Goal: Task Accomplishment & Management: Manage account settings

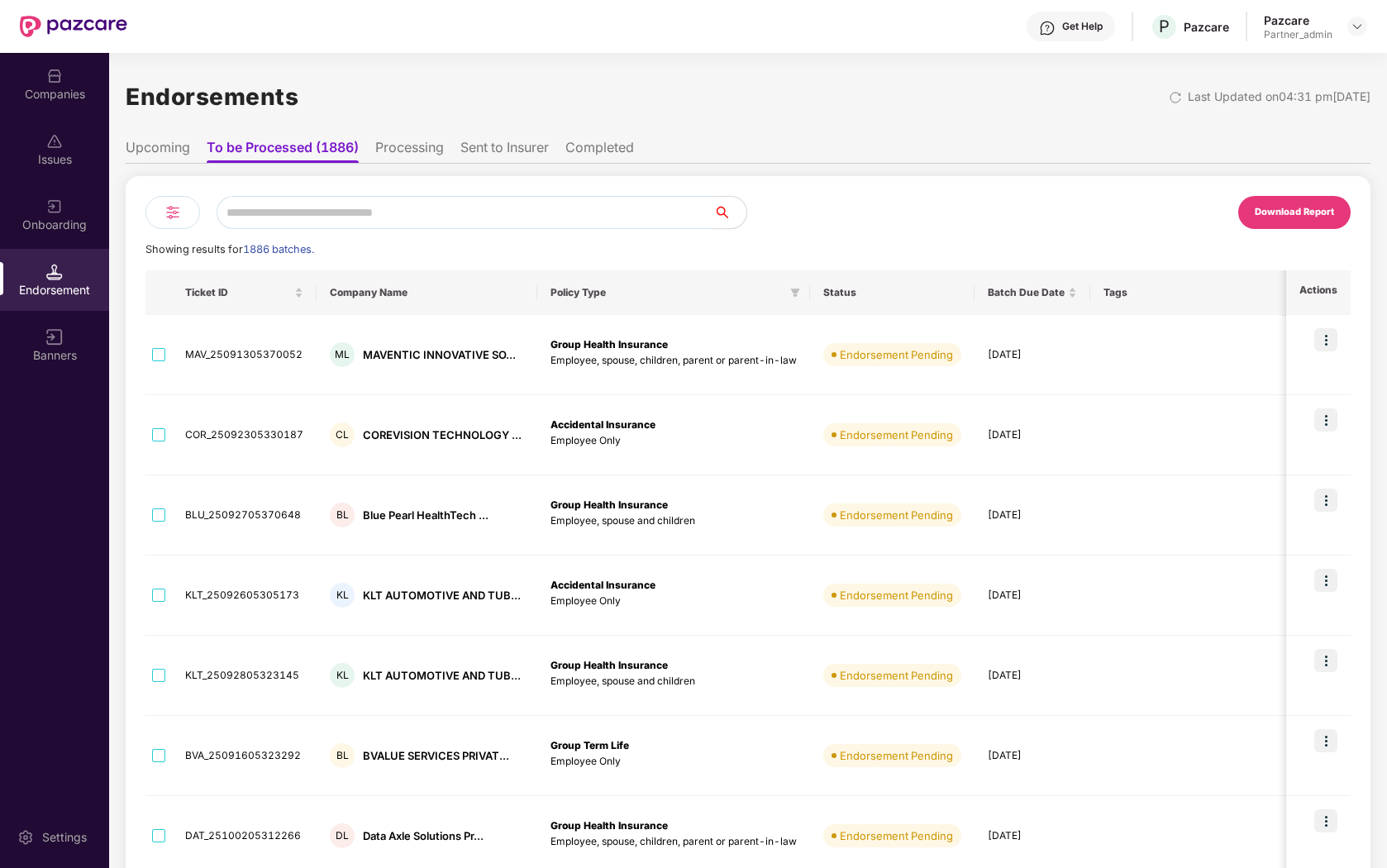
scroll to position [0, 2]
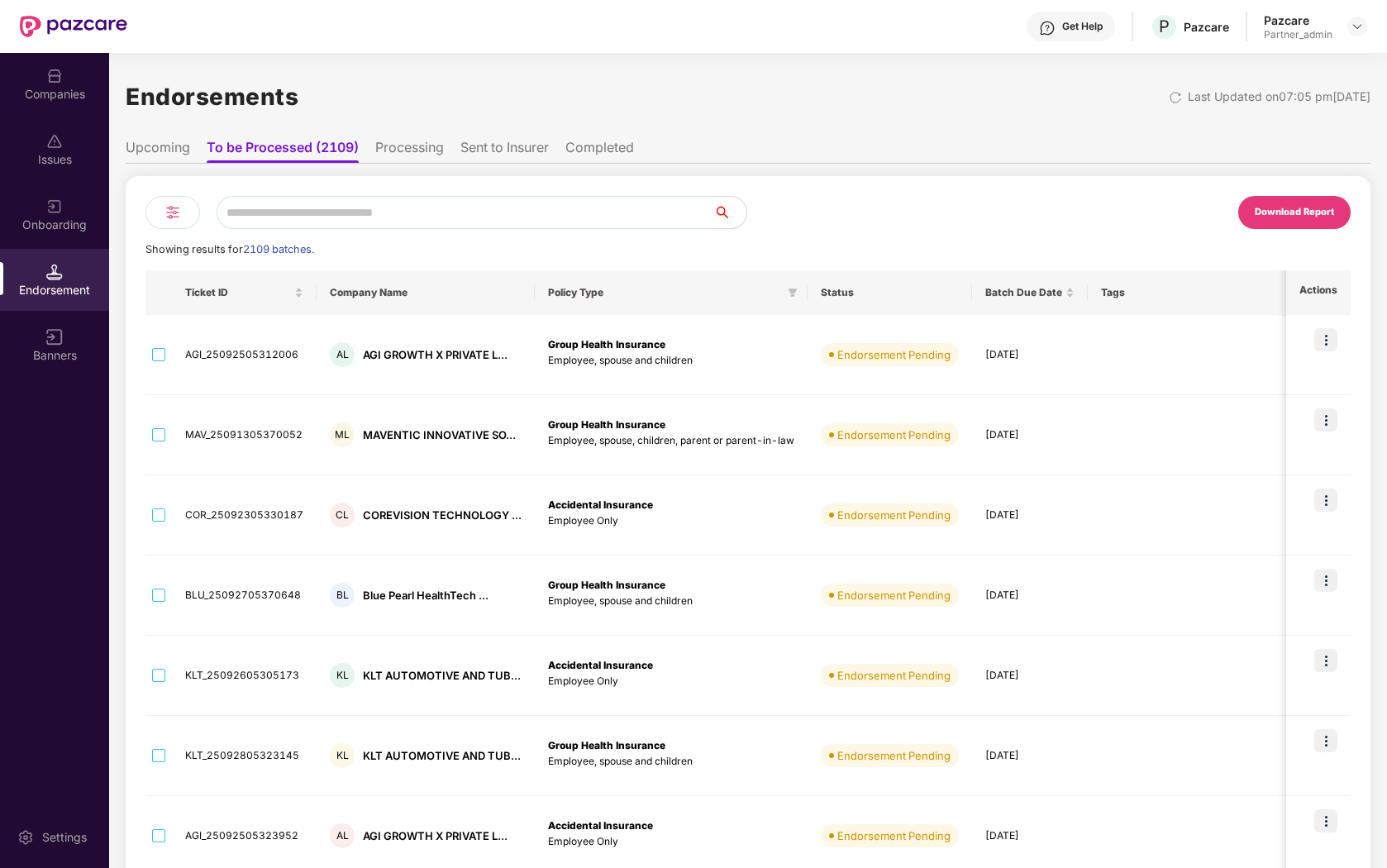
click at [412, 159] on li "Processing" at bounding box center [409, 151] width 68 height 24
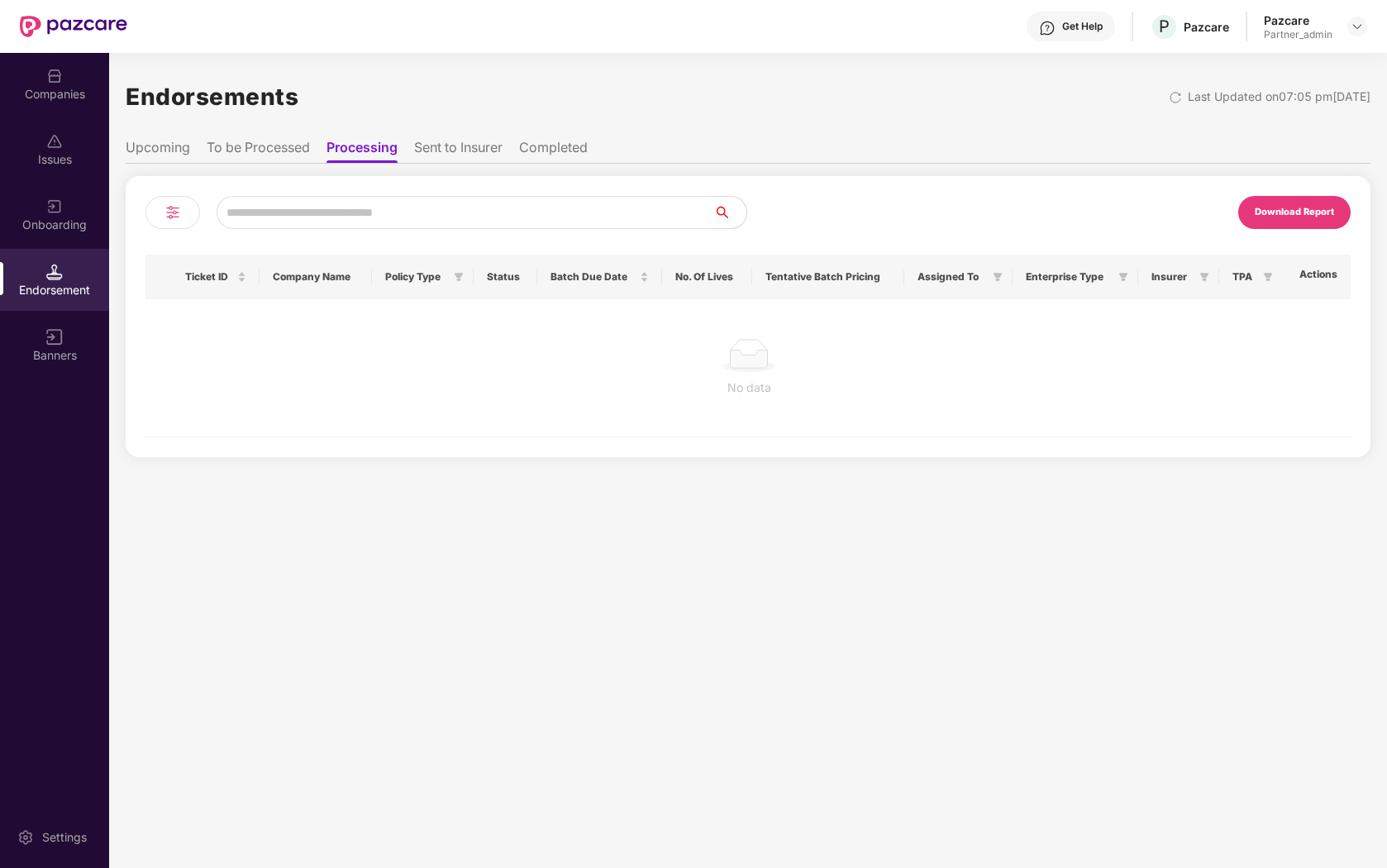
click at [478, 157] on li "Sent to Insurer" at bounding box center [458, 151] width 89 height 24
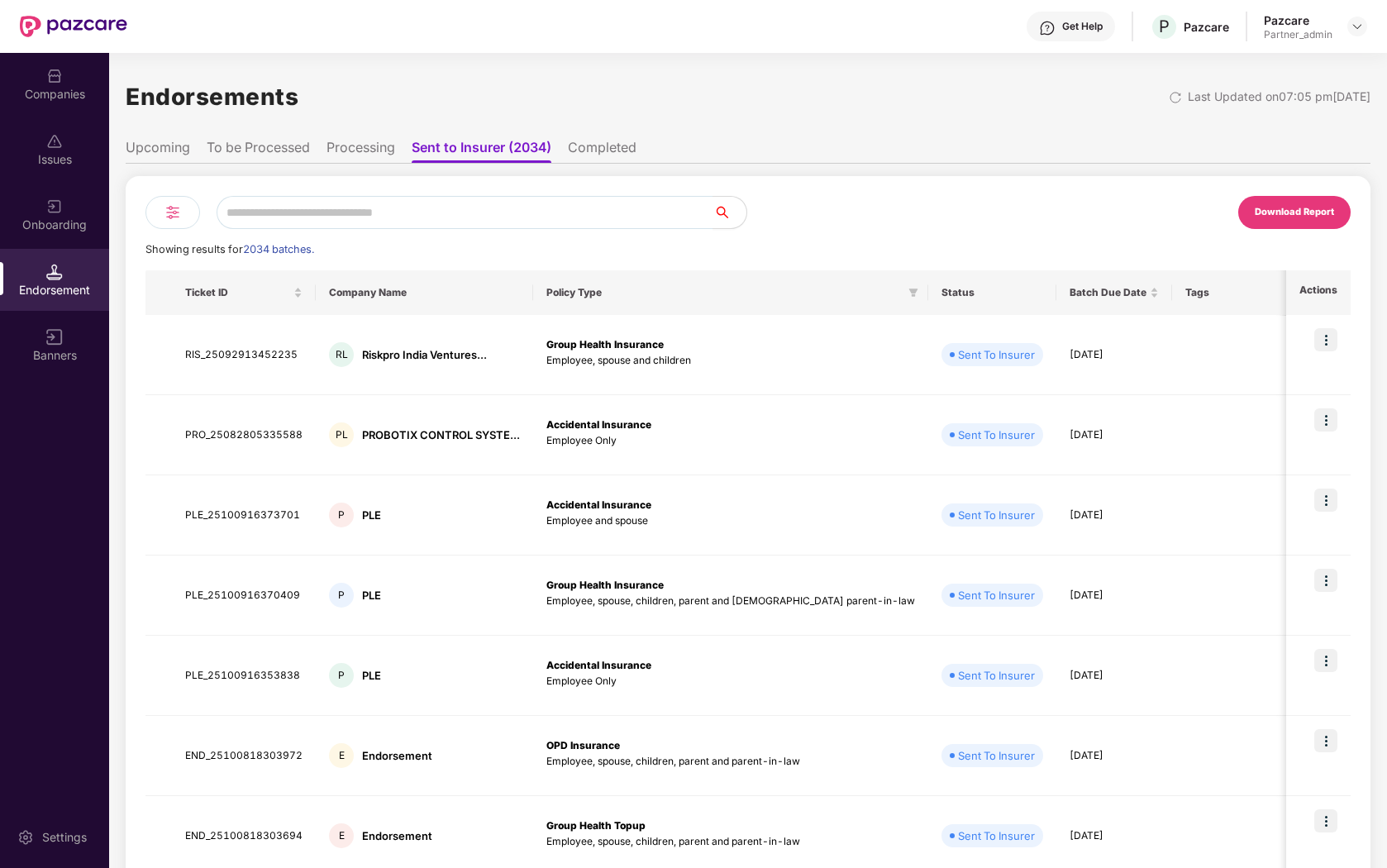
click at [608, 147] on li "Completed" at bounding box center [601, 151] width 68 height 24
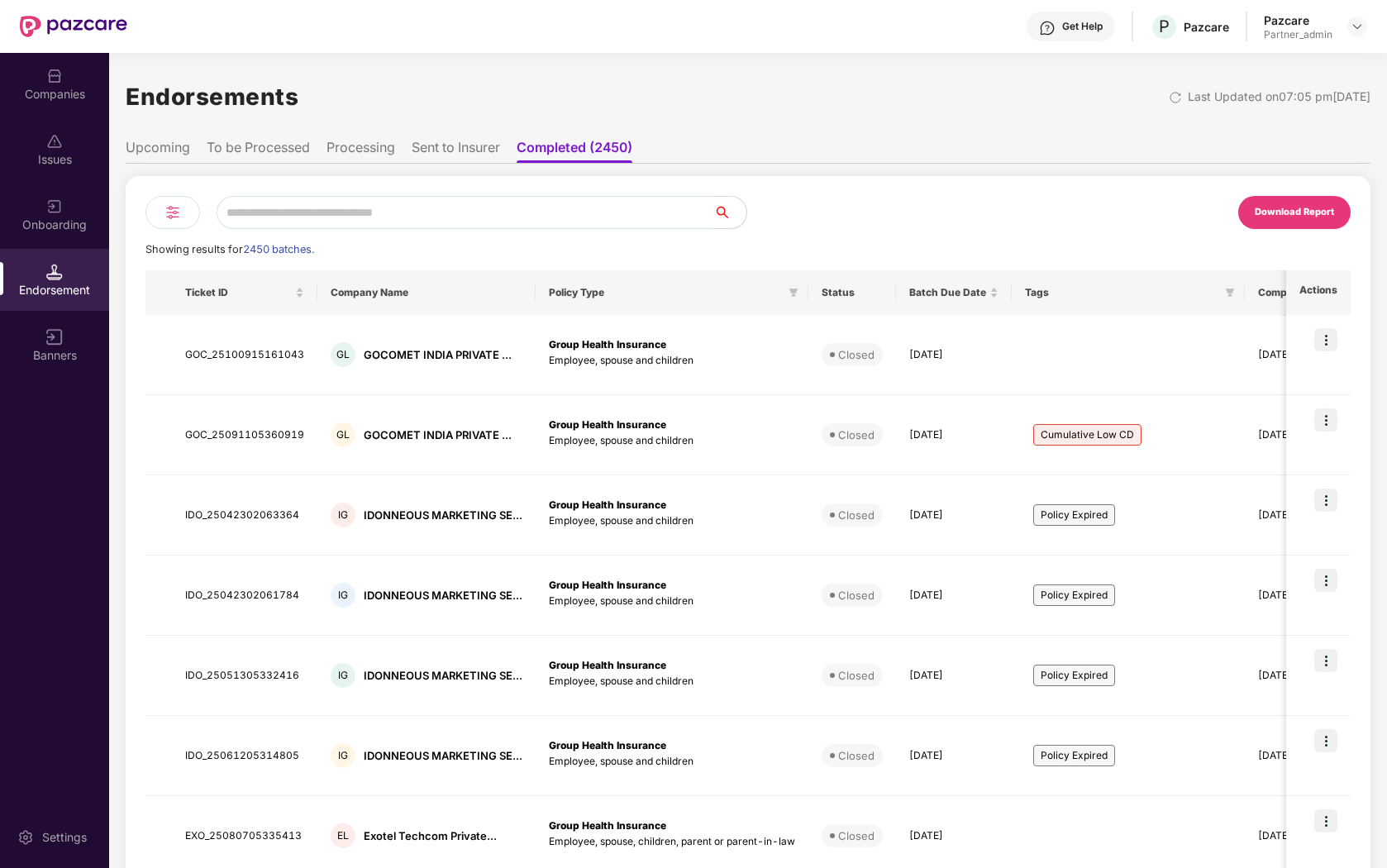
click at [300, 148] on li "To be Processed" at bounding box center [258, 151] width 104 height 24
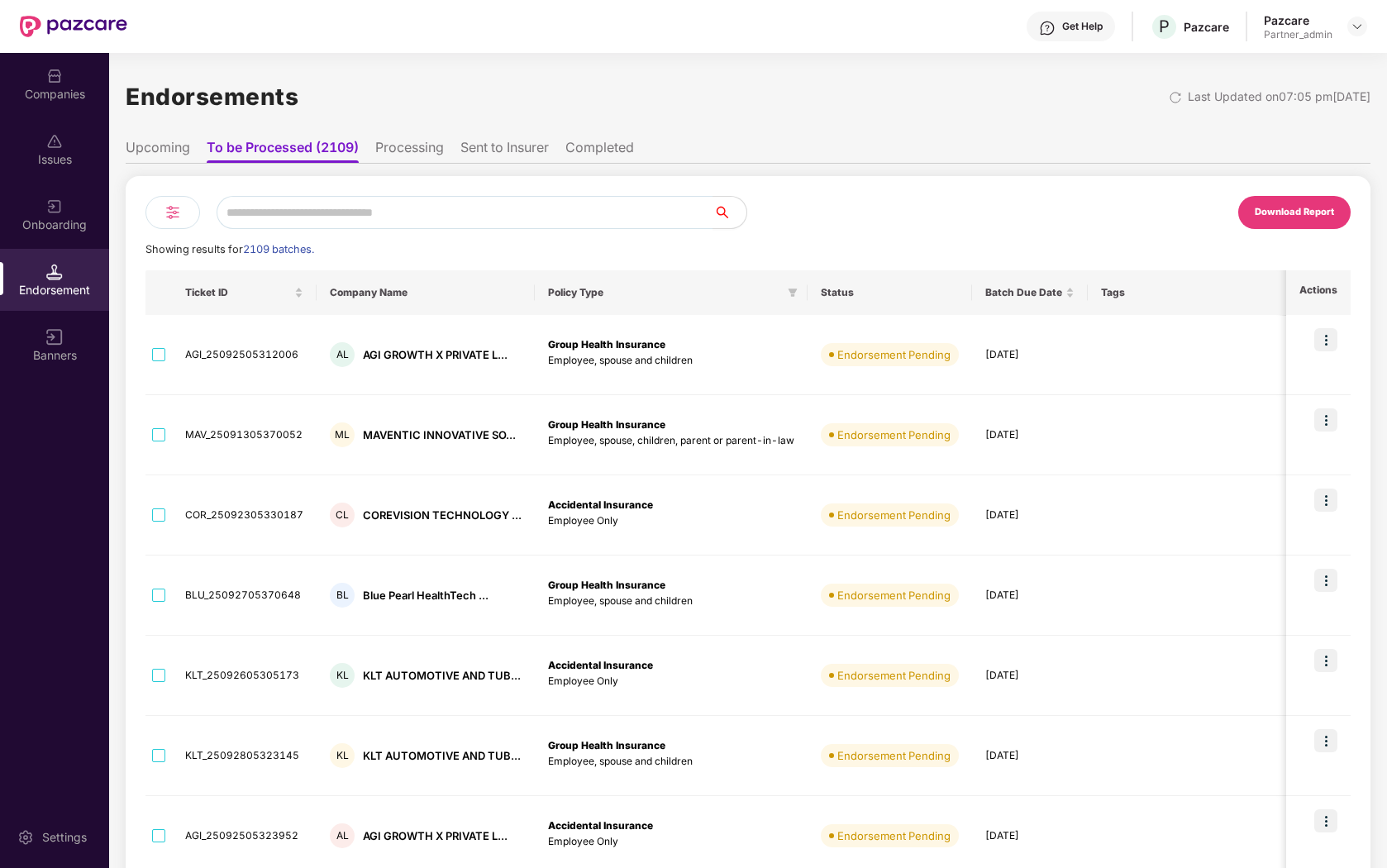
click at [165, 161] on li "Upcoming" at bounding box center [158, 151] width 65 height 24
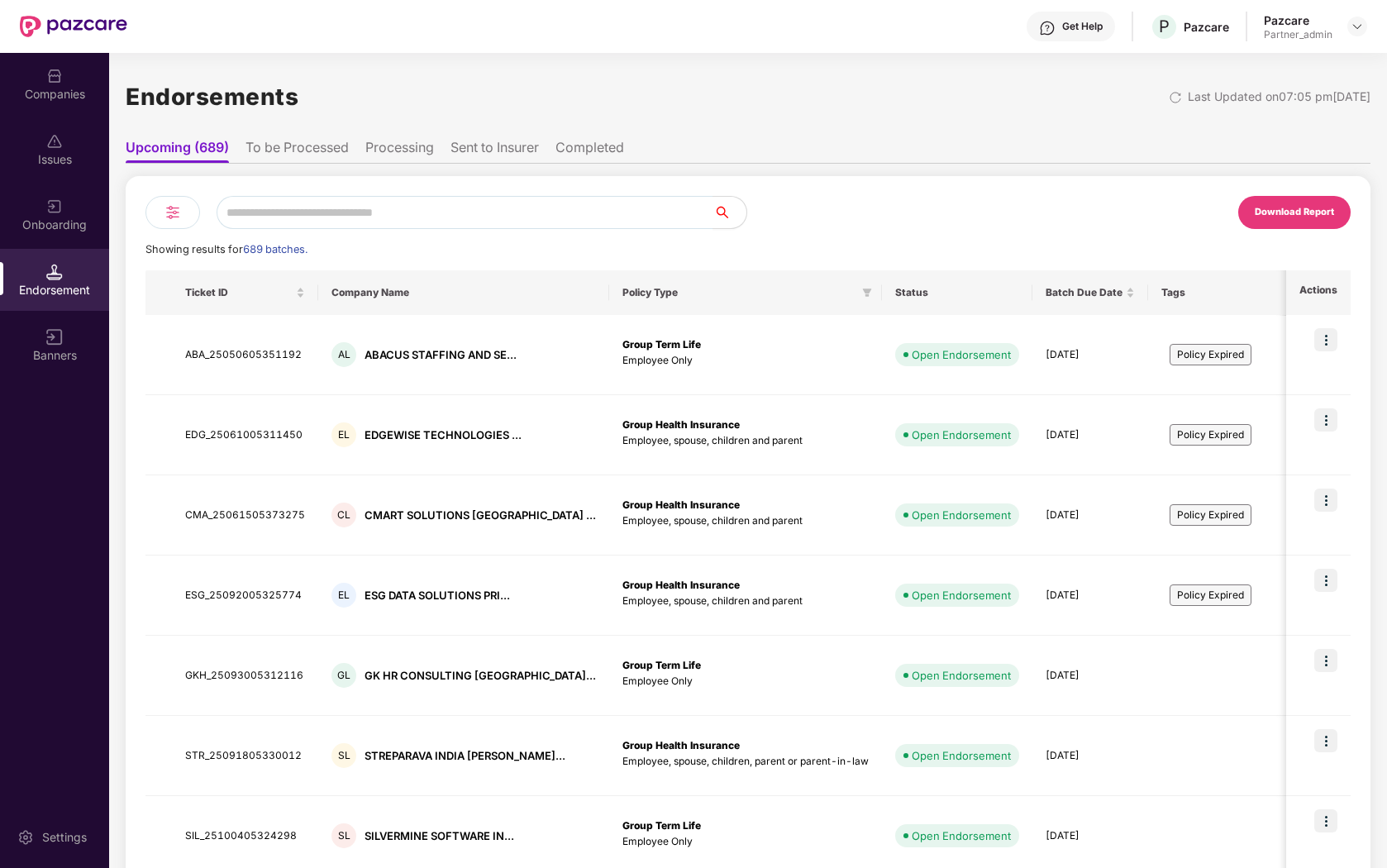
click at [179, 219] on img at bounding box center [173, 212] width 20 height 20
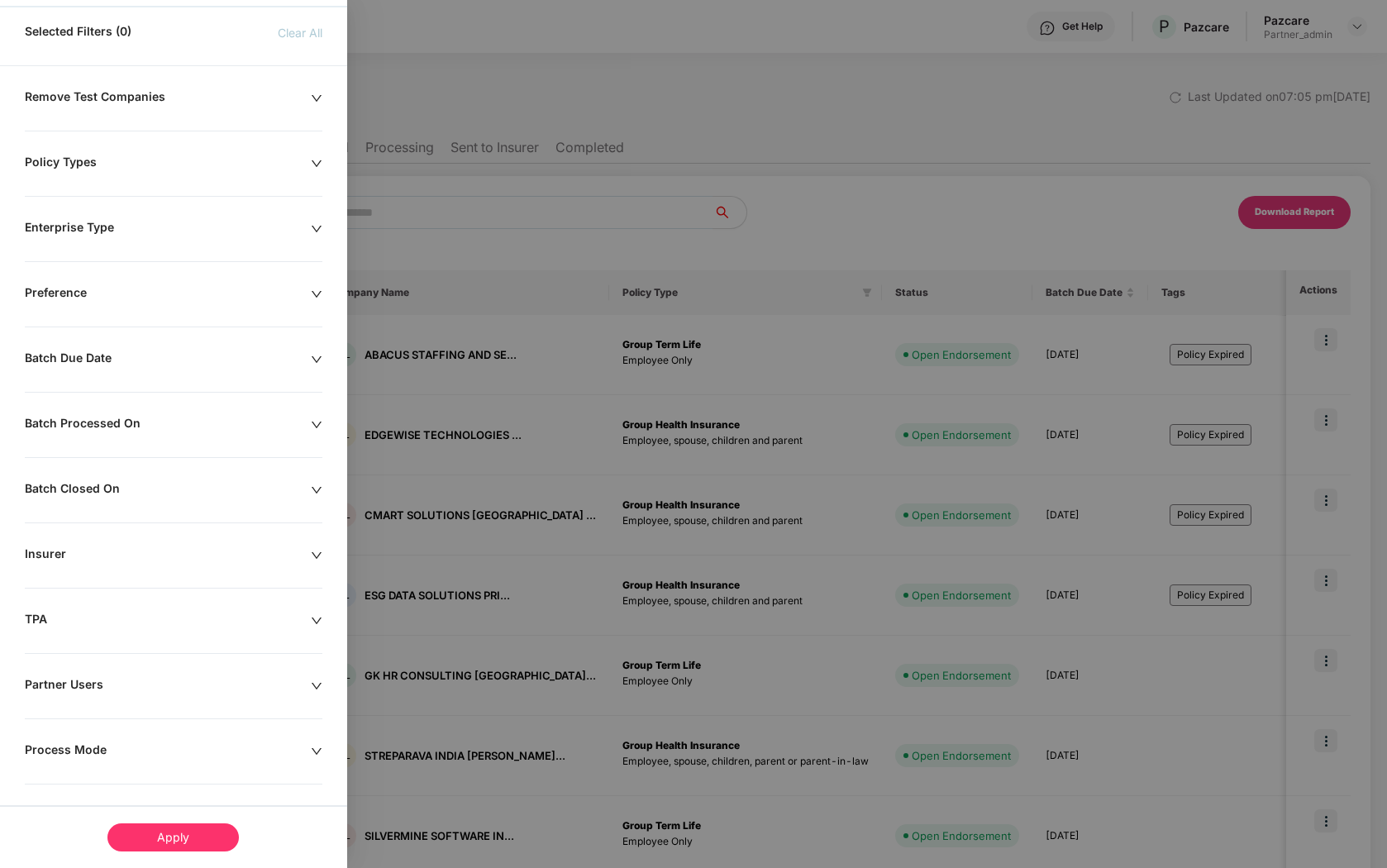
scroll to position [126, 0]
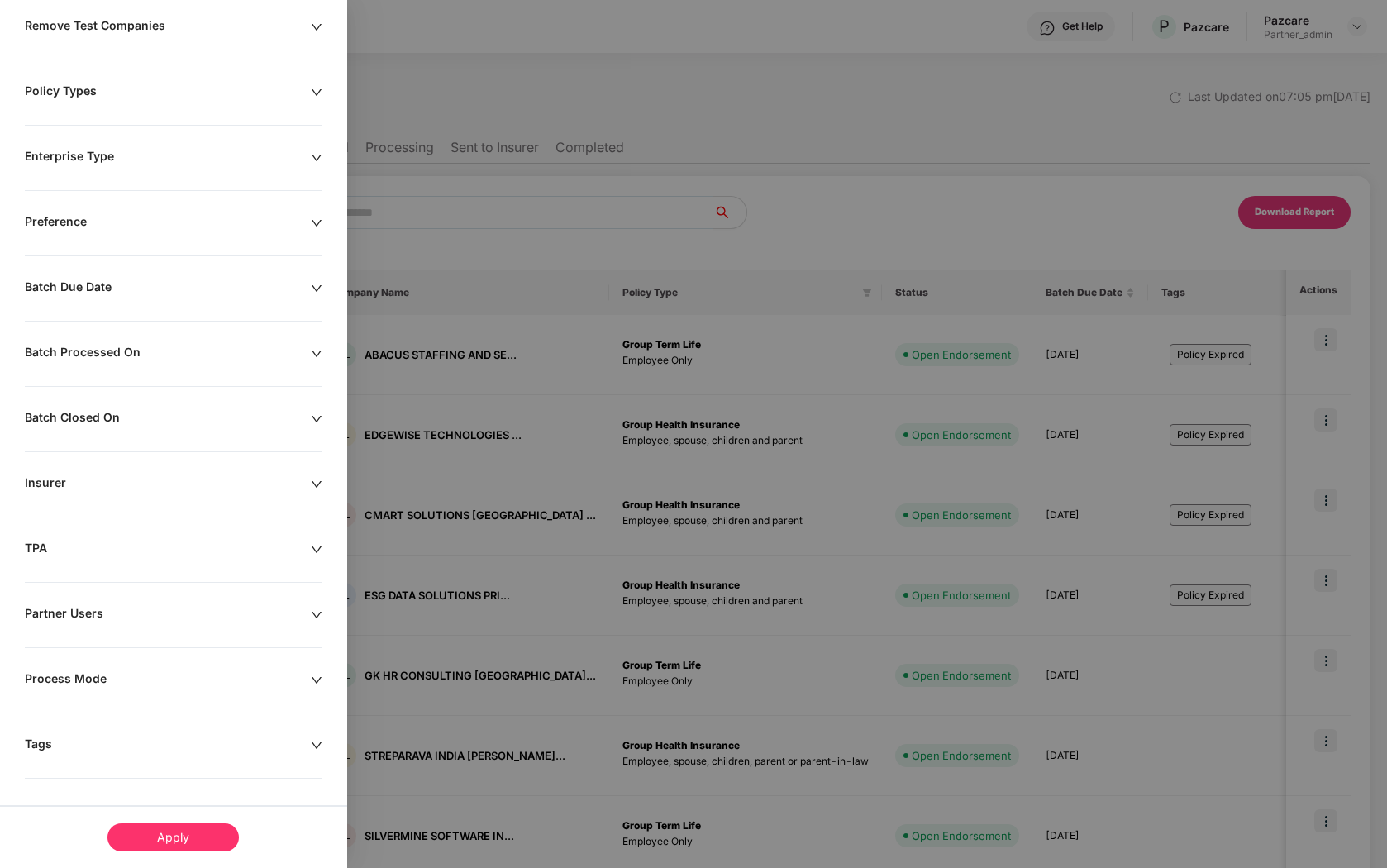
click at [137, 280] on div "Batch Due Date" at bounding box center [168, 288] width 286 height 19
click at [140, 344] on div at bounding box center [92, 339] width 118 height 19
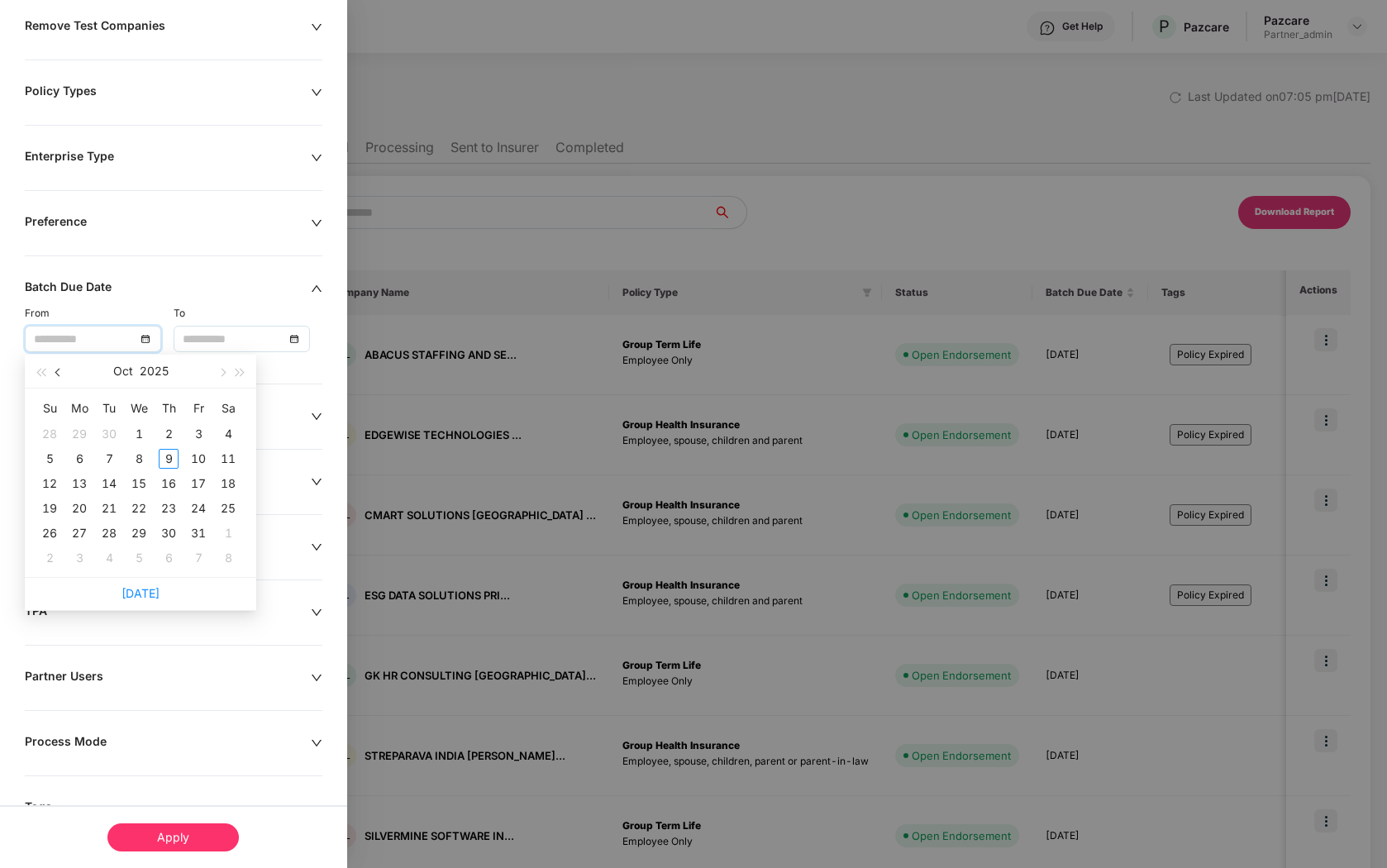
click at [61, 378] on button "button" at bounding box center [59, 371] width 19 height 33
click at [64, 378] on button "button" at bounding box center [59, 371] width 19 height 33
type input "**********"
click at [201, 435] on div "1" at bounding box center [199, 434] width 20 height 20
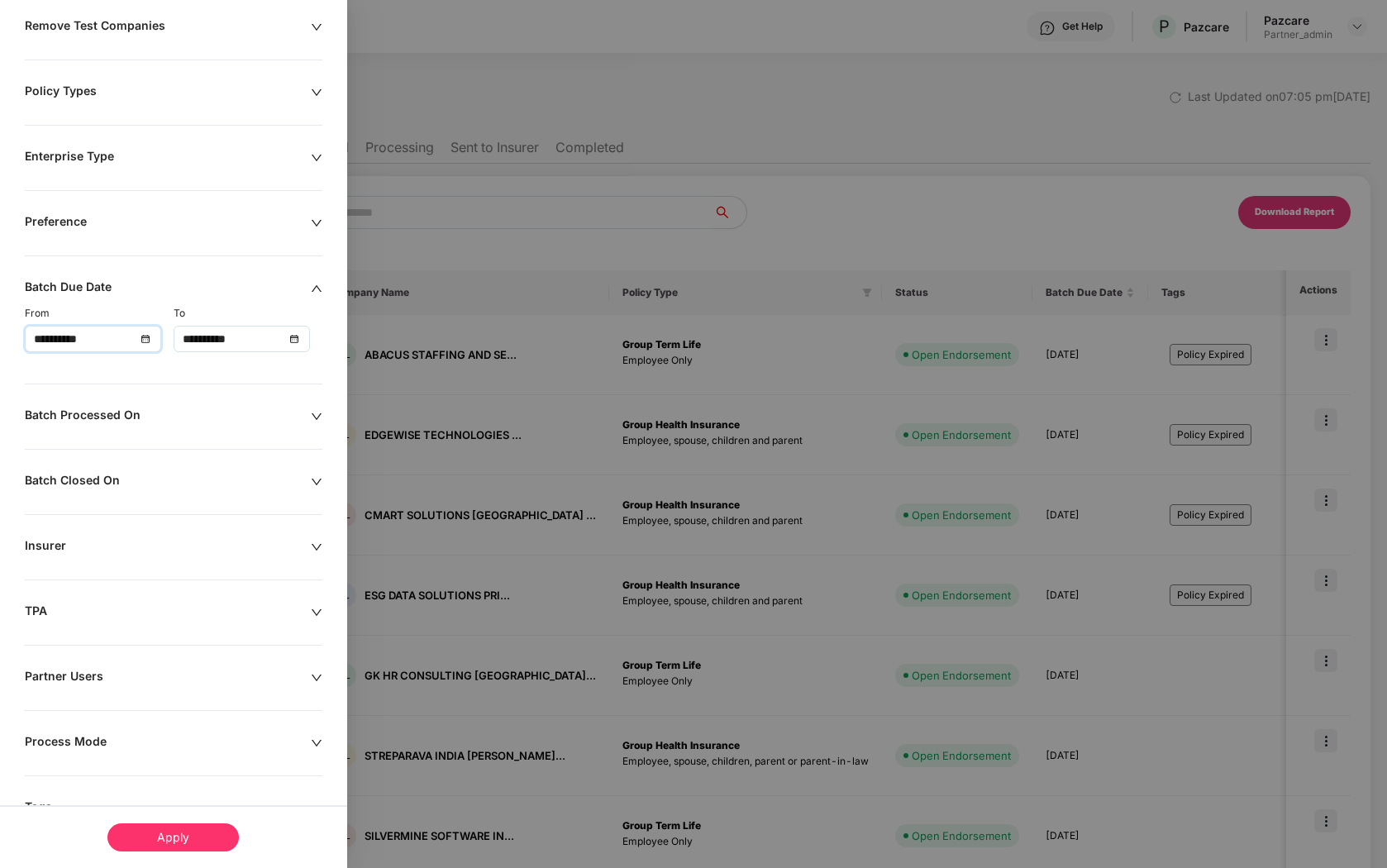
click at [272, 339] on input "**********" at bounding box center [233, 339] width 102 height 19
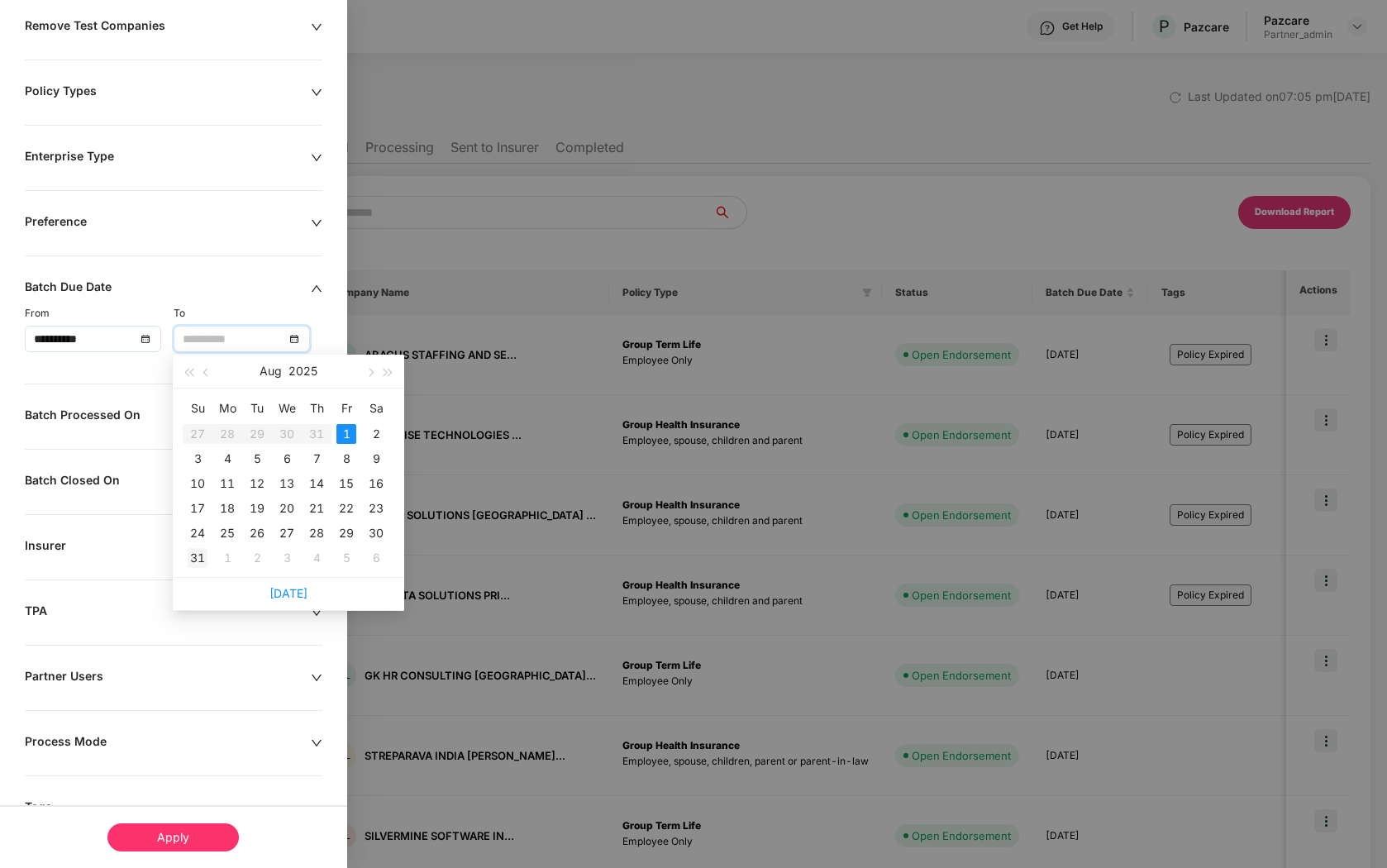
type input "**********"
click at [202, 553] on div "31" at bounding box center [198, 558] width 20 height 20
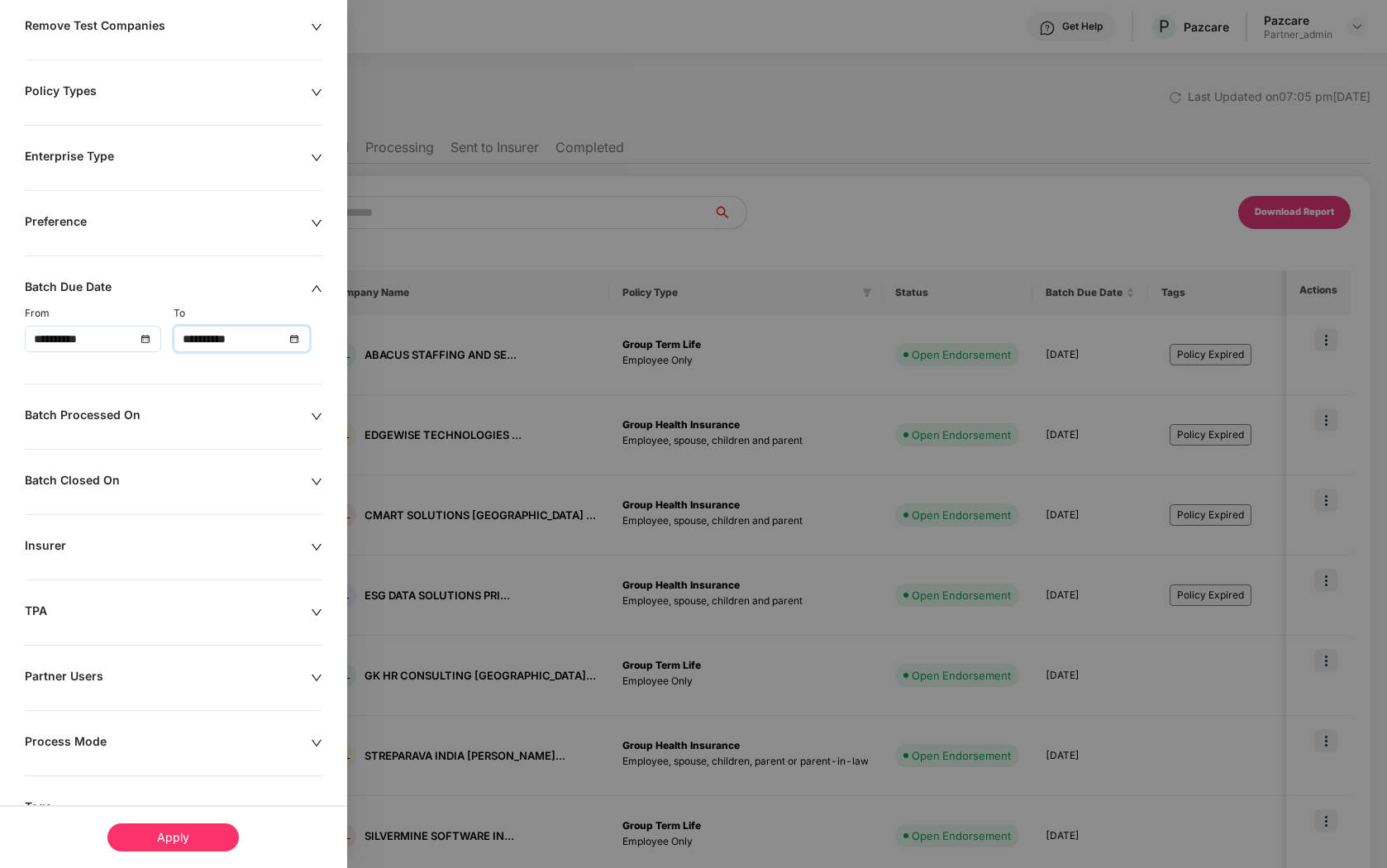
click at [506, 546] on div at bounding box center [694, 434] width 1387 height 868
click at [317, 19] on div at bounding box center [317, 27] width 12 height 19
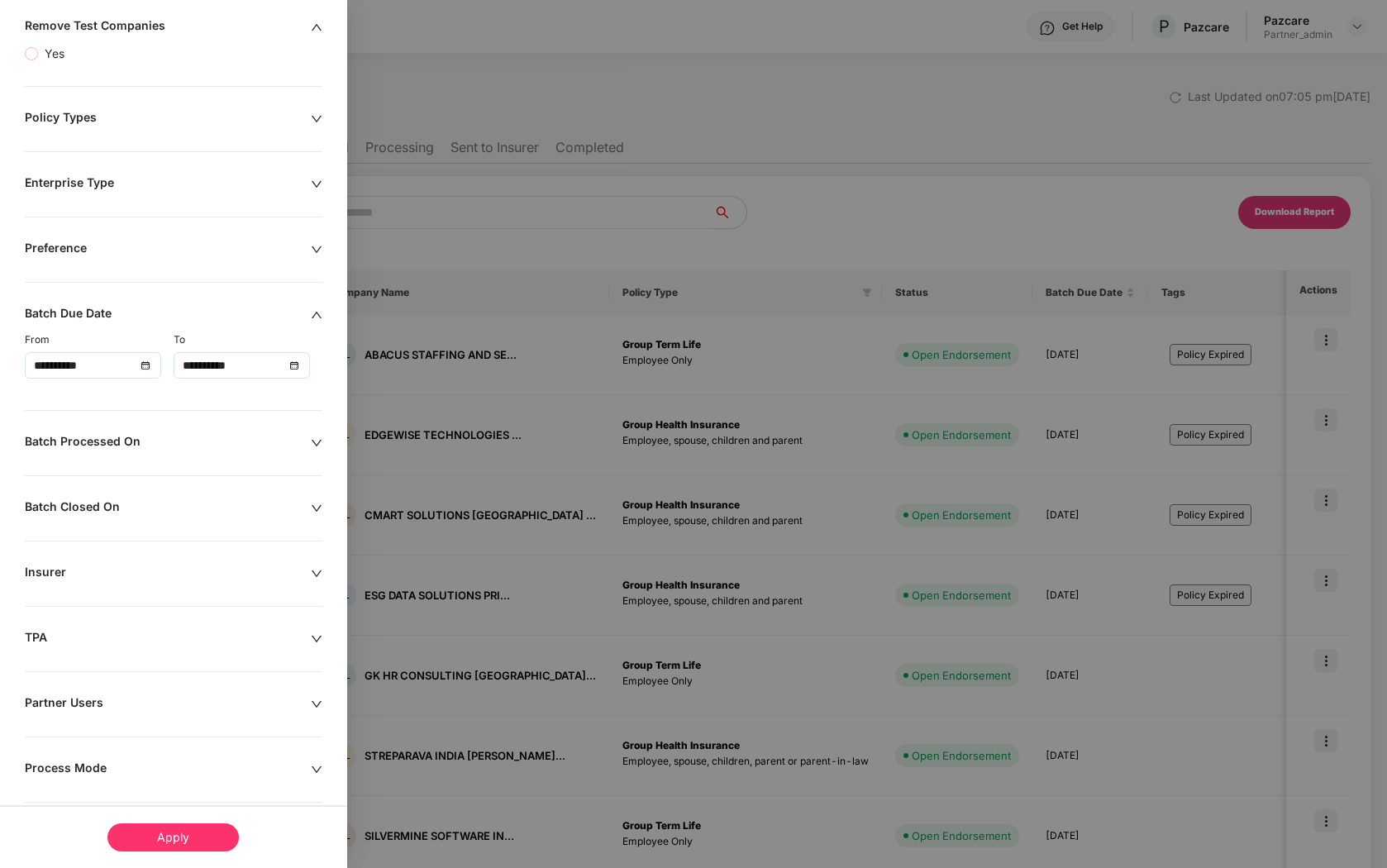
click at [317, 40] on div "**********" at bounding box center [174, 488] width 348 height 939
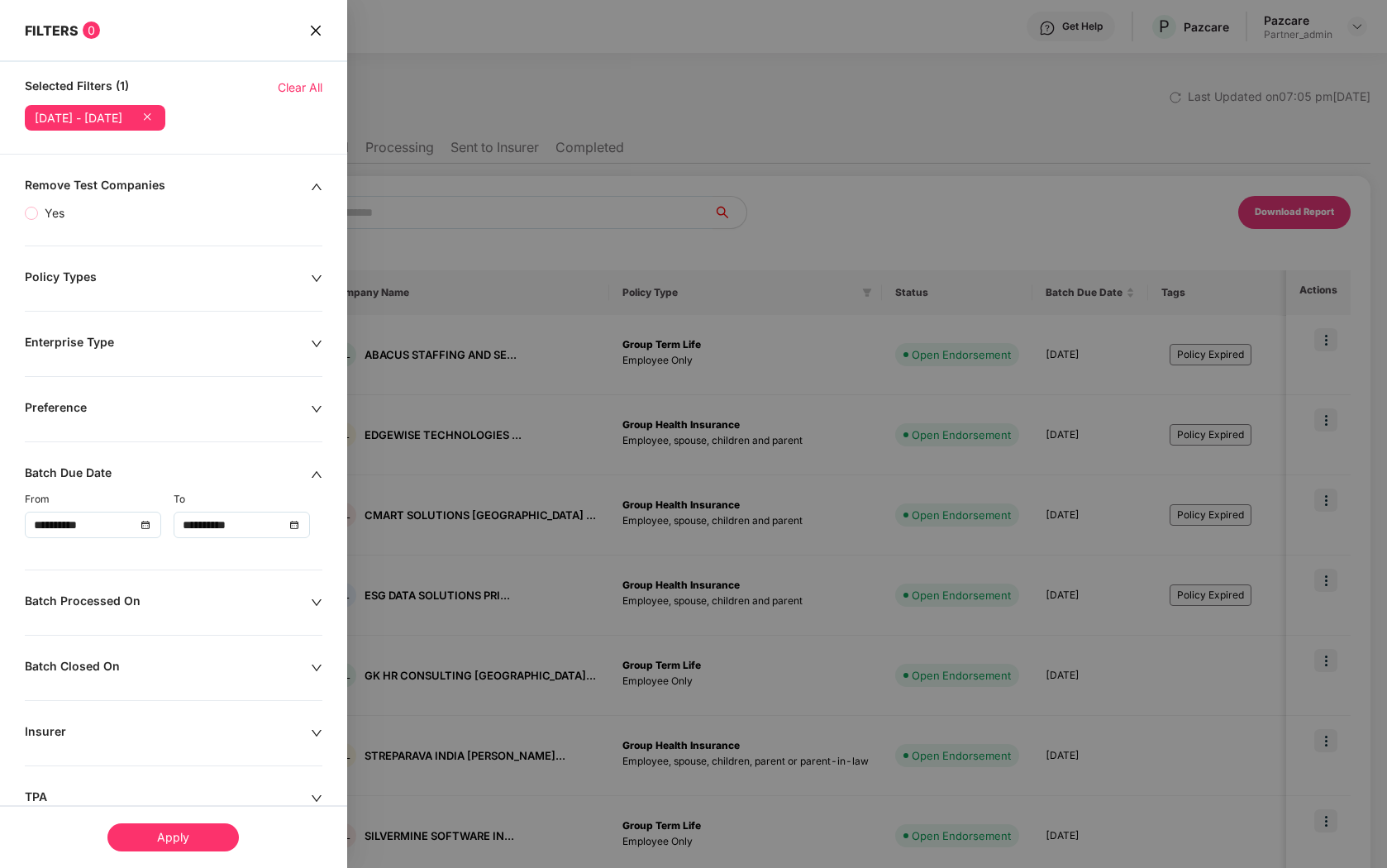
click at [318, 28] on icon "close" at bounding box center [316, 30] width 13 height 13
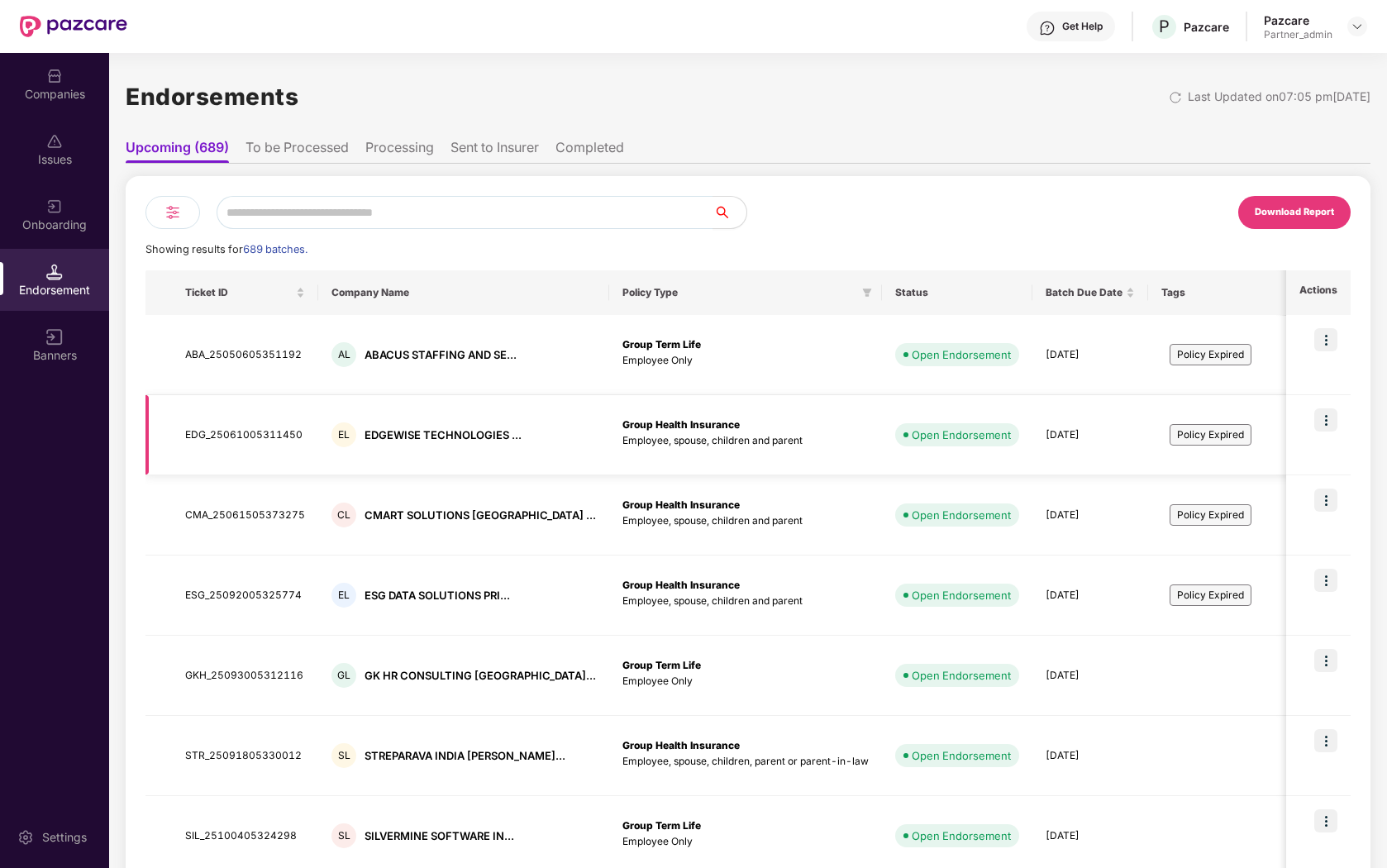
scroll to position [1, 0]
click at [1053, 293] on div "Batch Due Date" at bounding box center [1090, 293] width 90 height 16
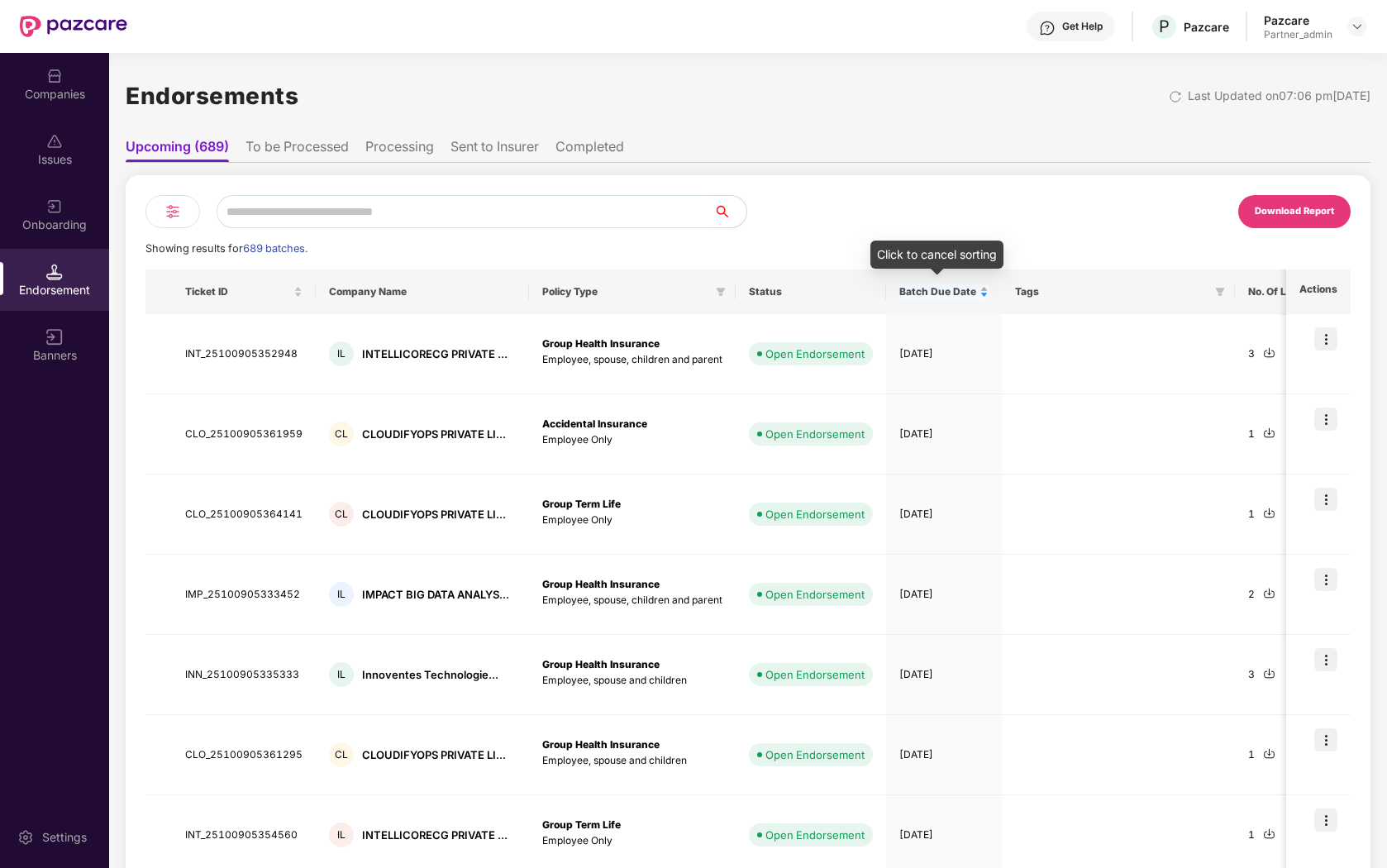
click at [976, 293] on div "Batch Due Date" at bounding box center [944, 293] width 90 height 16
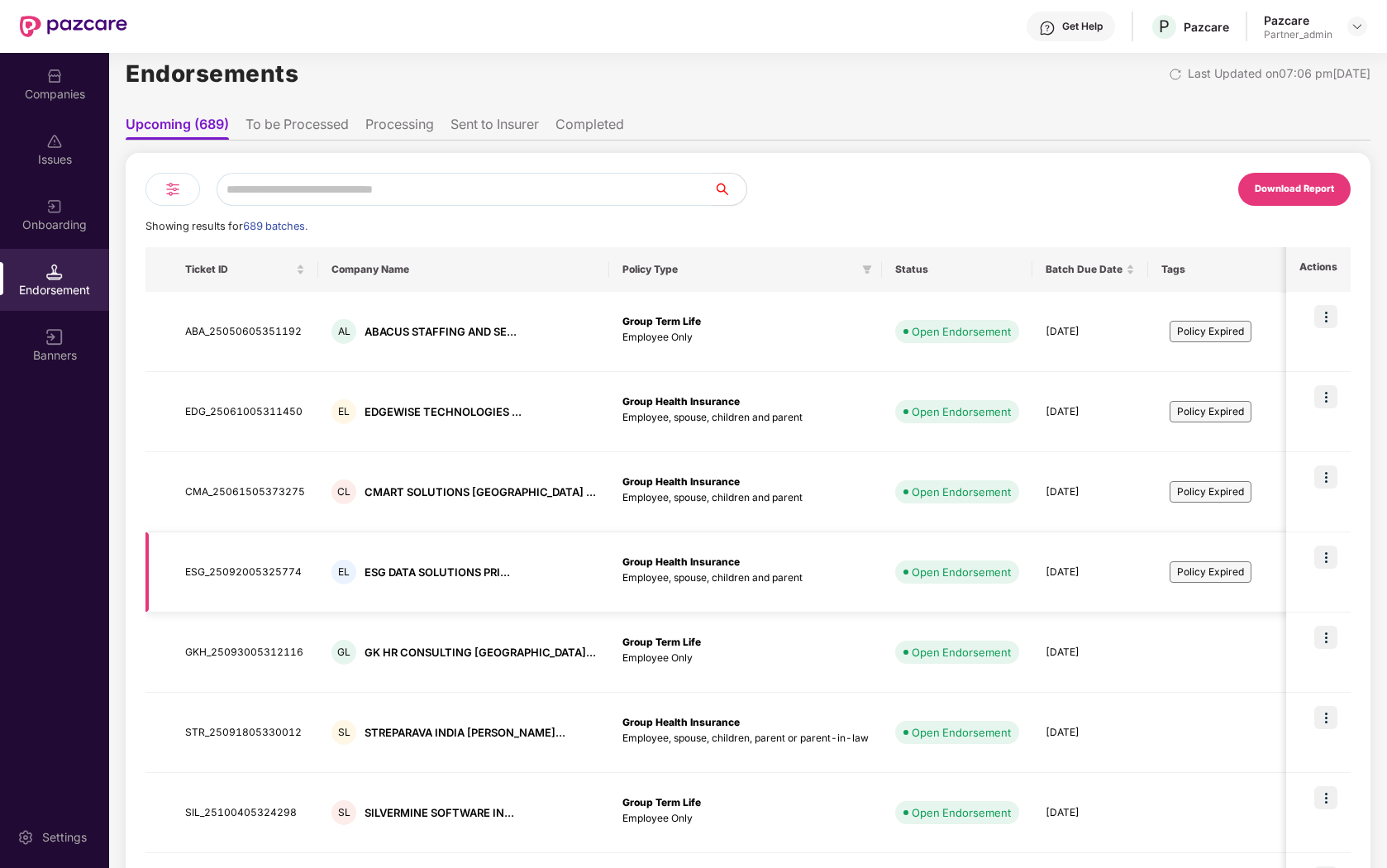
scroll to position [0, 0]
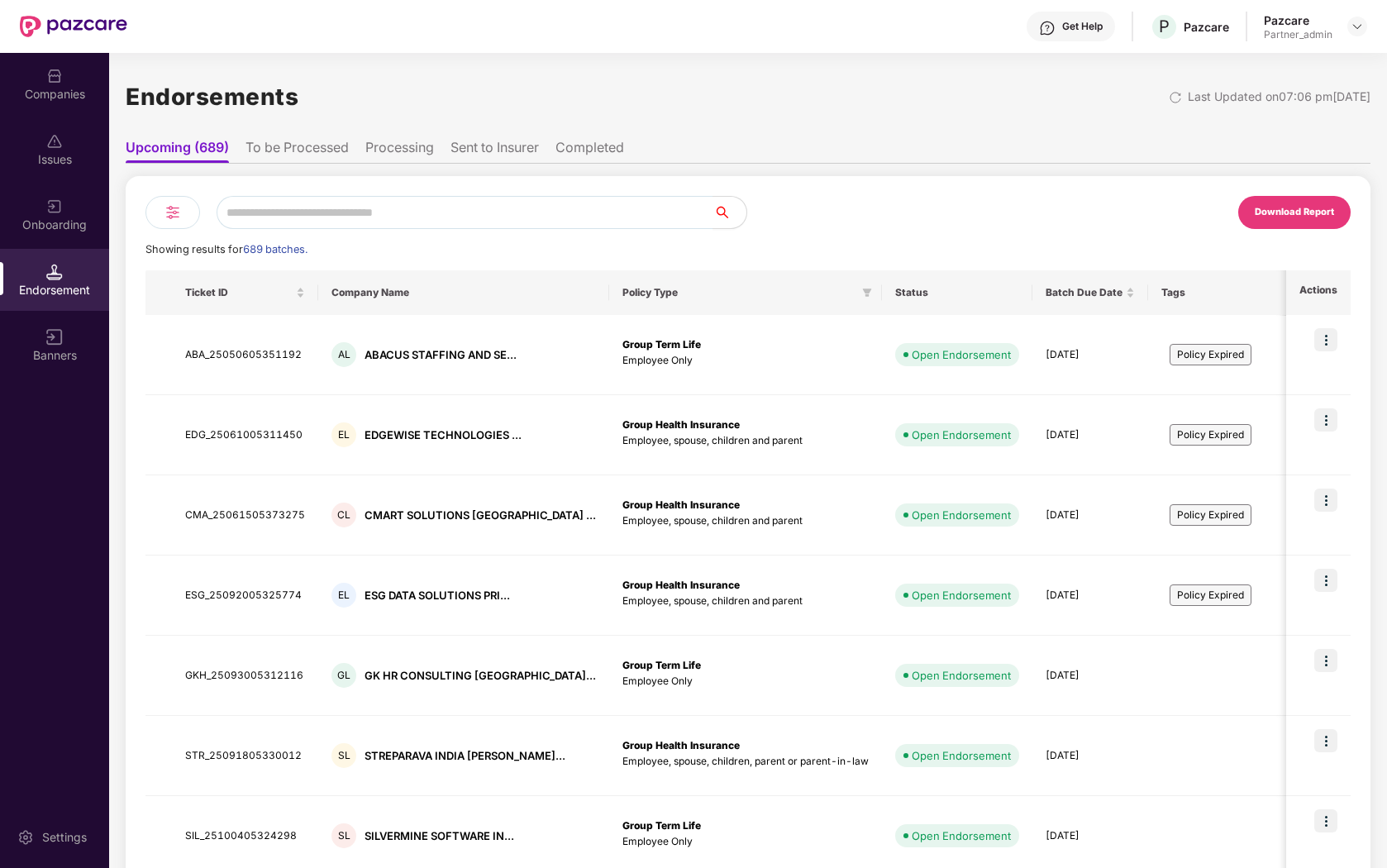
click at [312, 141] on li "To be Processed" at bounding box center [297, 151] width 104 height 24
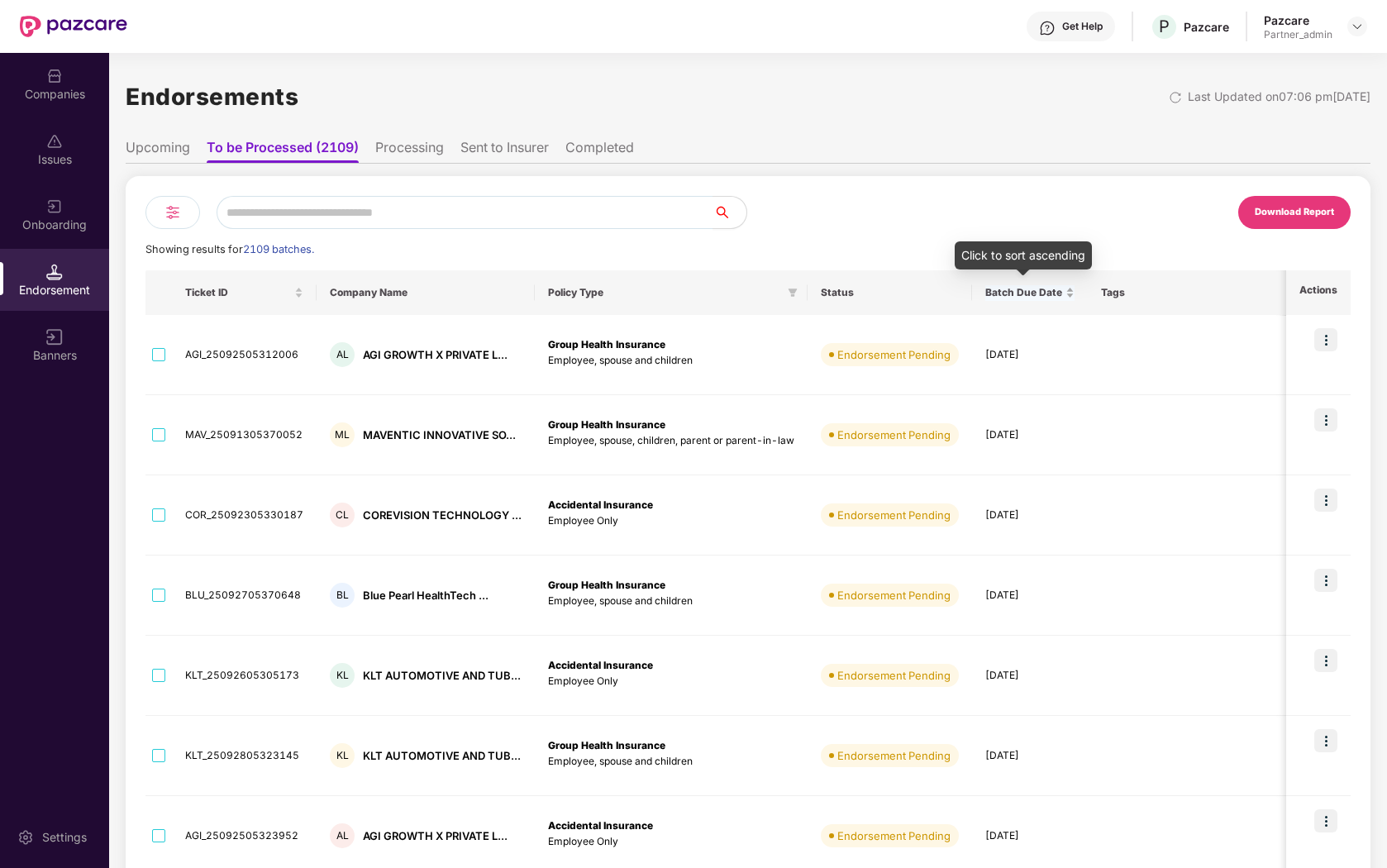
click at [1062, 293] on div "Batch Due Date" at bounding box center [1030, 293] width 90 height 16
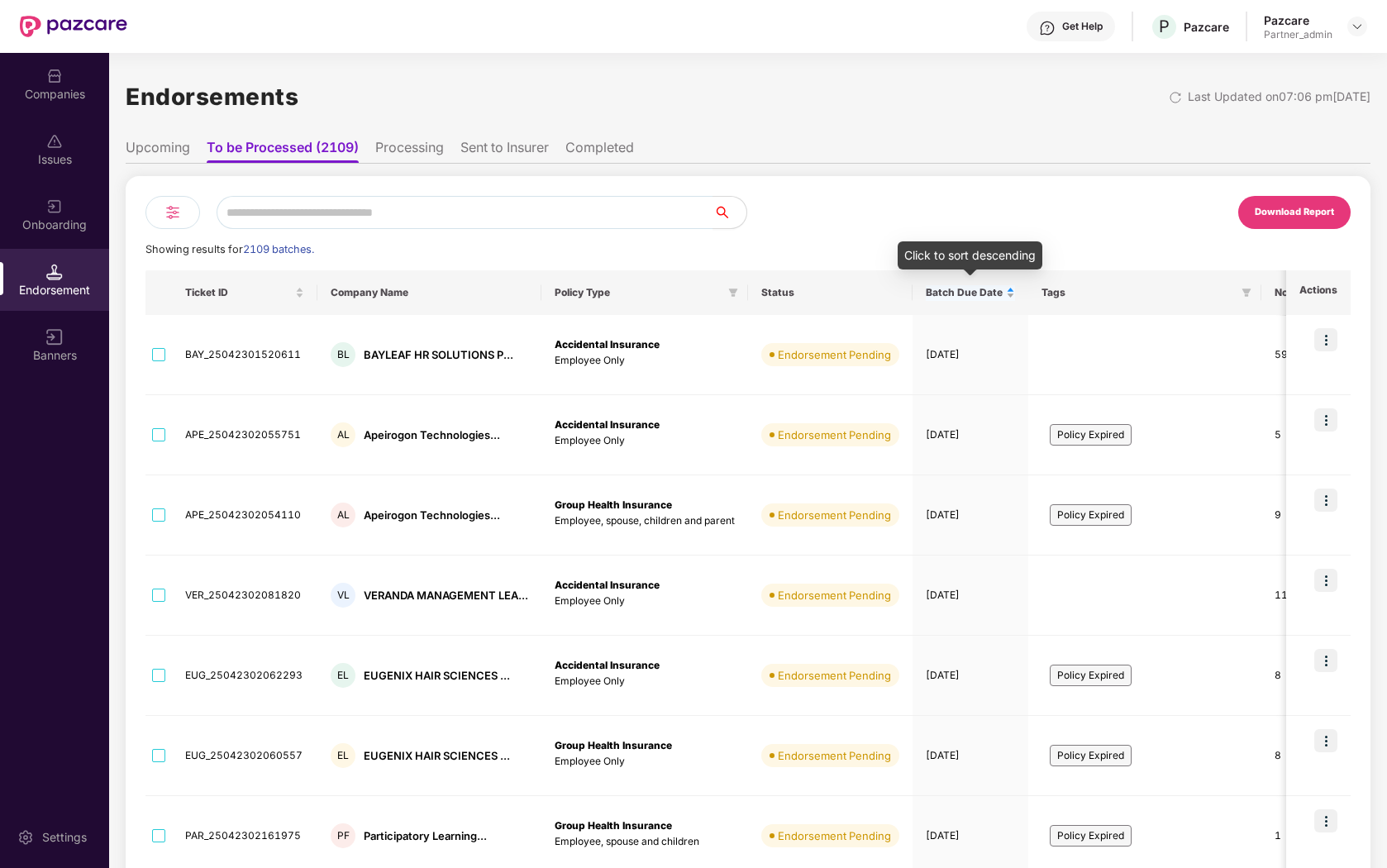
click at [1008, 289] on div "Batch Due Date" at bounding box center [970, 293] width 90 height 16
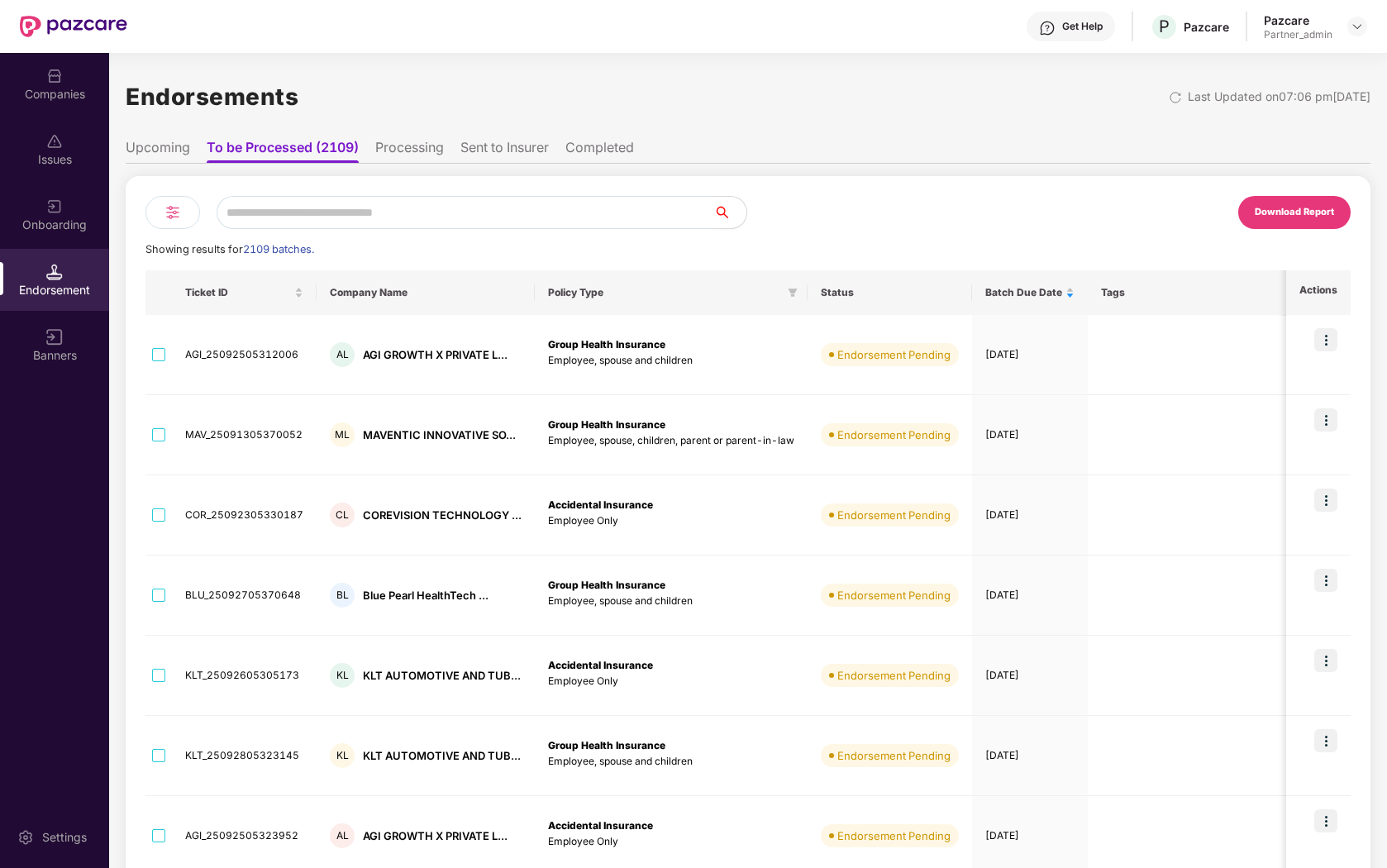
click at [418, 152] on li "Processing" at bounding box center [409, 151] width 68 height 24
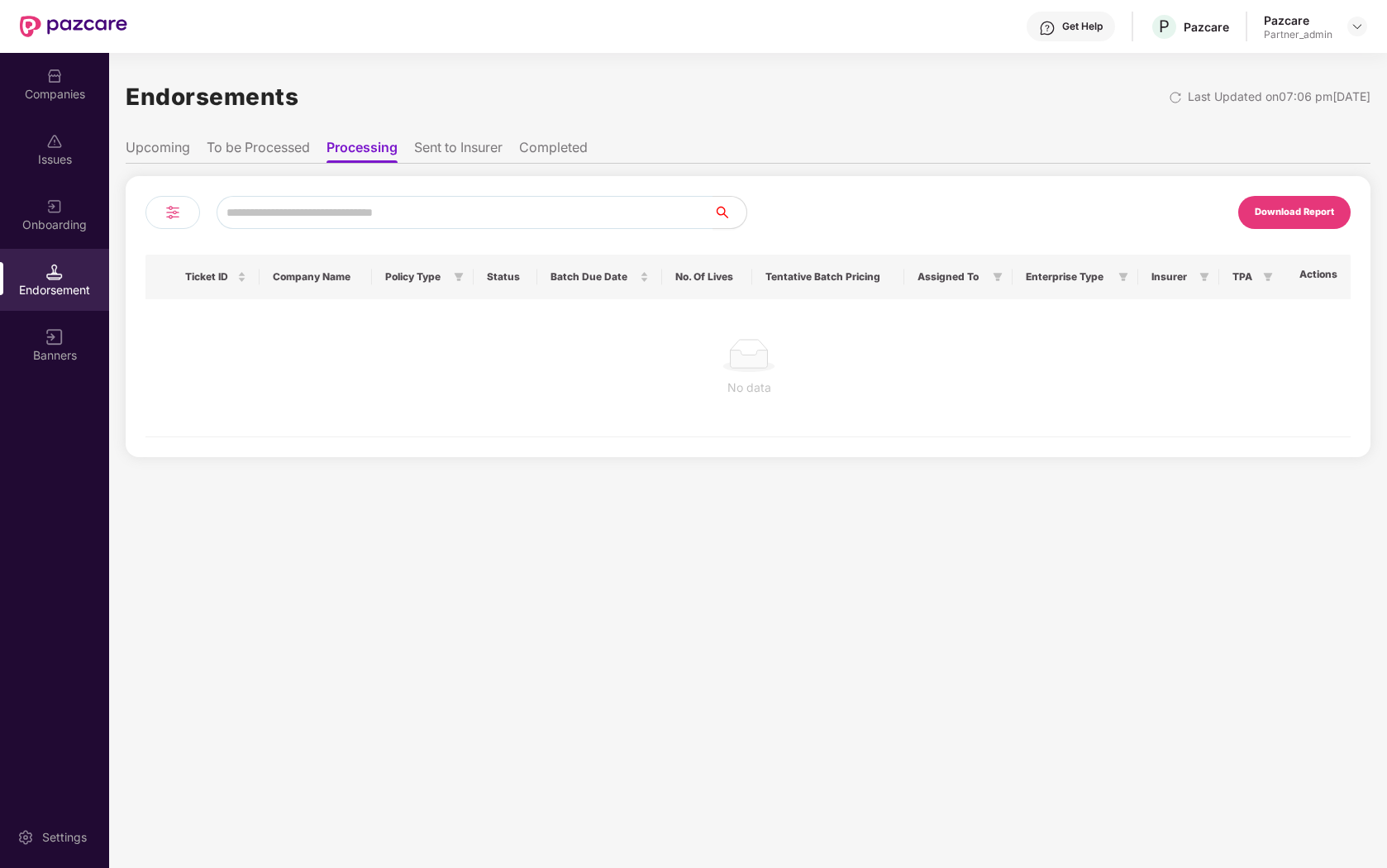
click at [455, 145] on li "Sent to Insurer" at bounding box center [458, 151] width 89 height 24
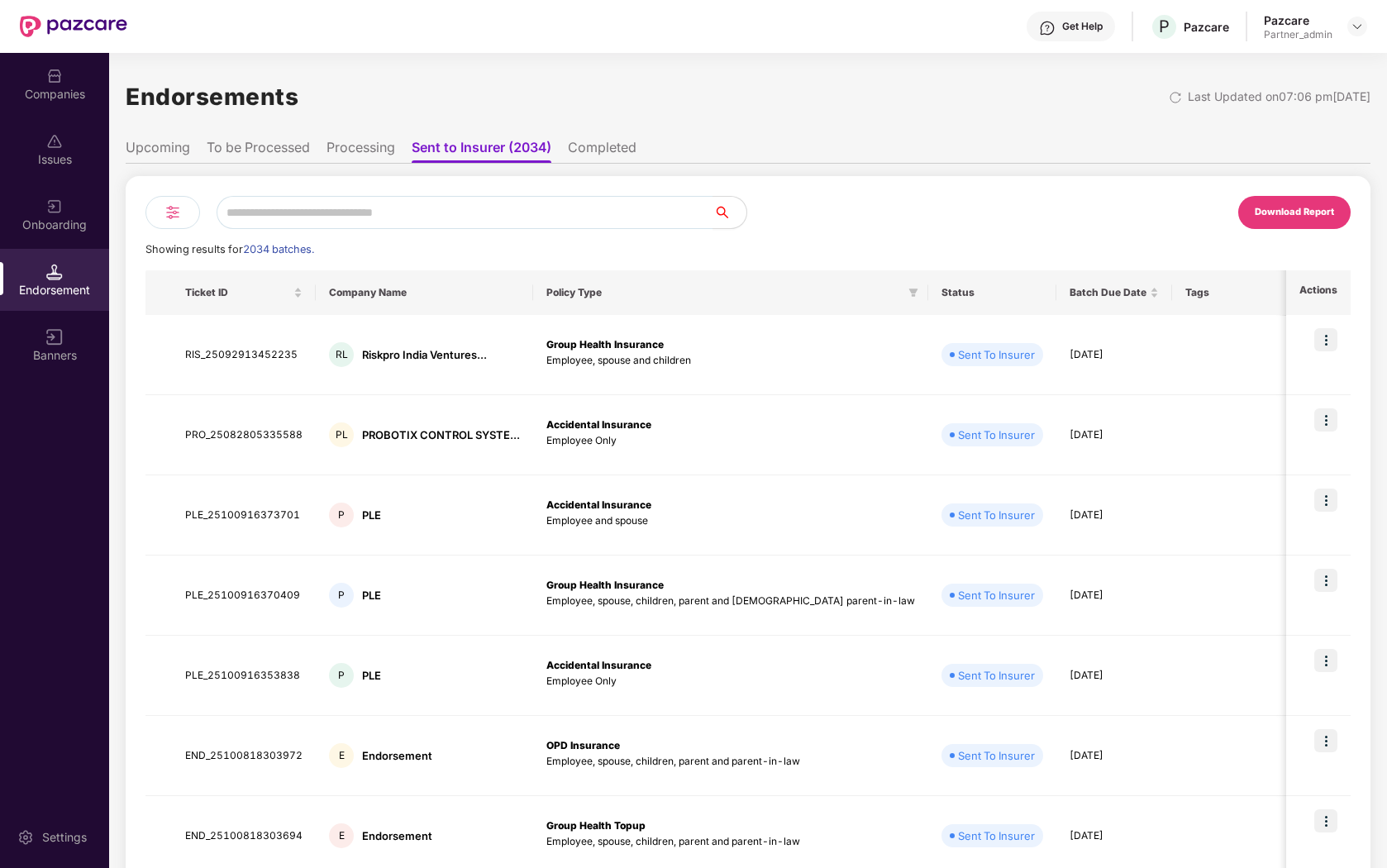
click at [591, 145] on li "Completed" at bounding box center [601, 151] width 68 height 24
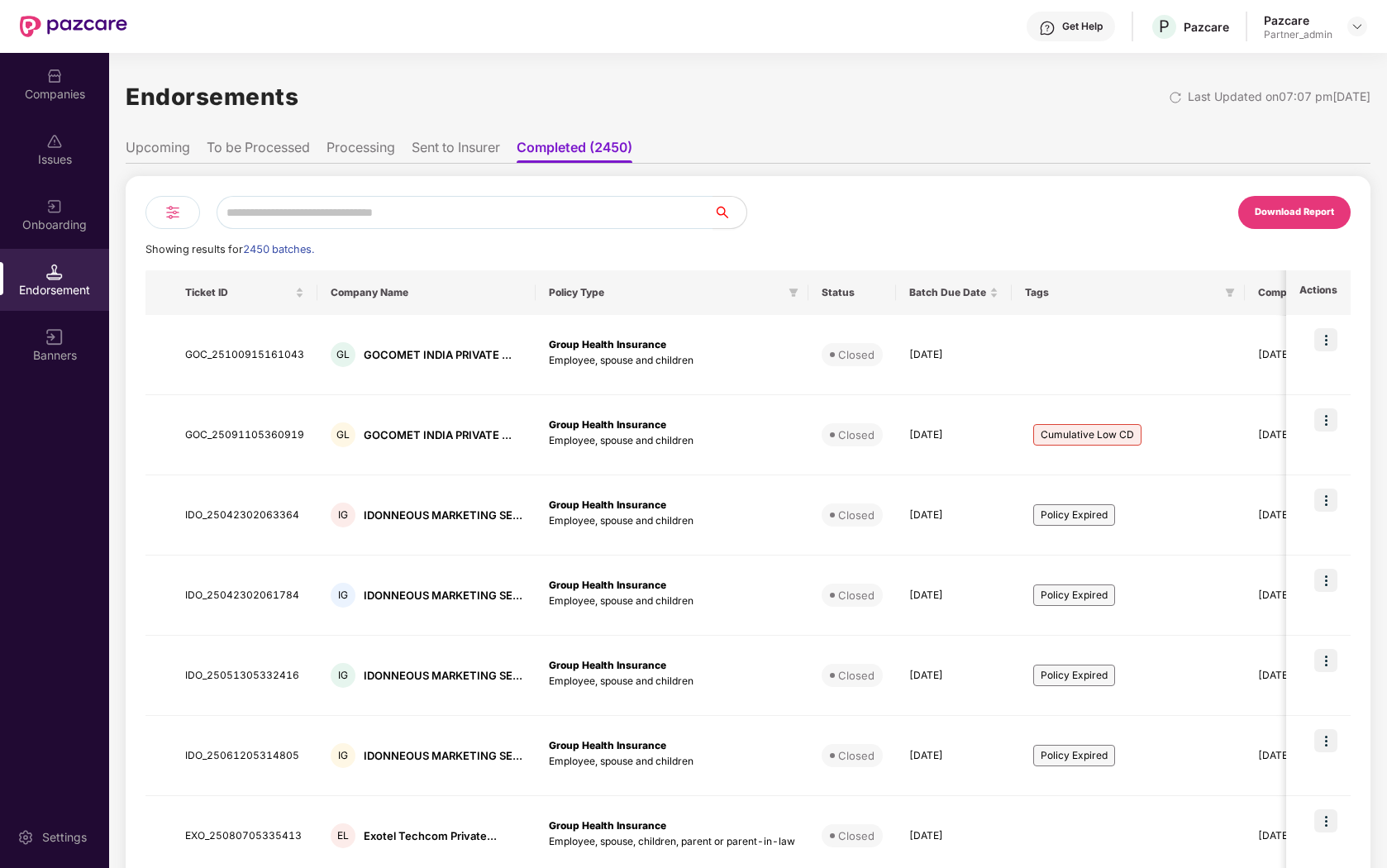
click at [315, 144] on ul "Upcoming To be Processed Processing Sent to Insurer Completed (2450)" at bounding box center [748, 146] width 1245 height 33
click at [305, 144] on li "To be Processed" at bounding box center [258, 151] width 104 height 24
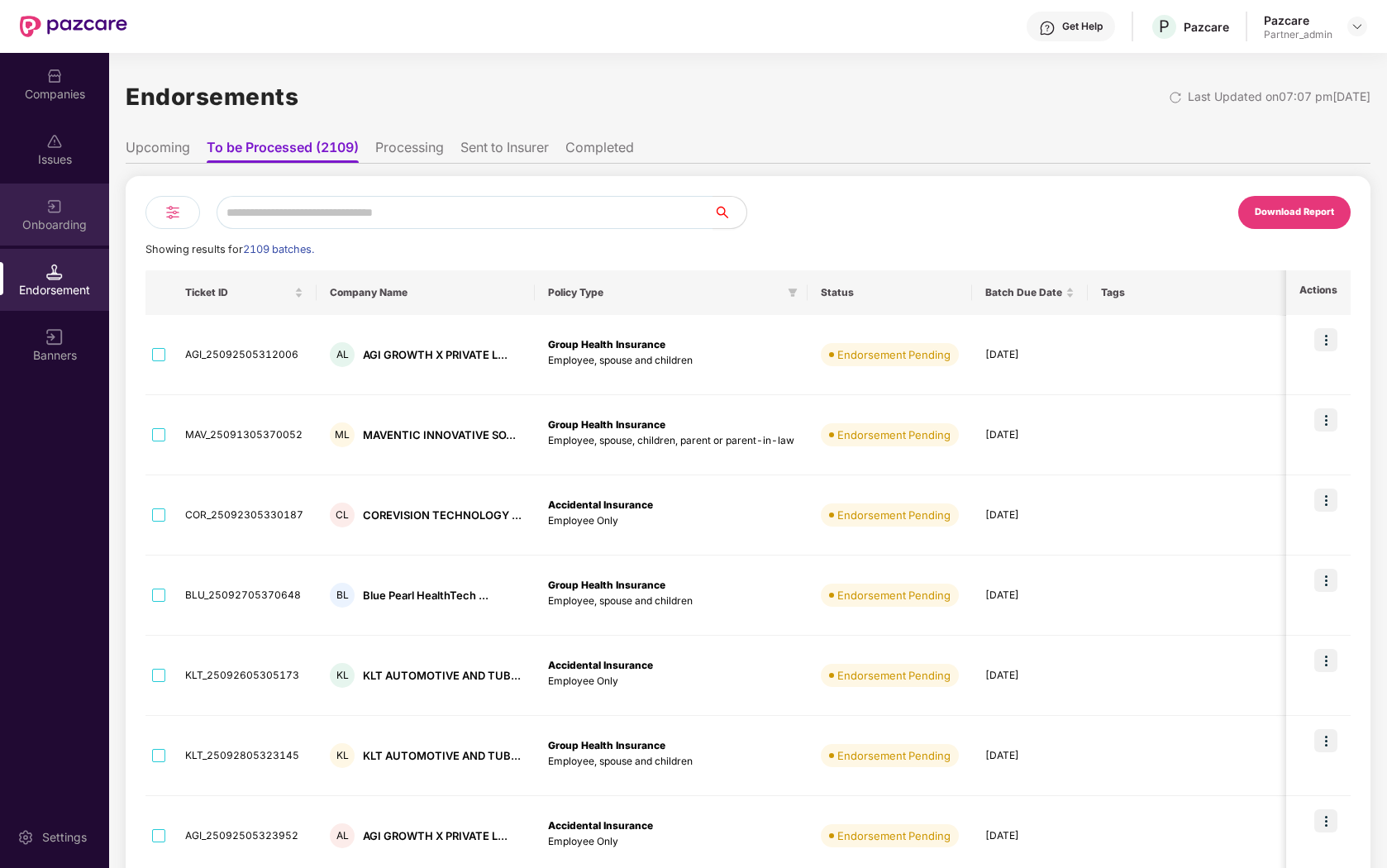
click at [37, 205] on div "Onboarding" at bounding box center [54, 215] width 109 height 62
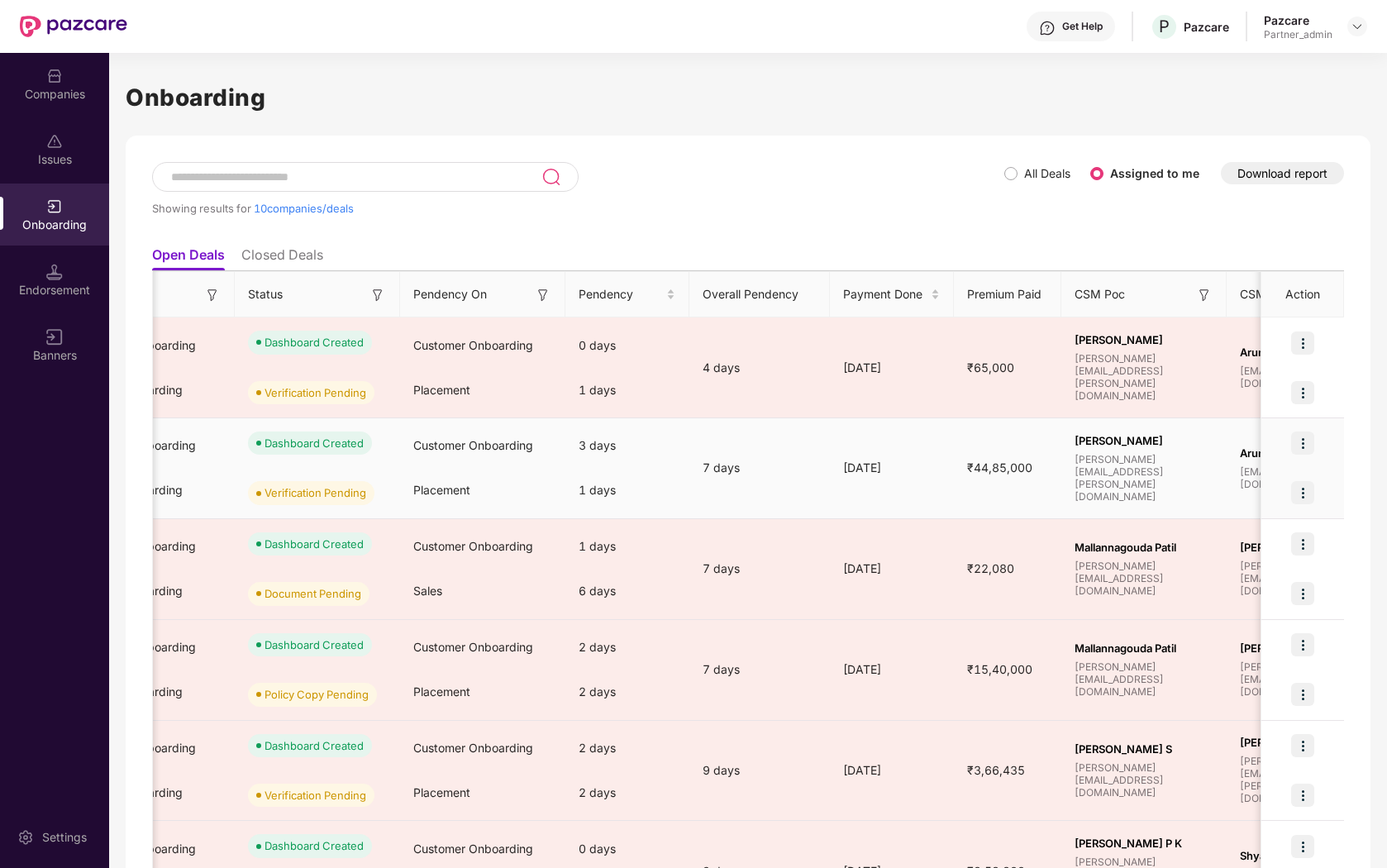
scroll to position [0, 517]
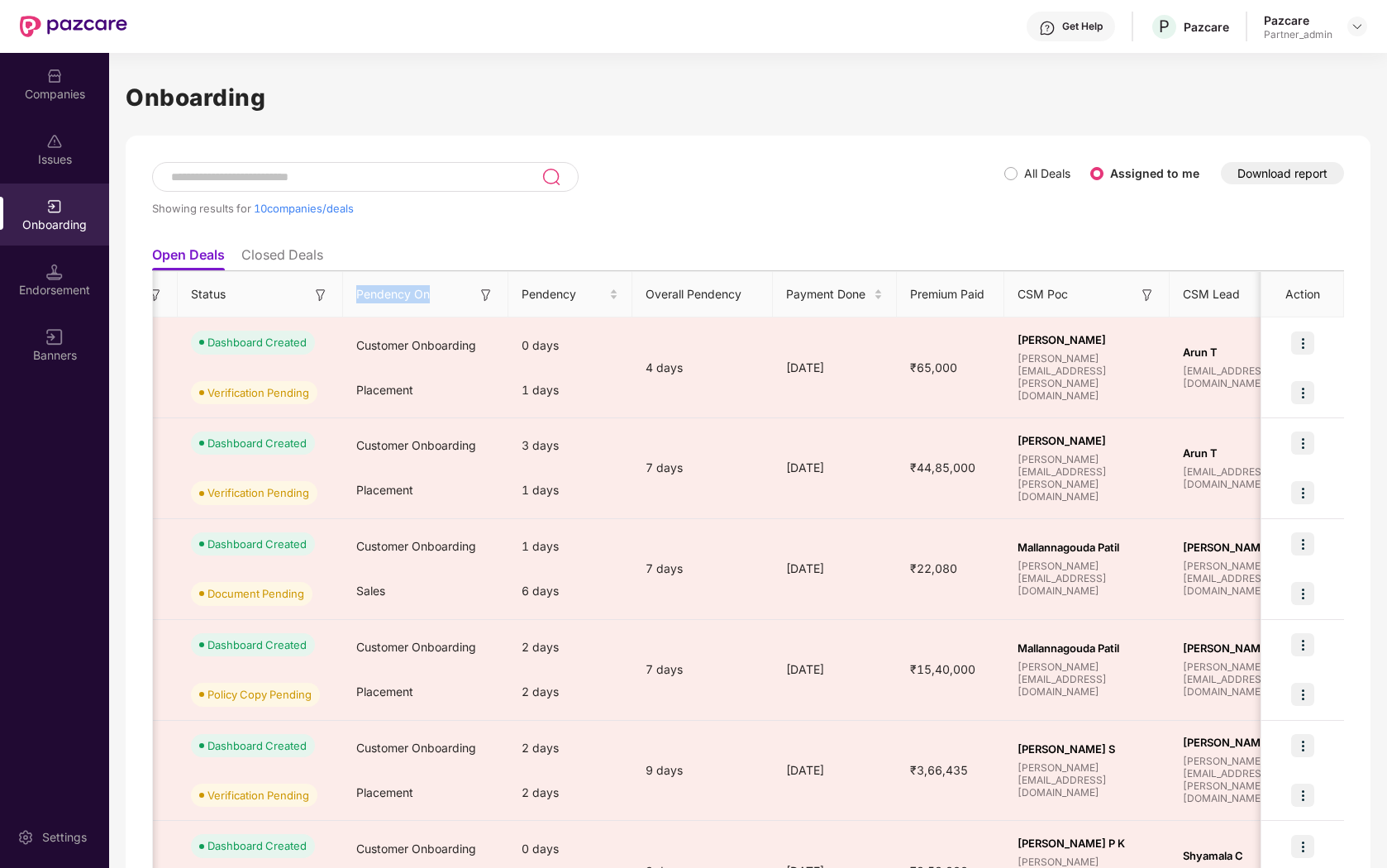
drag, startPoint x: 357, startPoint y: 293, endPoint x: 429, endPoint y: 292, distance: 72.0
click at [429, 293] on span "Pendency On" at bounding box center [393, 294] width 74 height 19
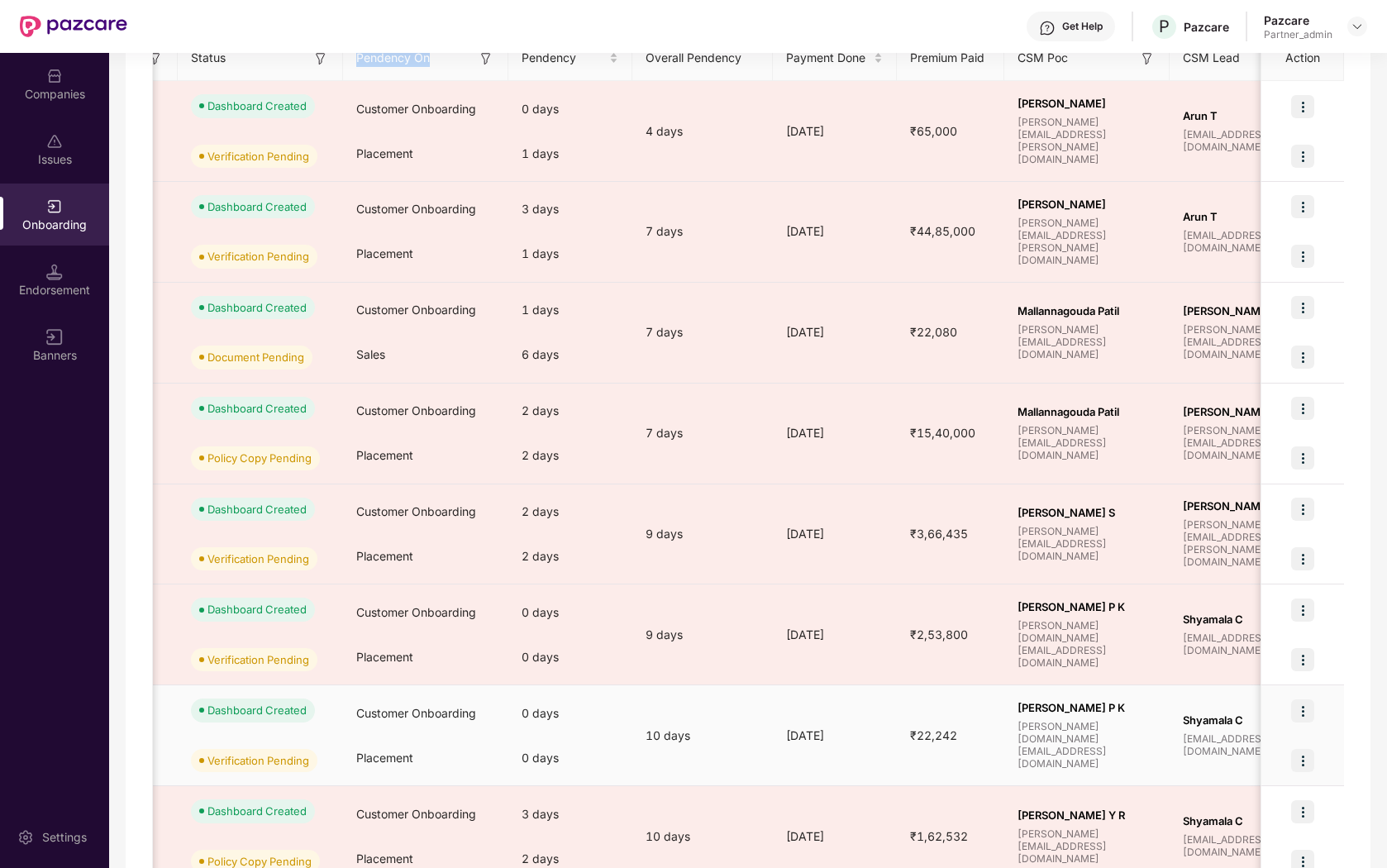
scroll to position [0, 0]
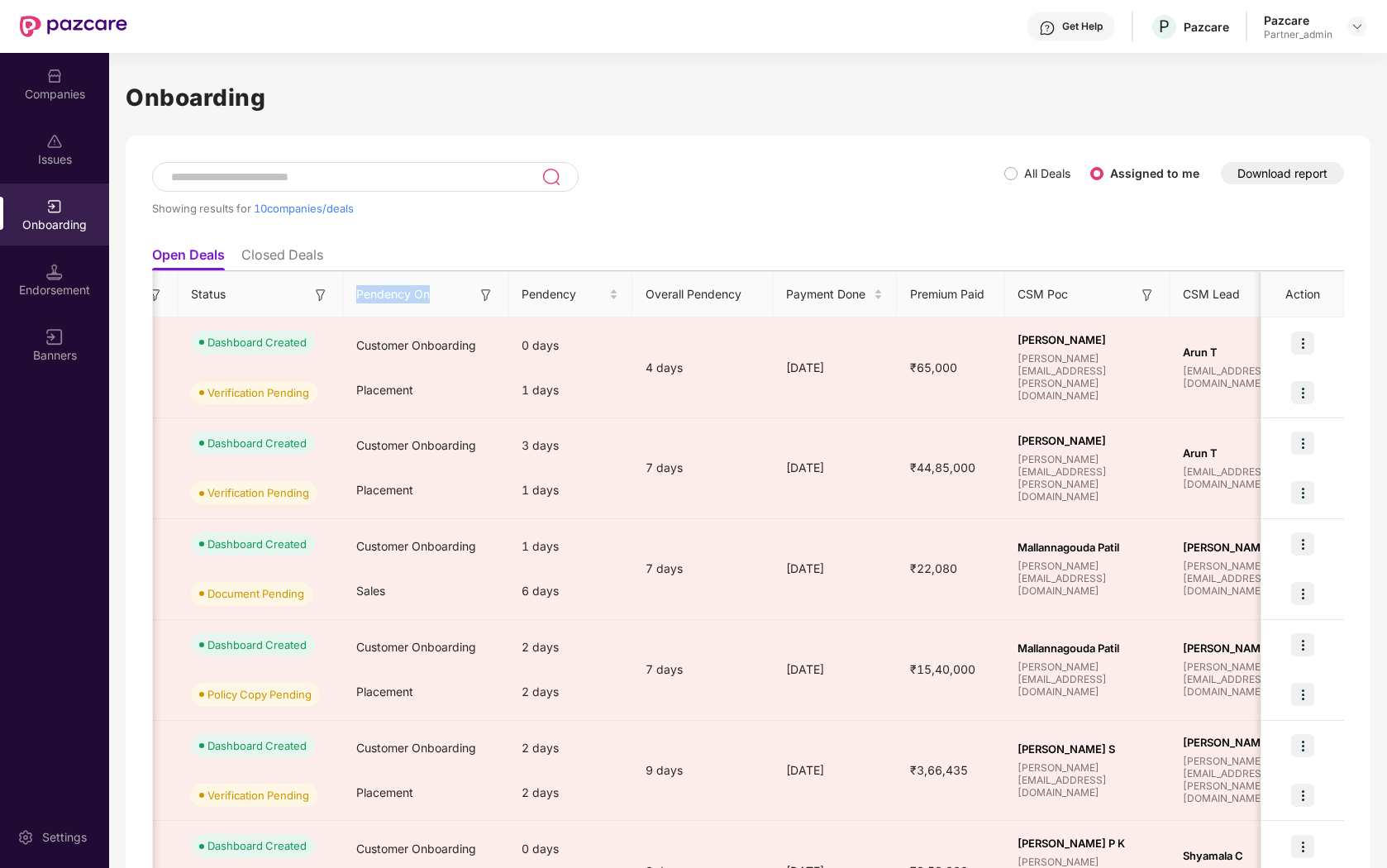
click at [461, 247] on ul "Open Deals Closed Deals" at bounding box center [748, 254] width 1192 height 33
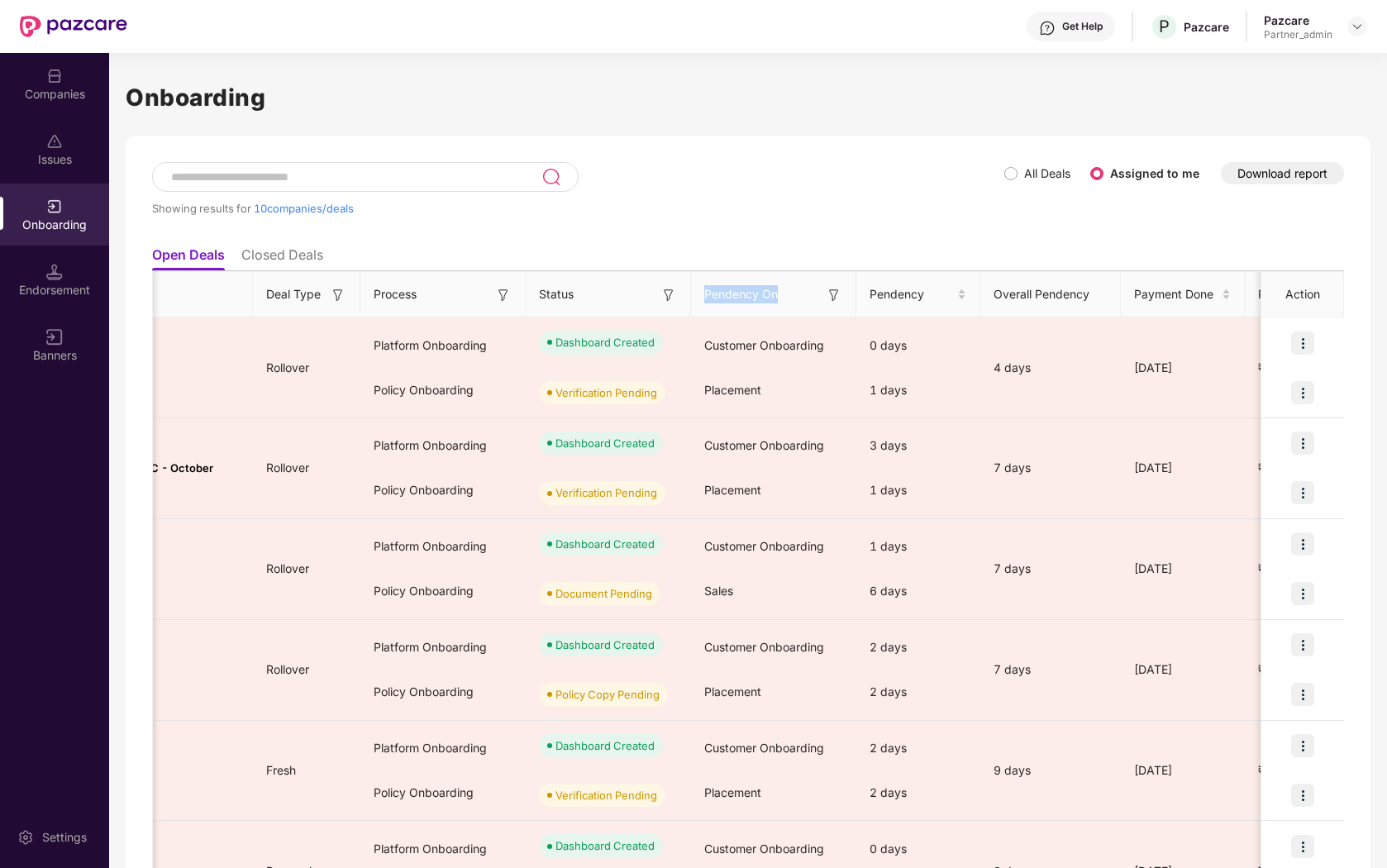
drag, startPoint x: 703, startPoint y: 292, endPoint x: 791, endPoint y: 299, distance: 88.3
click at [791, 299] on div "Pendency On" at bounding box center [773, 294] width 138 height 19
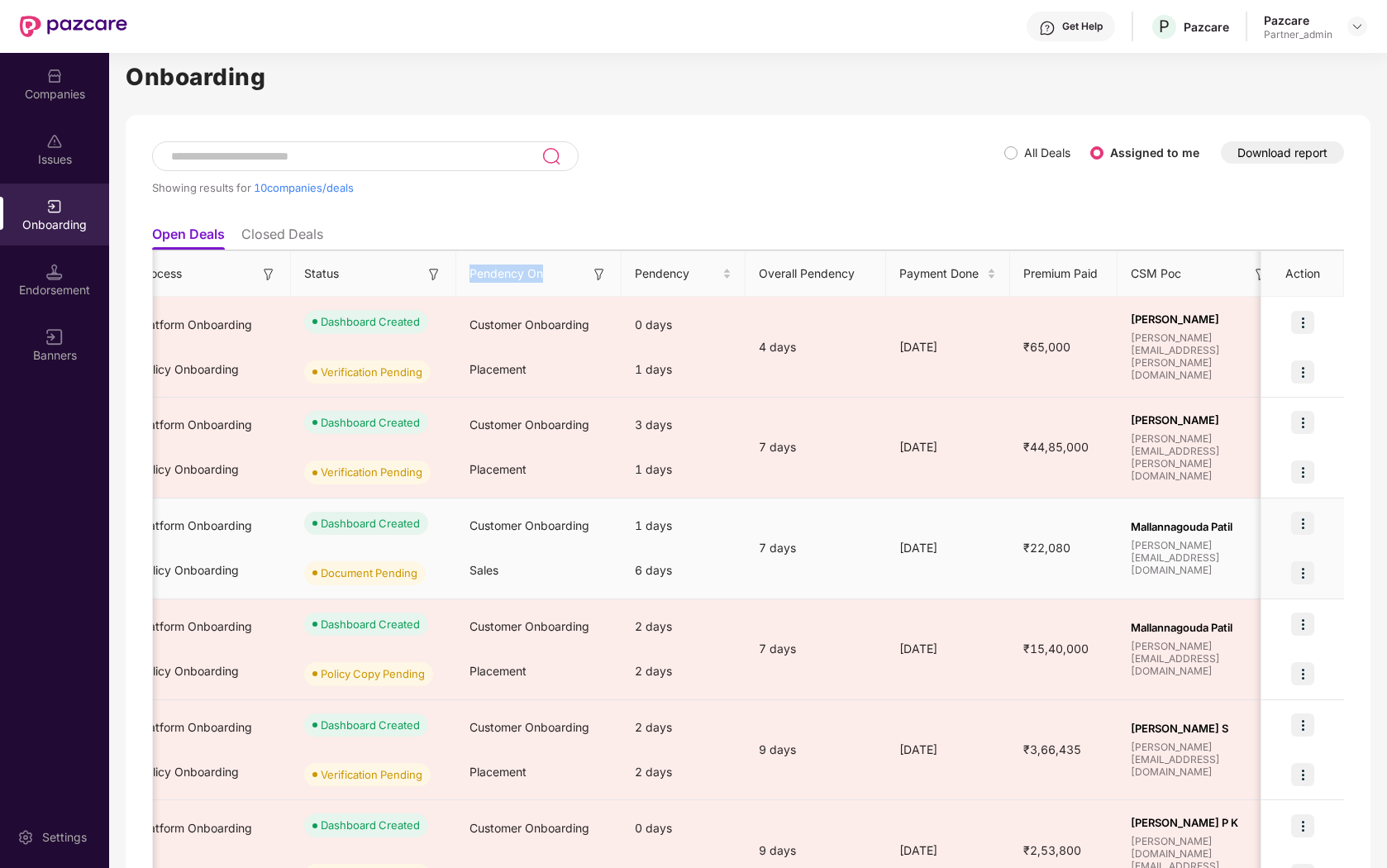
scroll to position [0, 381]
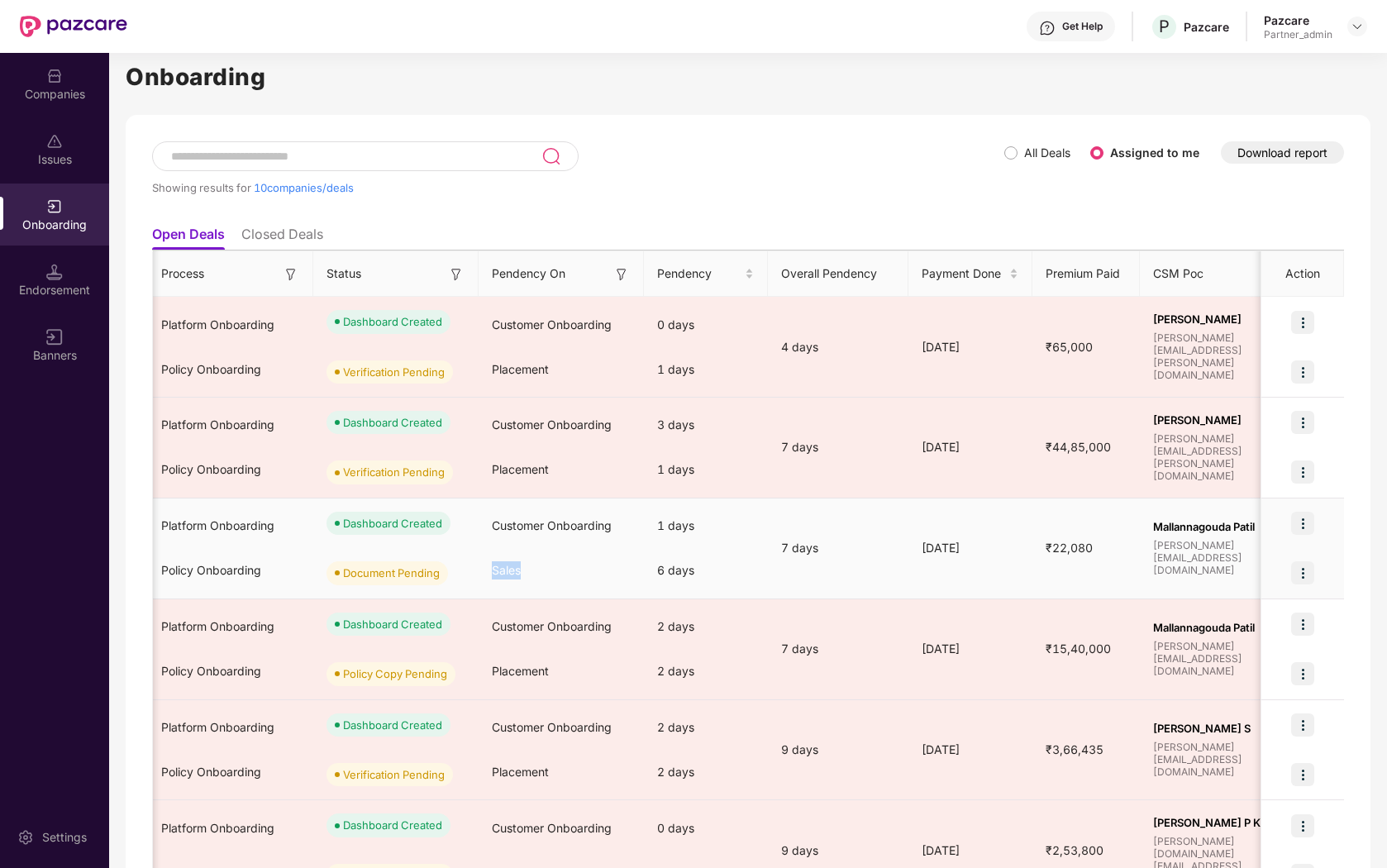
drag, startPoint x: 490, startPoint y: 571, endPoint x: 527, endPoint y: 571, distance: 37.0
click at [527, 571] on div "Sales" at bounding box center [561, 570] width 165 height 44
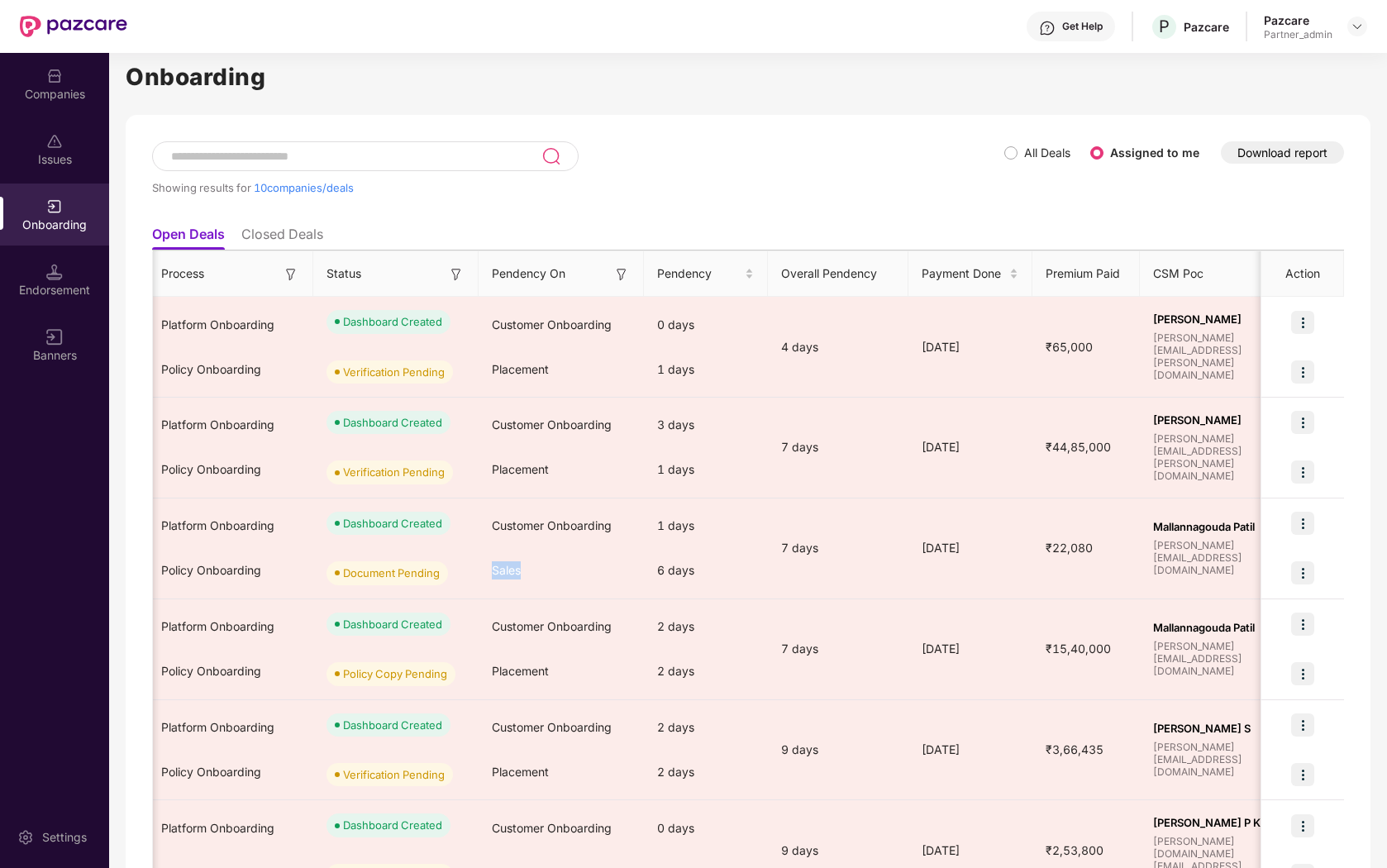
click at [667, 199] on div "Showing results for 10 companies/deals" at bounding box center [578, 179] width 852 height 76
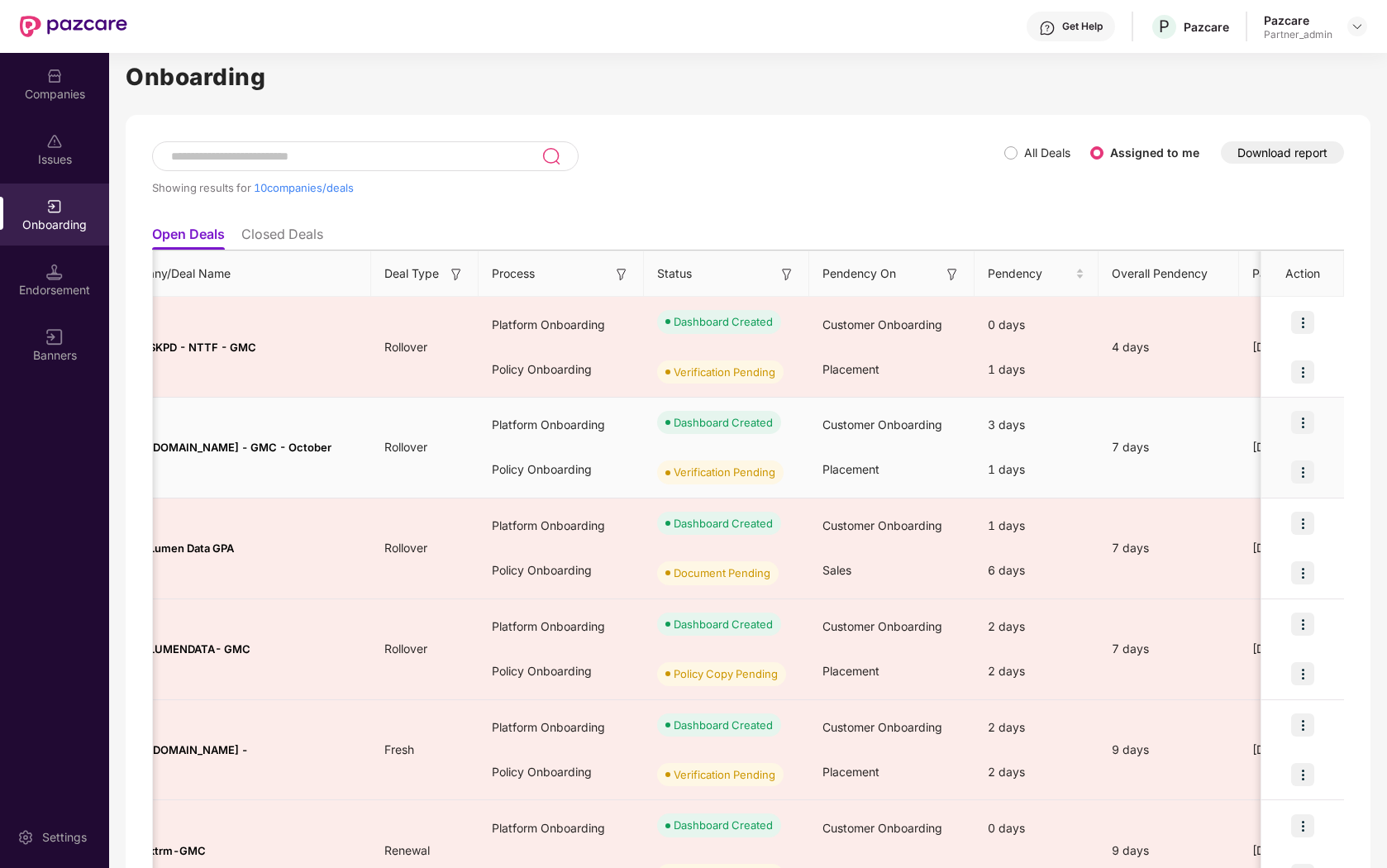
scroll to position [0, 0]
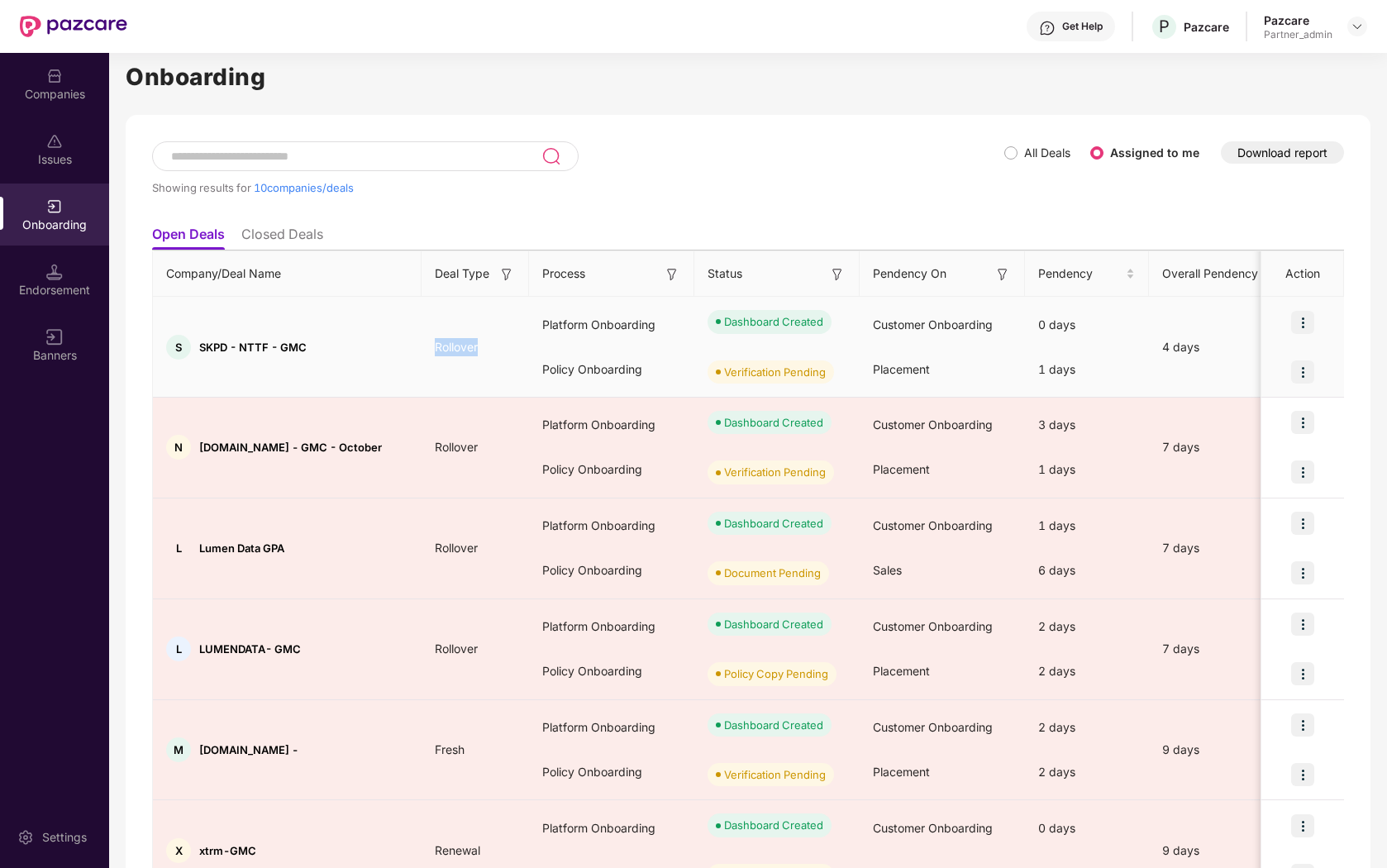
drag, startPoint x: 436, startPoint y: 348, endPoint x: 485, endPoint y: 348, distance: 49.0
click at [485, 348] on span "Rollover" at bounding box center [456, 347] width 69 height 14
drag, startPoint x: 541, startPoint y: 317, endPoint x: 665, endPoint y: 317, distance: 124.0
click at [665, 317] on div "Platform Onboarding" at bounding box center [612, 325] width 165 height 44
drag, startPoint x: 545, startPoint y: 367, endPoint x: 652, endPoint y: 372, distance: 107.1
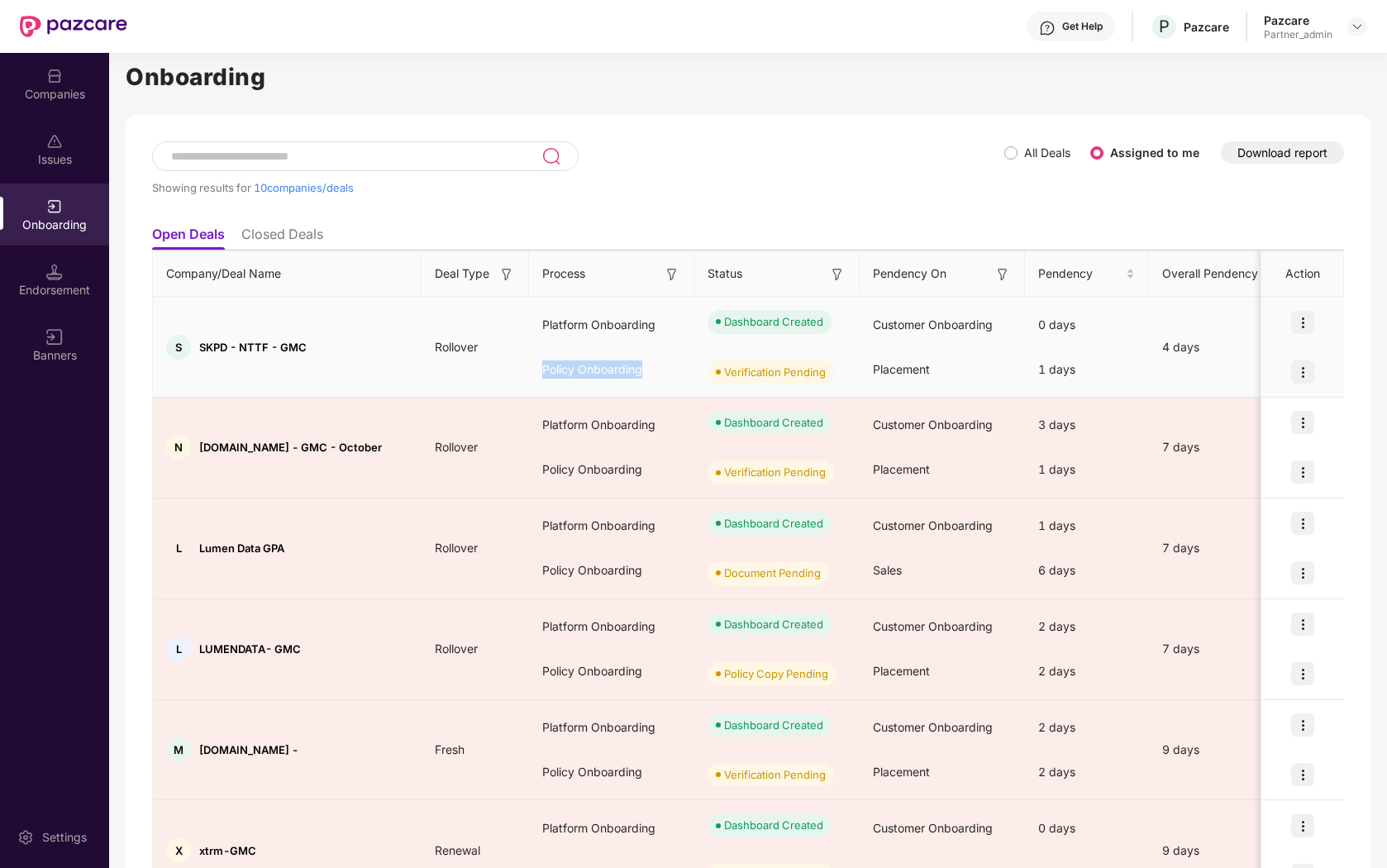
click at [652, 371] on div "Policy Onboarding" at bounding box center [612, 370] width 165 height 44
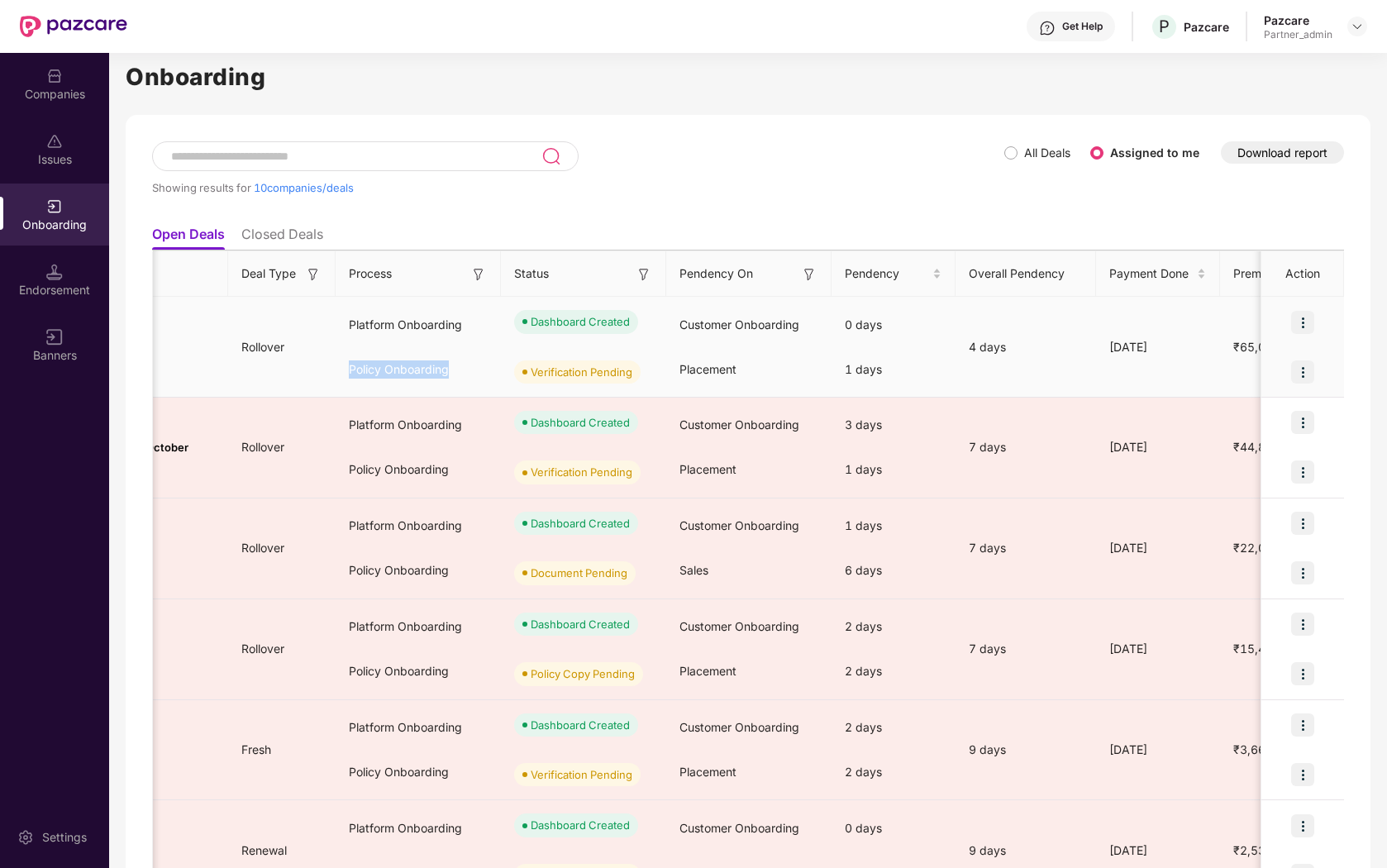
scroll to position [0, 215]
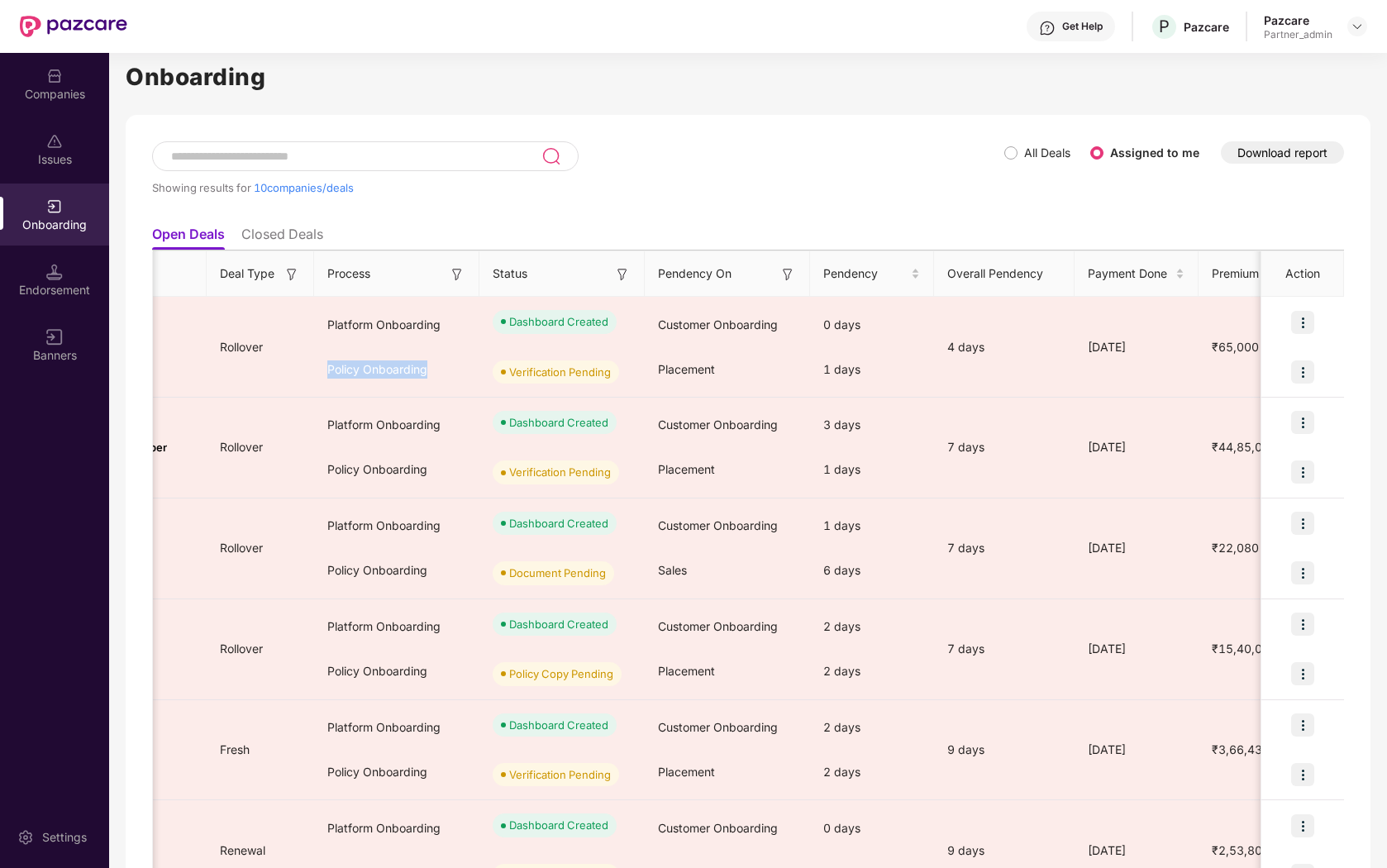
click at [717, 204] on div "Showing results for 10 companies/deals" at bounding box center [578, 179] width 852 height 76
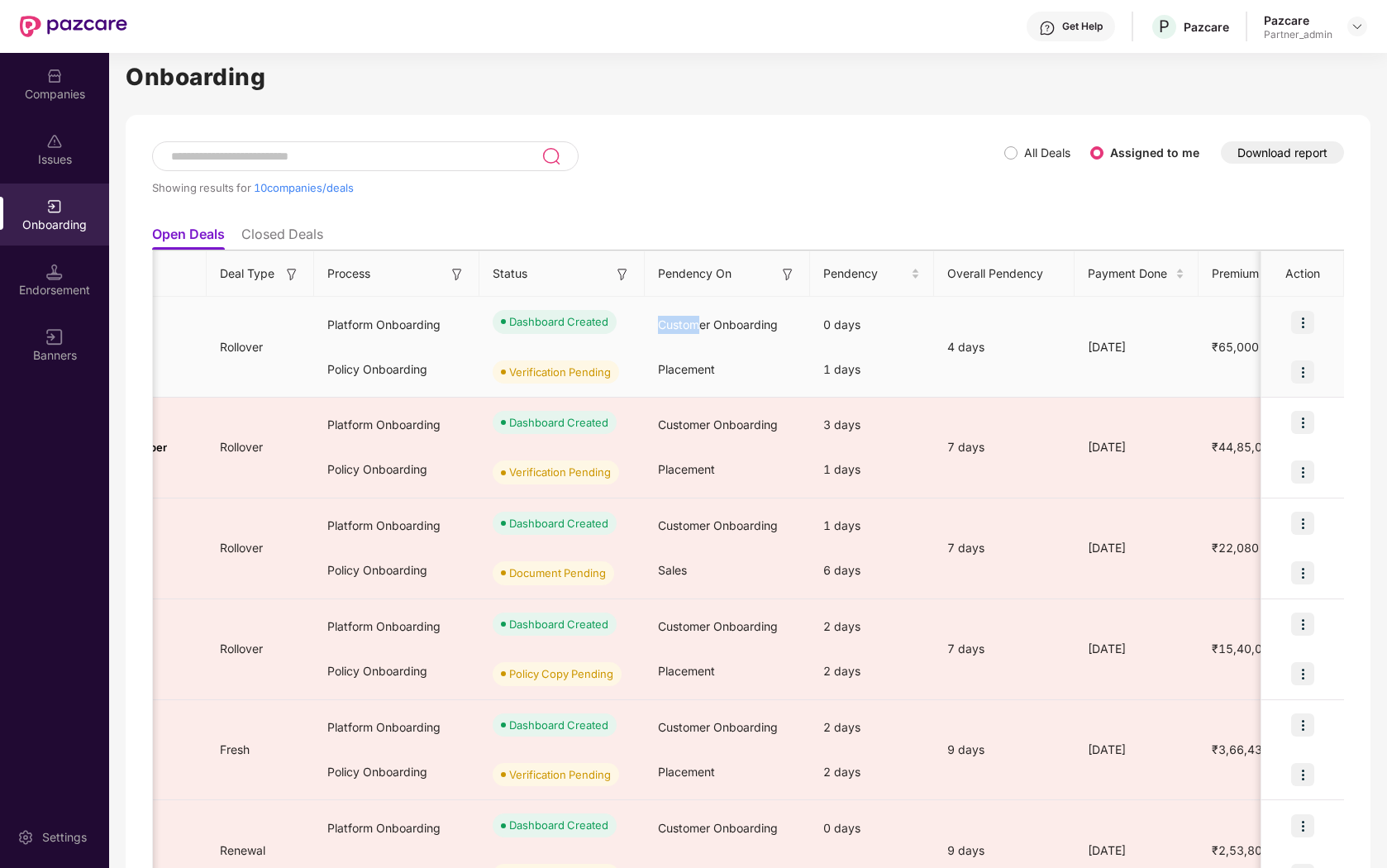
drag, startPoint x: 658, startPoint y: 323, endPoint x: 695, endPoint y: 323, distance: 37.0
click at [695, 323] on span "Customer Onboarding" at bounding box center [717, 325] width 120 height 14
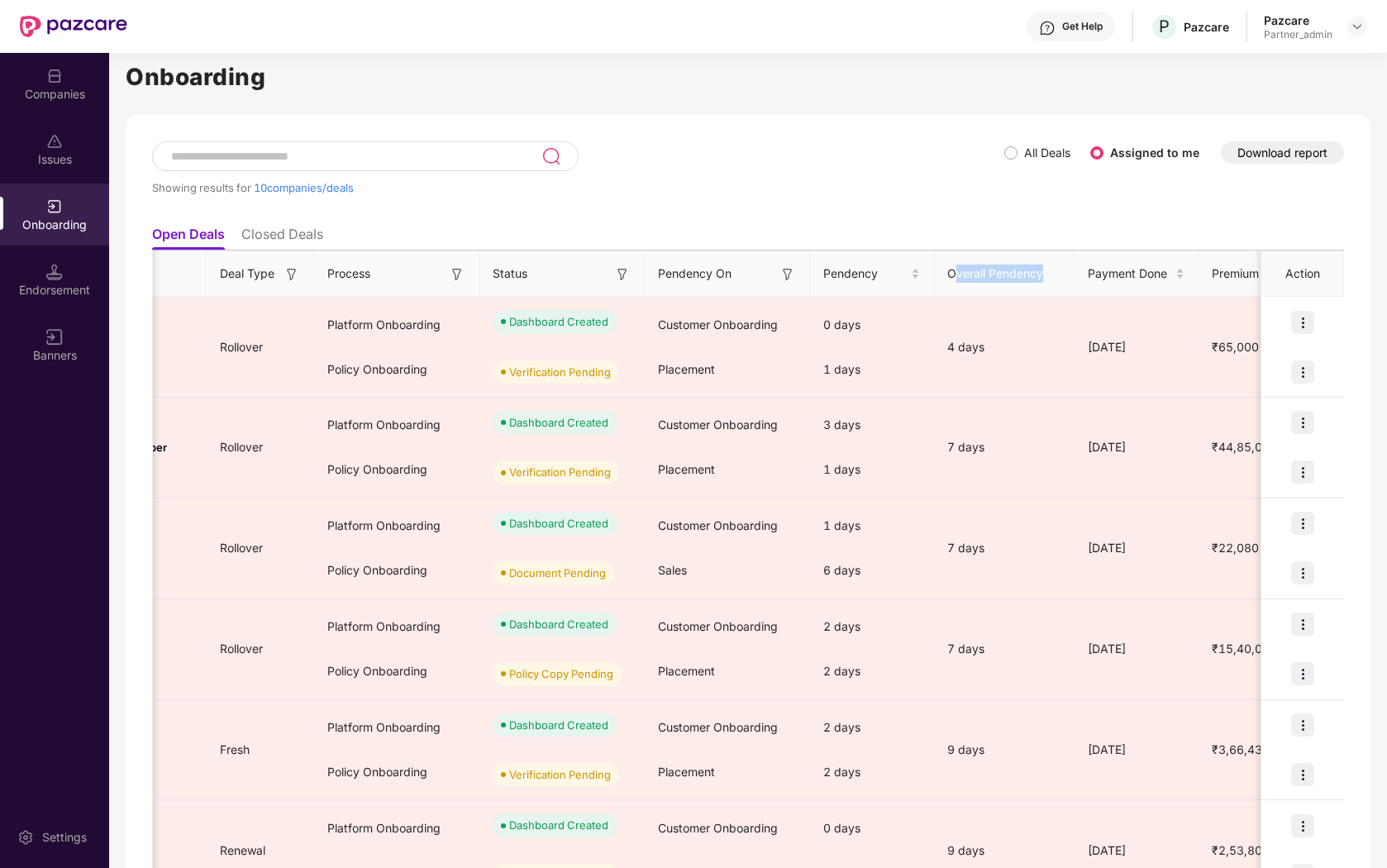
drag, startPoint x: 955, startPoint y: 274, endPoint x: 1046, endPoint y: 277, distance: 91.0
click at [1047, 277] on th "Overall Pendency" at bounding box center [1004, 273] width 140 height 45
click at [999, 194] on div "Showing results for 10 companies/deals" at bounding box center [578, 179] width 852 height 76
drag, startPoint x: 947, startPoint y: 271, endPoint x: 1046, endPoint y: 274, distance: 99.0
click at [1046, 274] on th "Overall Pendency" at bounding box center [1004, 273] width 140 height 45
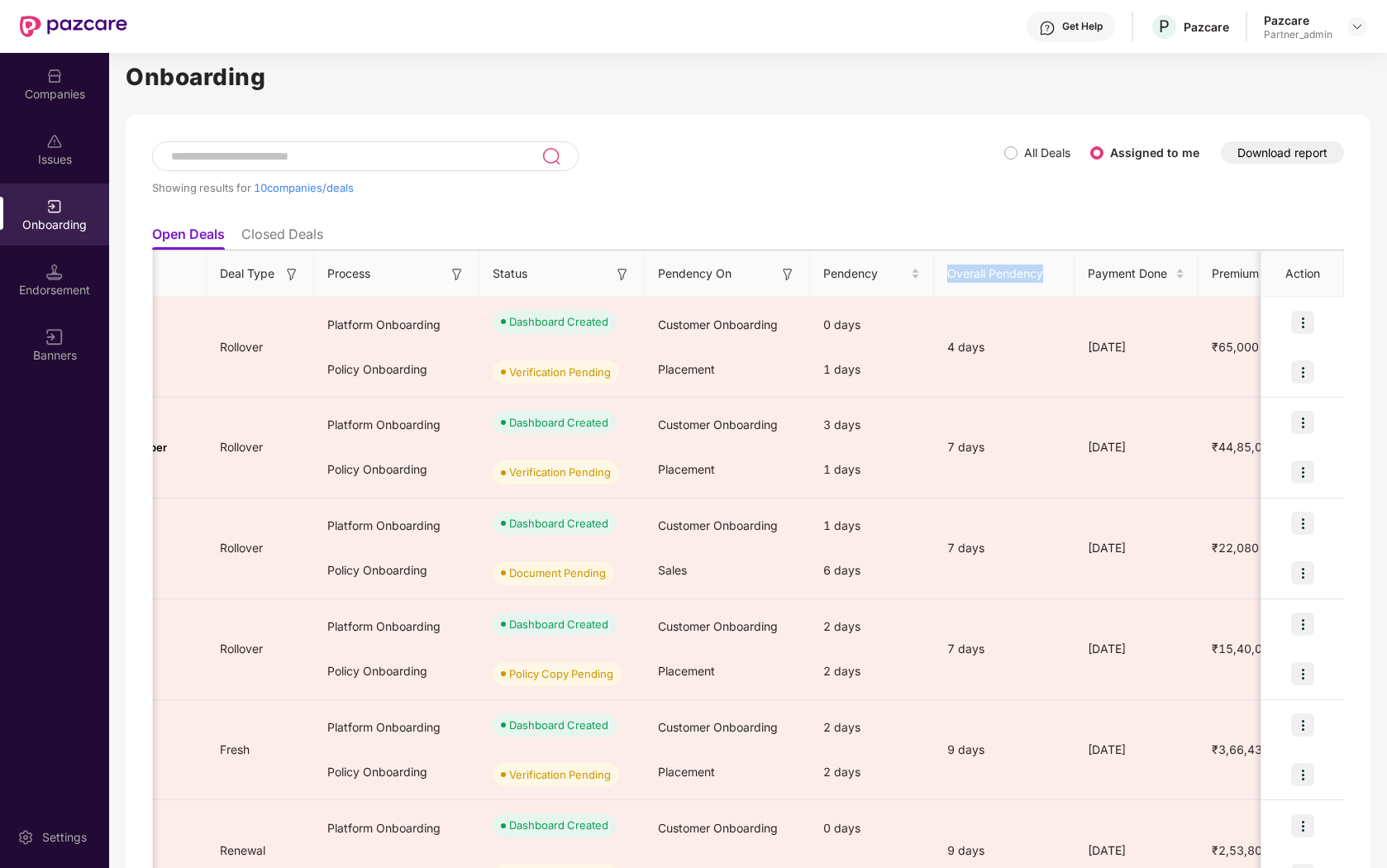
click at [985, 232] on ul "Open Deals Closed Deals" at bounding box center [748, 233] width 1192 height 33
drag, startPoint x: 658, startPoint y: 277, endPoint x: 762, endPoint y: 277, distance: 104.0
click at [762, 277] on div "Pendency On" at bounding box center [727, 273] width 138 height 19
click at [65, 293] on div "Endorsement" at bounding box center [54, 290] width 109 height 17
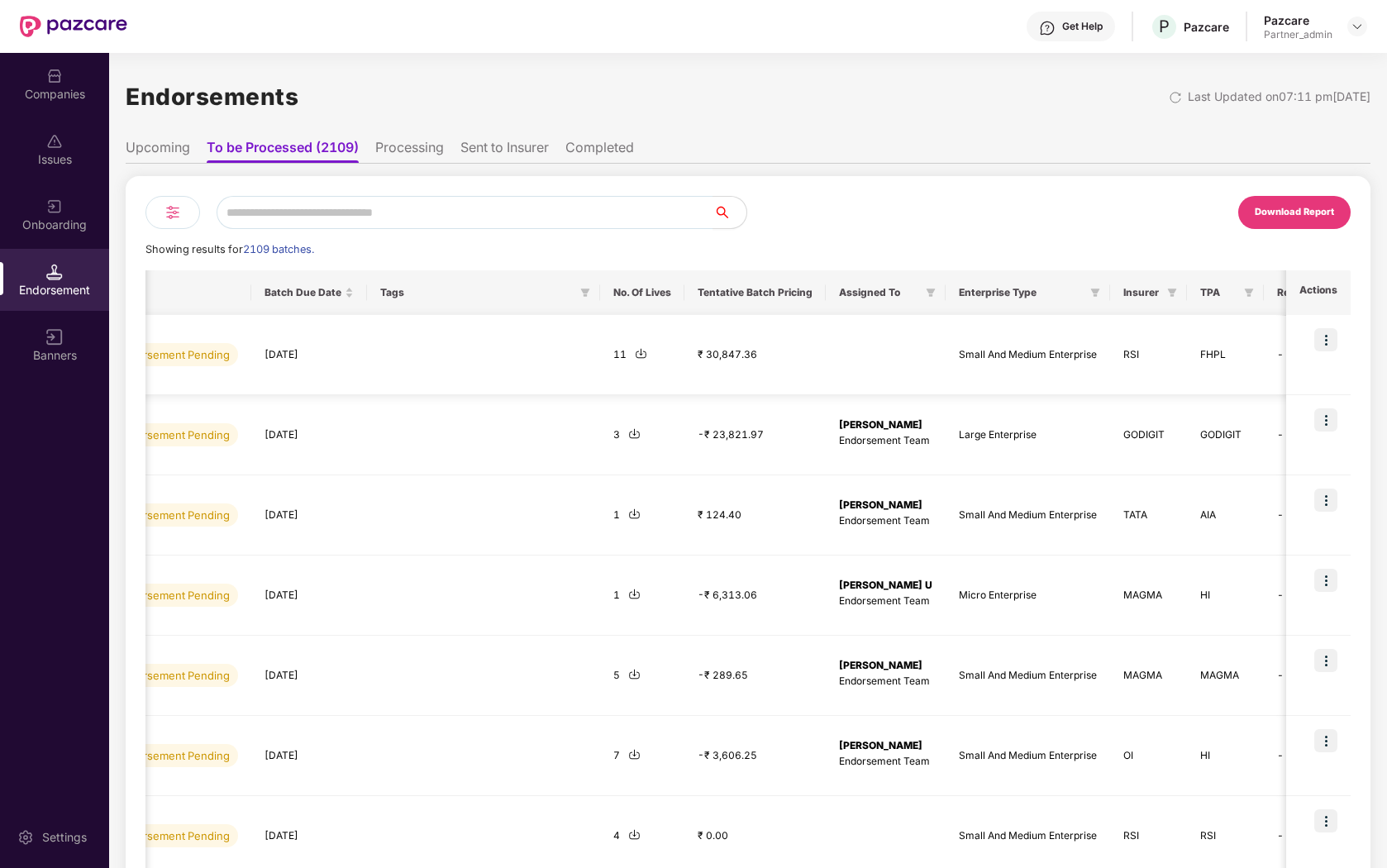
scroll to position [0, 780]
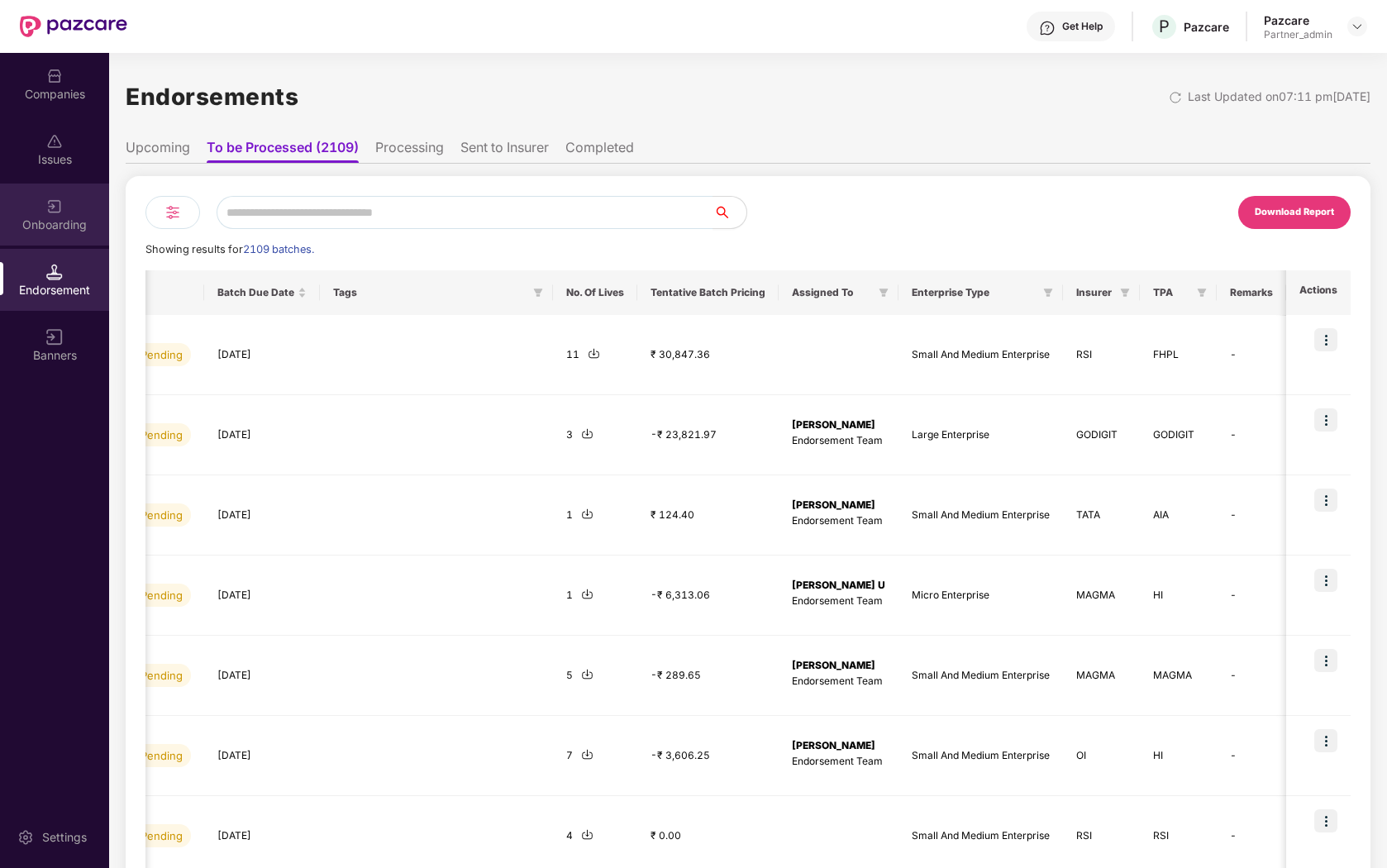
click at [58, 214] on div "Onboarding" at bounding box center [54, 215] width 109 height 62
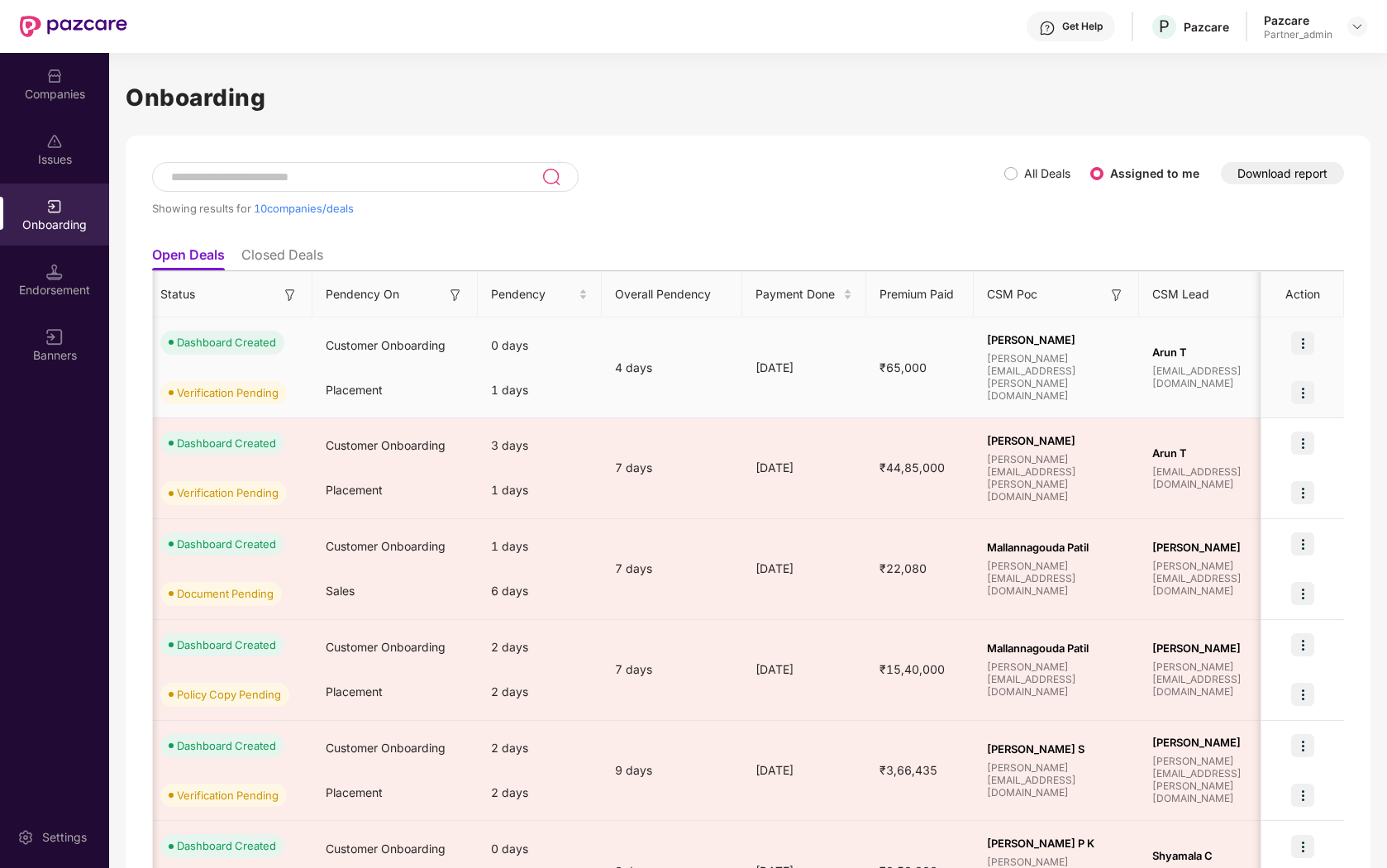
scroll to position [0, 520]
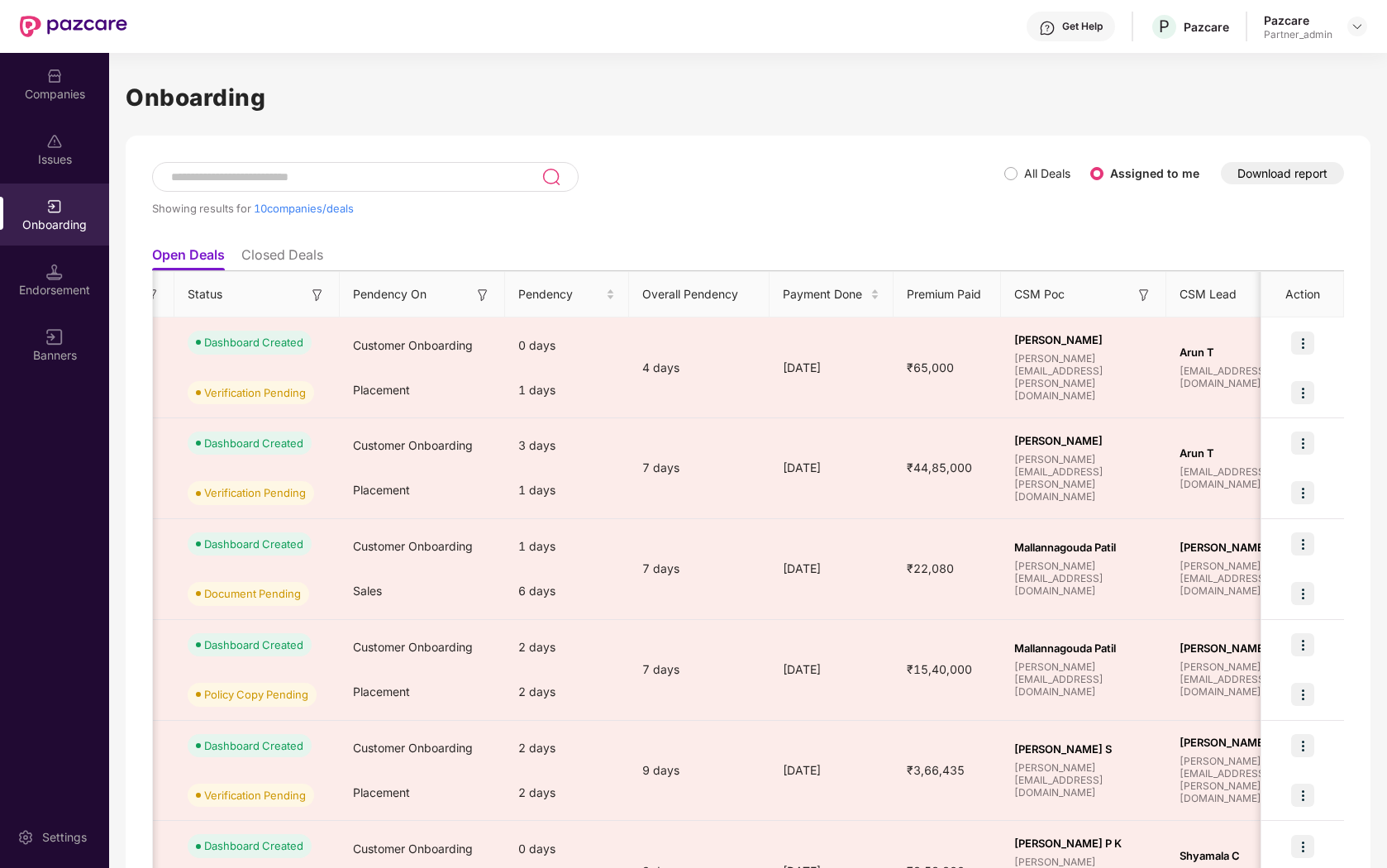
click at [1018, 174] on span "All Deals" at bounding box center [1047, 174] width 59 height 19
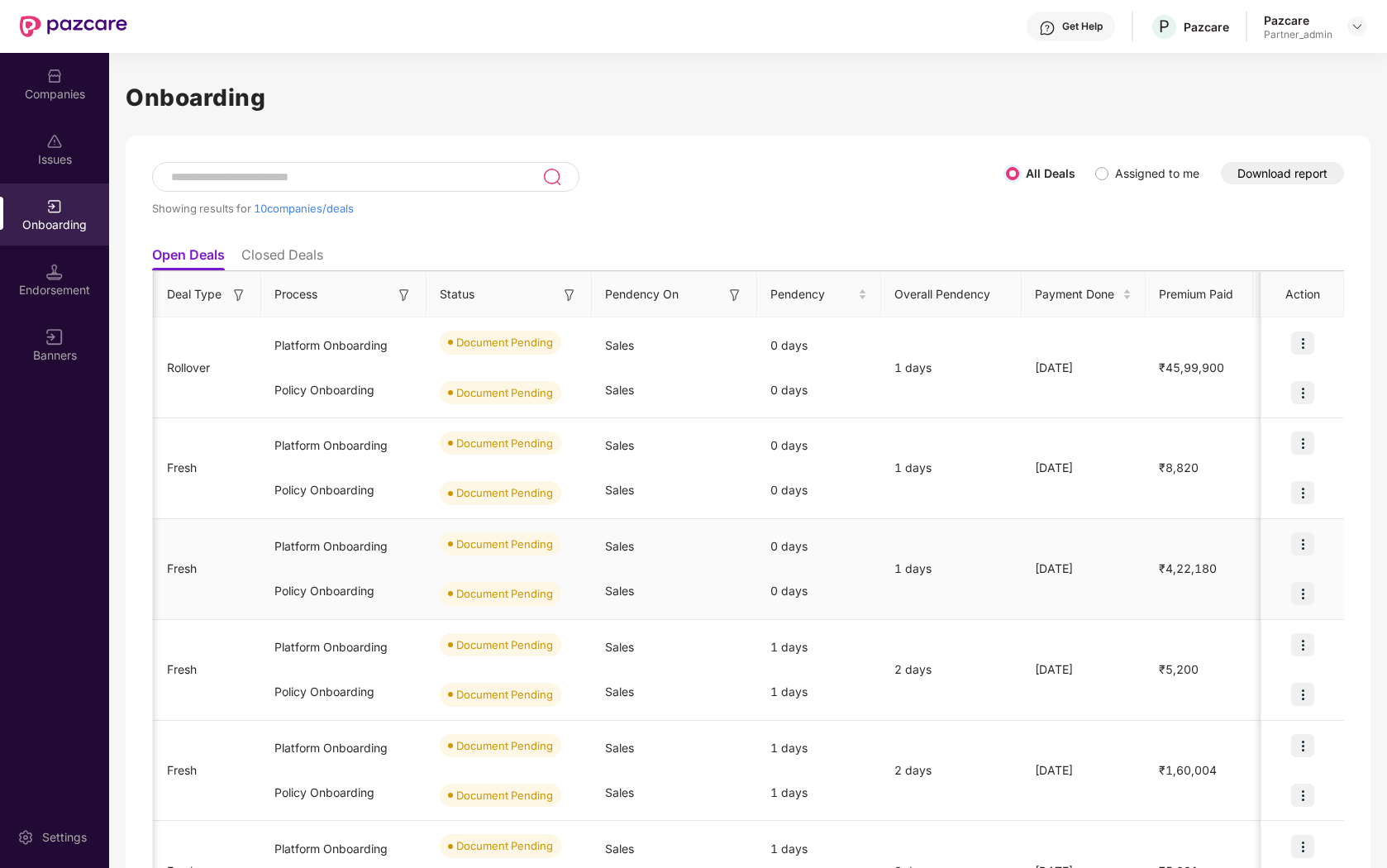
scroll to position [518, 0]
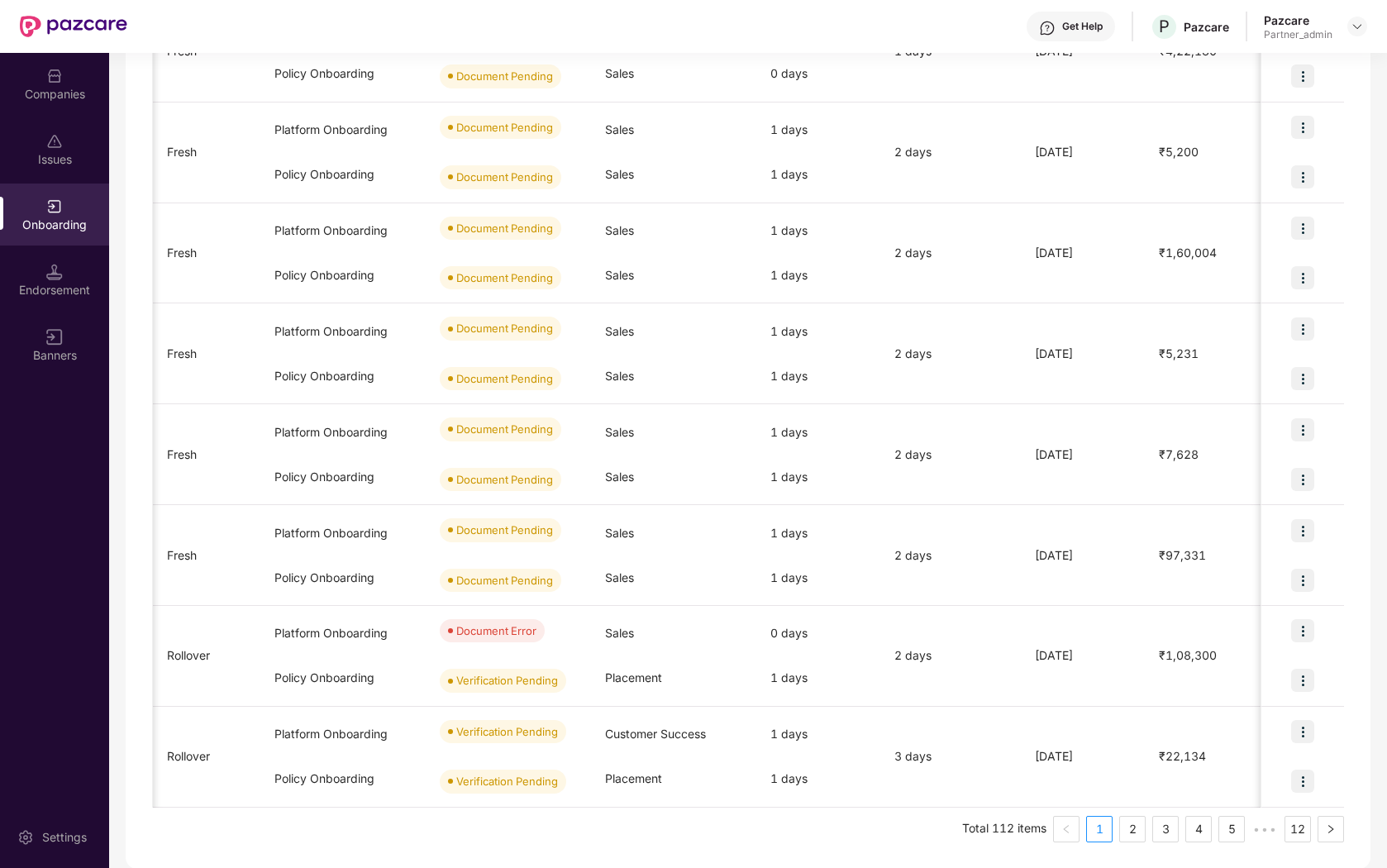
click at [1245, 832] on ul "Total 112 items 1 2 3 4 5 ••• 12" at bounding box center [748, 829] width 1192 height 27
click at [1236, 831] on link "5" at bounding box center [1232, 829] width 25 height 25
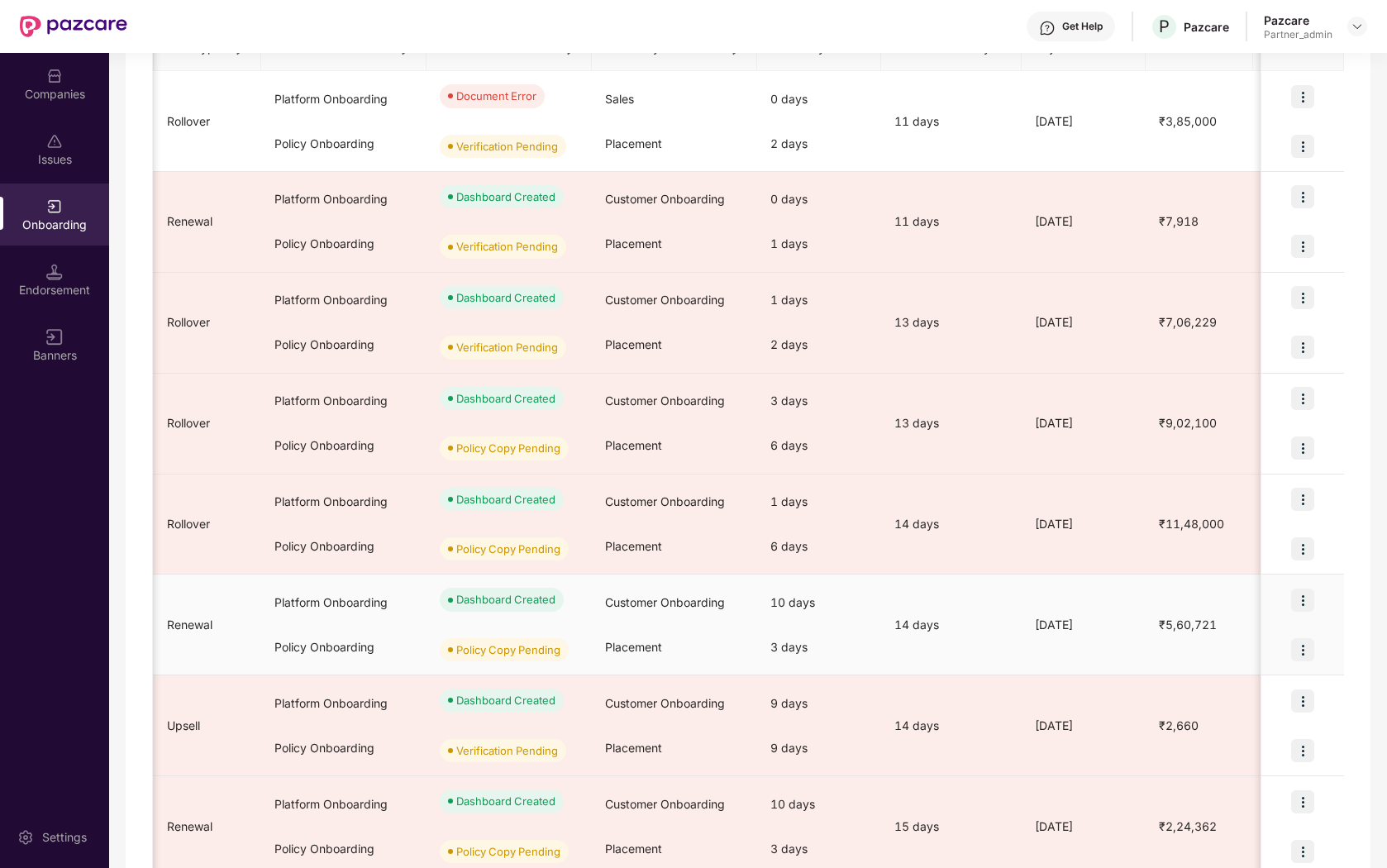
scroll to position [0, 0]
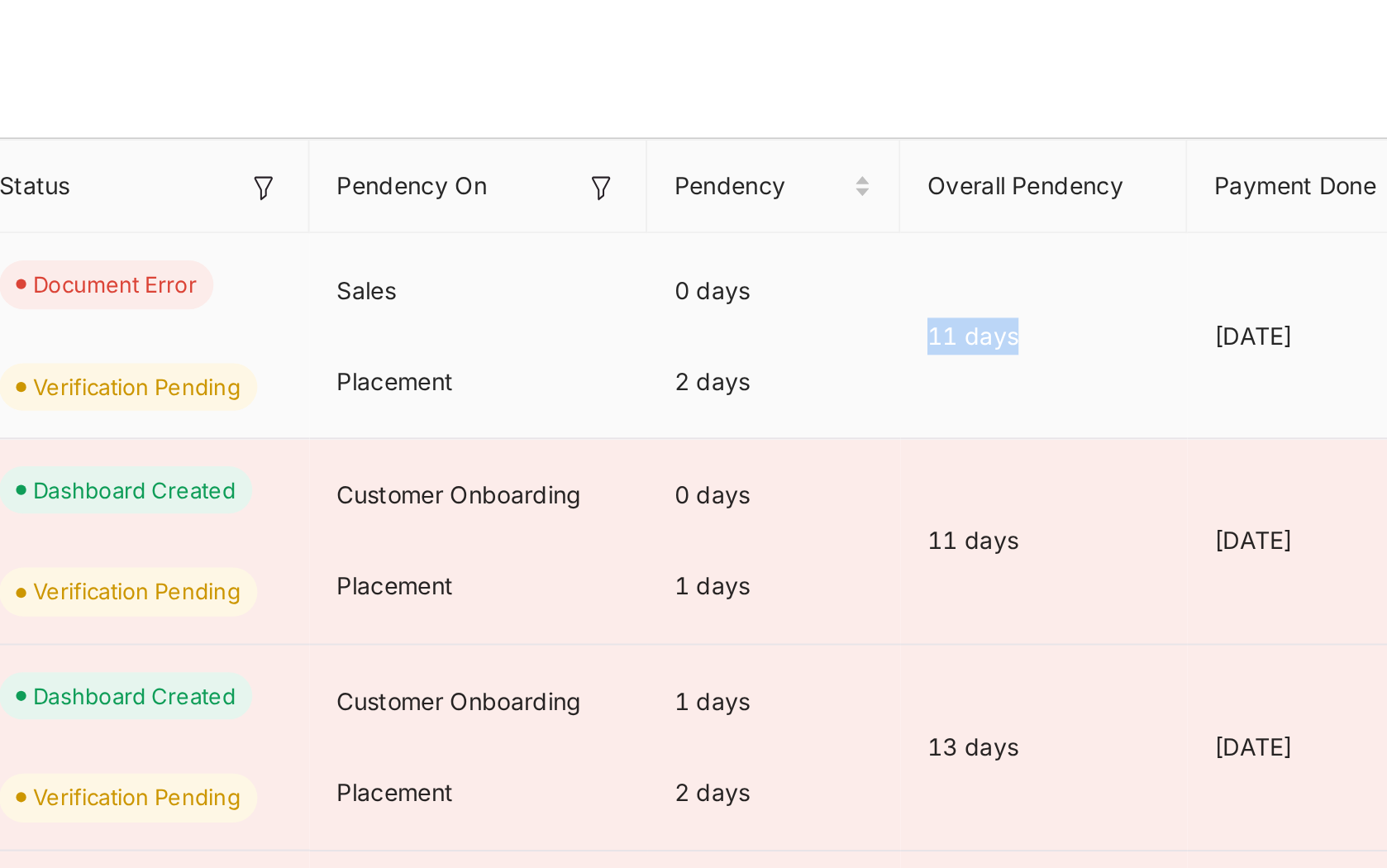
drag, startPoint x: 896, startPoint y: 370, endPoint x: 949, endPoint y: 371, distance: 53.0
click at [950, 371] on div "11 days" at bounding box center [952, 368] width 140 height 19
click at [961, 258] on ul "Open Deals Closed Deals" at bounding box center [748, 254] width 1192 height 33
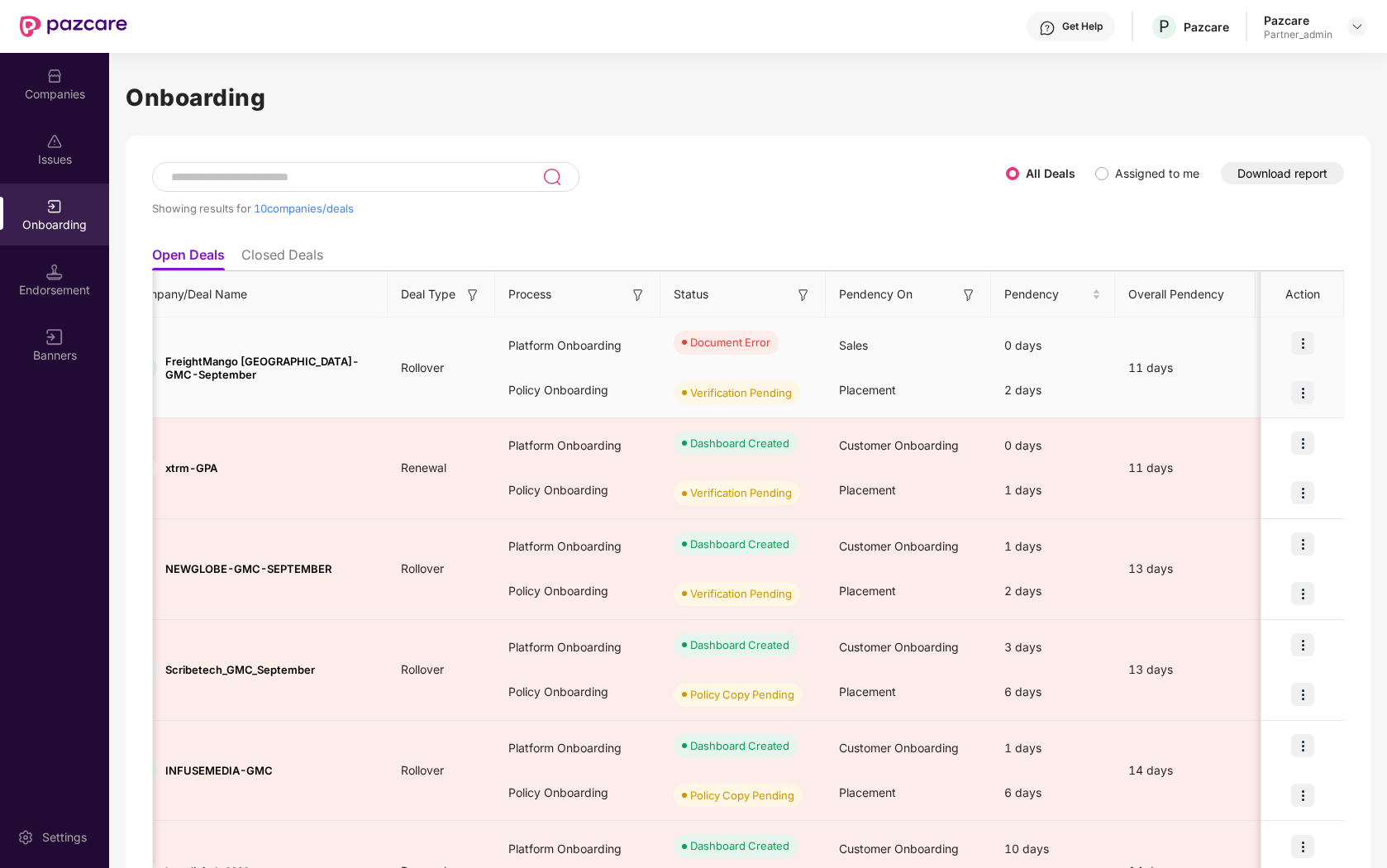
scroll to position [0, 38]
drag, startPoint x: 835, startPoint y: 391, endPoint x: 903, endPoint y: 391, distance: 68.0
click at [903, 391] on div "Placement" at bounding box center [905, 390] width 165 height 44
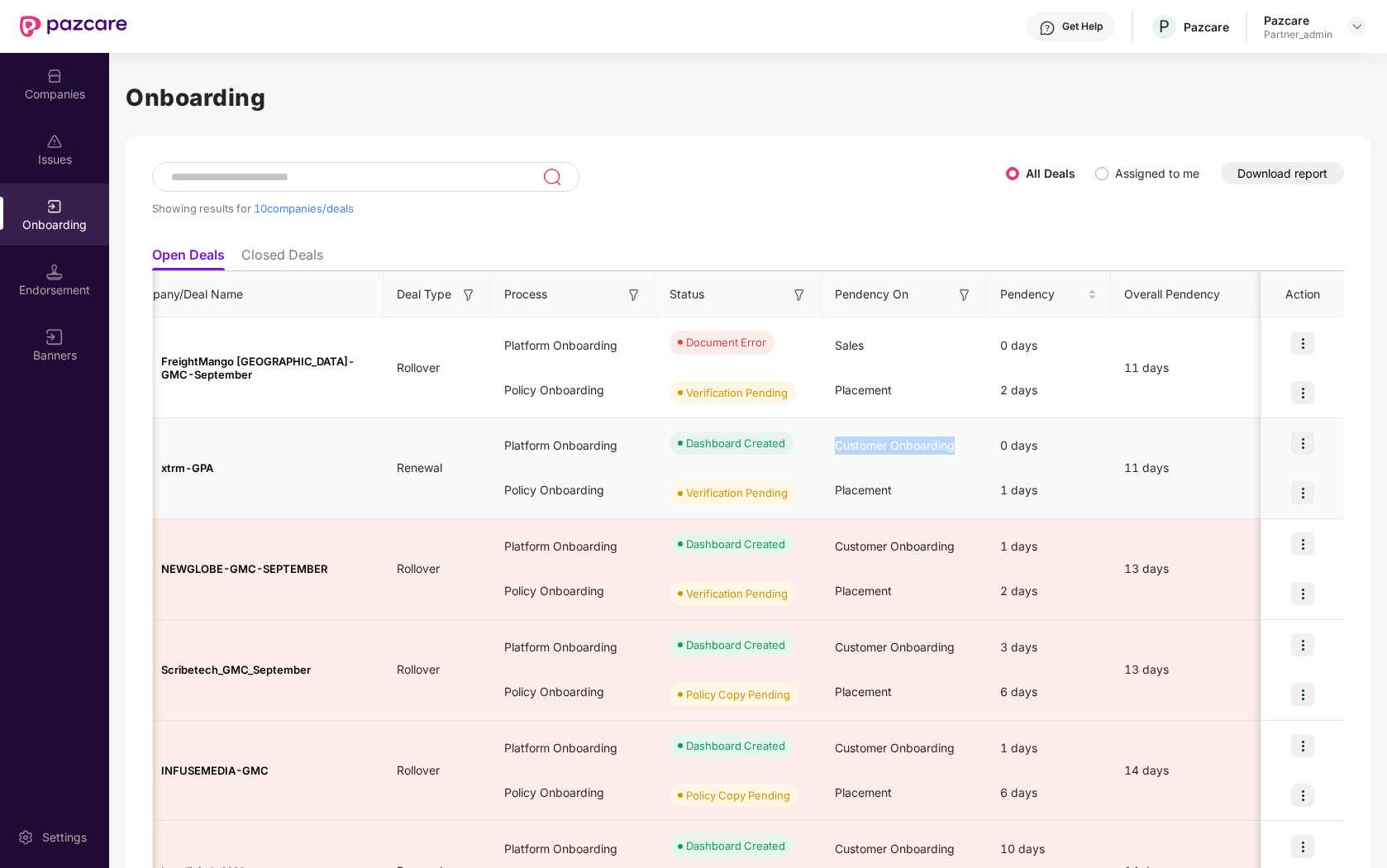
drag, startPoint x: 836, startPoint y: 445, endPoint x: 956, endPoint y: 450, distance: 120.1
click at [955, 450] on span "Customer Onboarding" at bounding box center [895, 445] width 120 height 14
drag, startPoint x: 835, startPoint y: 493, endPoint x: 925, endPoint y: 493, distance: 90.0
click at [925, 493] on div "Placement" at bounding box center [905, 490] width 165 height 44
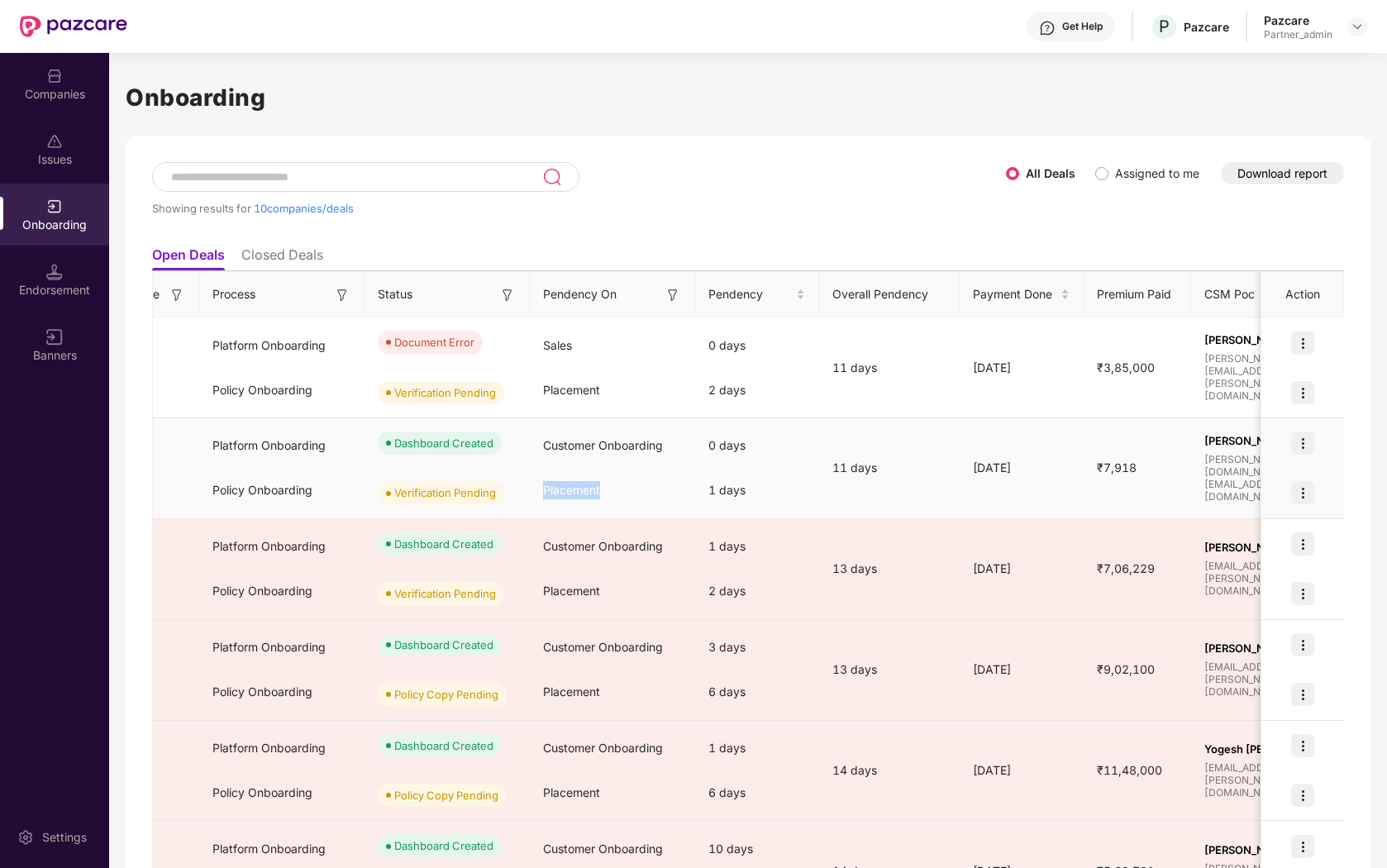
scroll to position [0, 0]
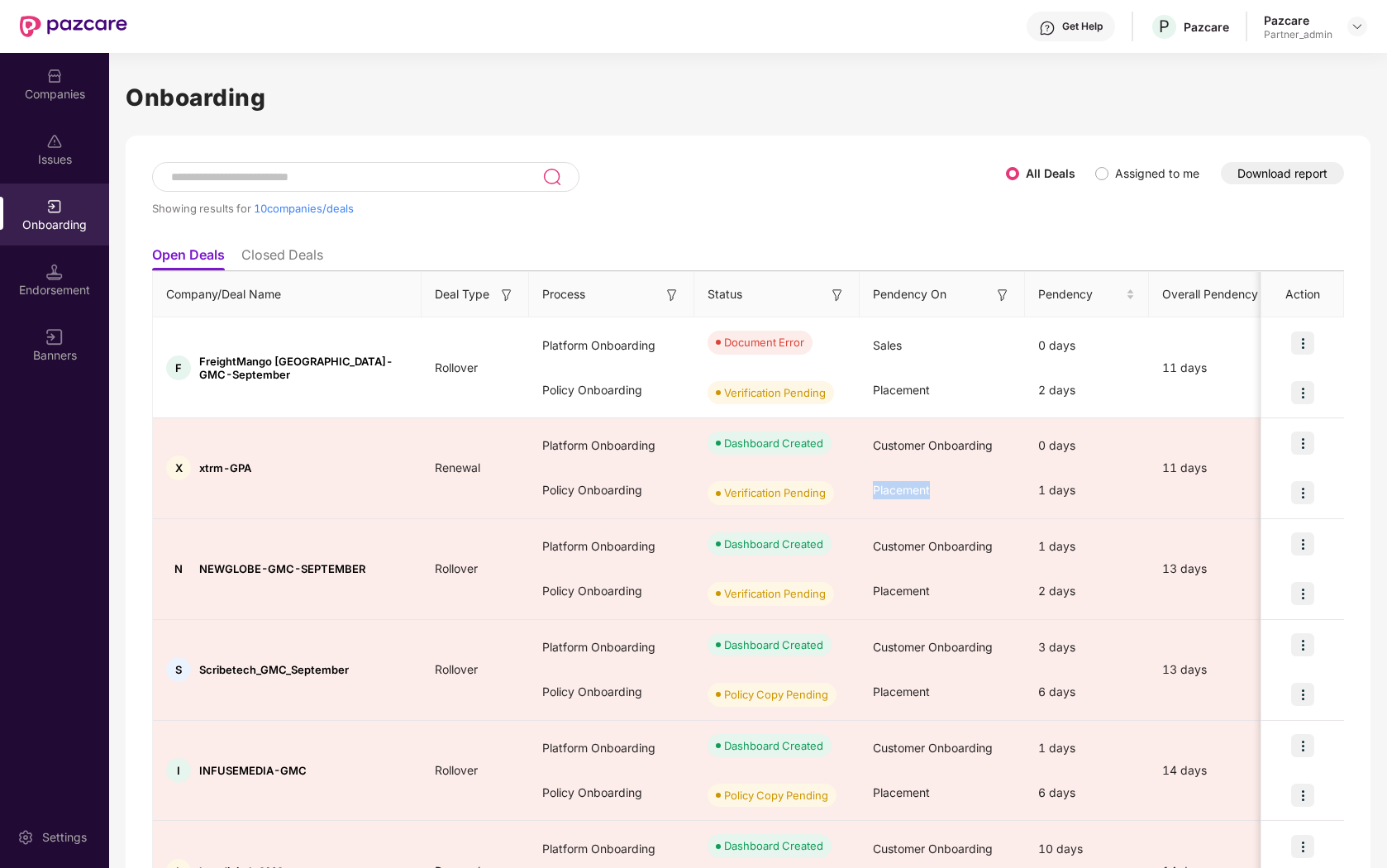
click at [933, 223] on div "Showing results for 10 companies/deals" at bounding box center [579, 200] width 854 height 76
click at [71, 108] on div "Companies" at bounding box center [54, 84] width 109 height 62
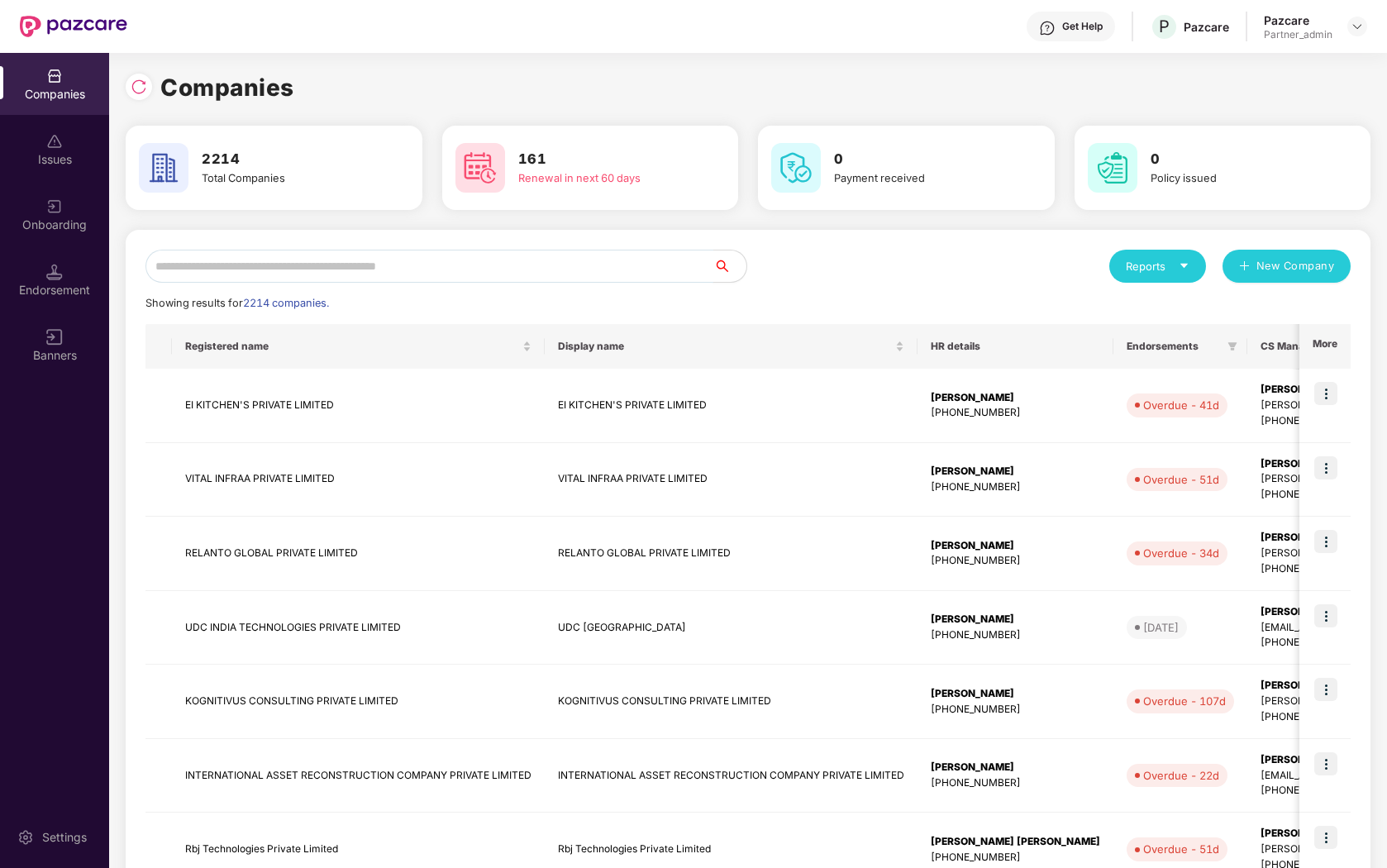
click at [427, 263] on input "text" at bounding box center [429, 266] width 568 height 33
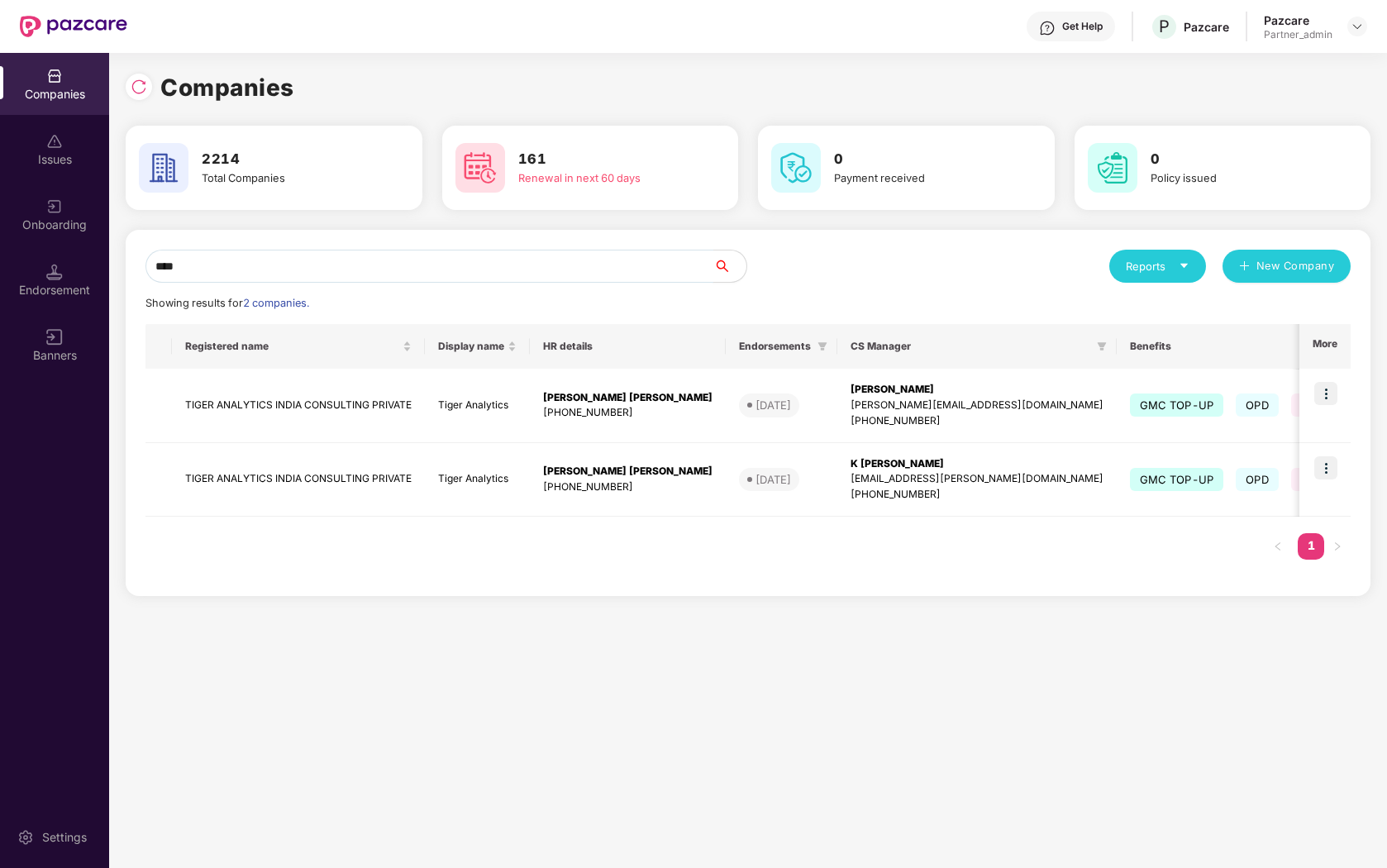
type input "*****"
click at [51, 205] on img at bounding box center [54, 207] width 17 height 17
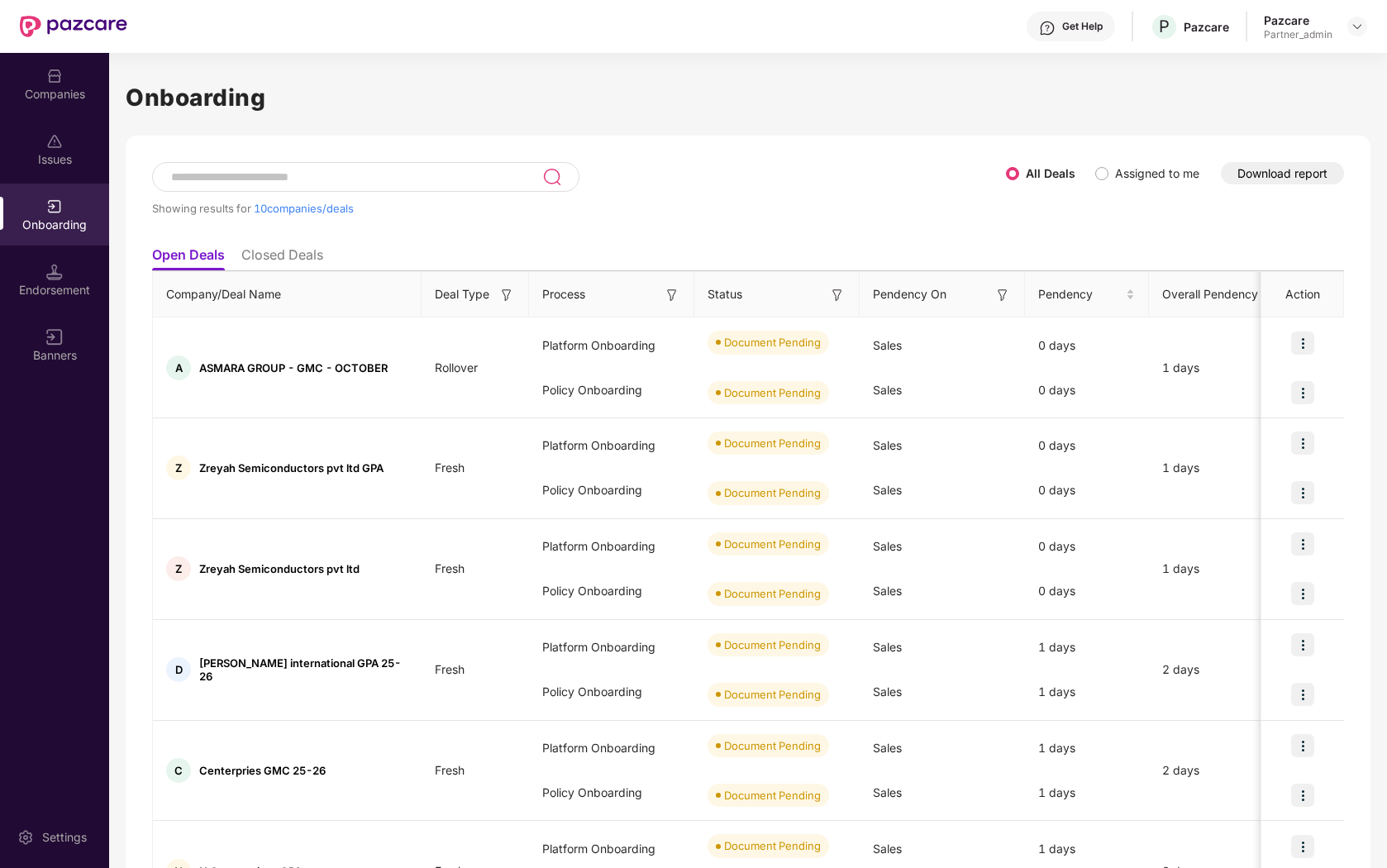
click at [70, 278] on div "Endorsement" at bounding box center [54, 280] width 109 height 62
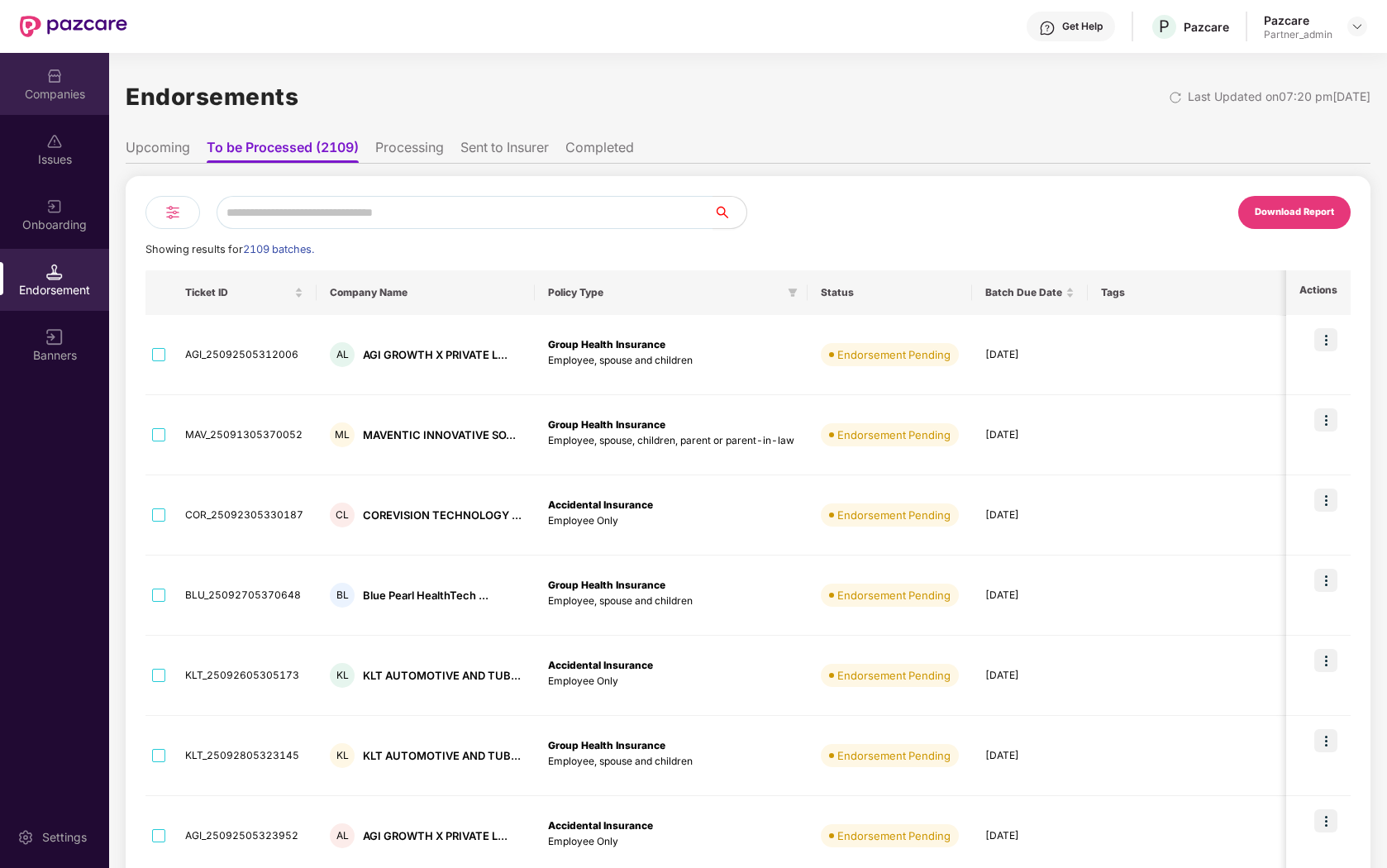
click at [67, 91] on div "Companies" at bounding box center [54, 94] width 109 height 17
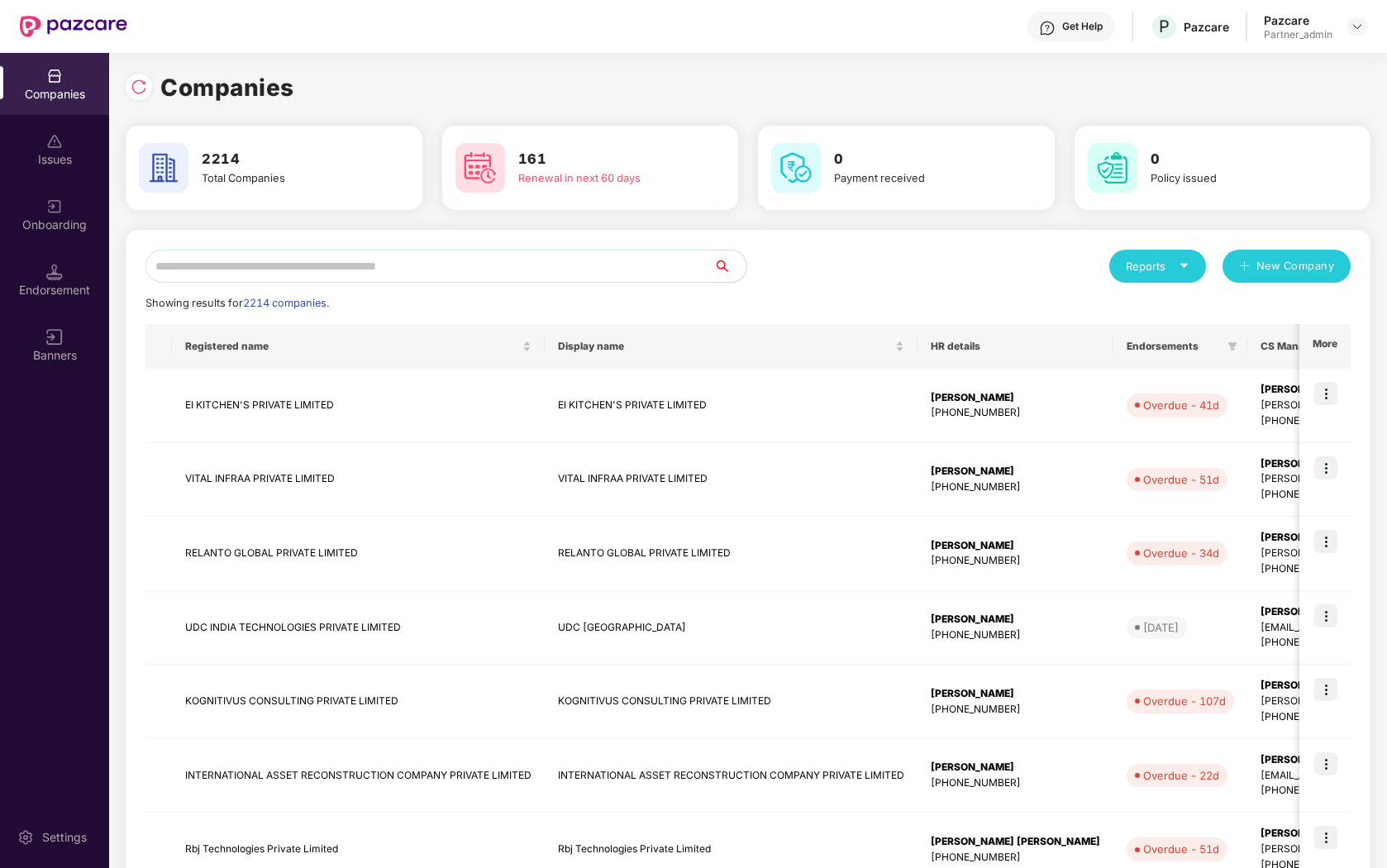
click at [238, 268] on input "text" at bounding box center [429, 266] width 568 height 33
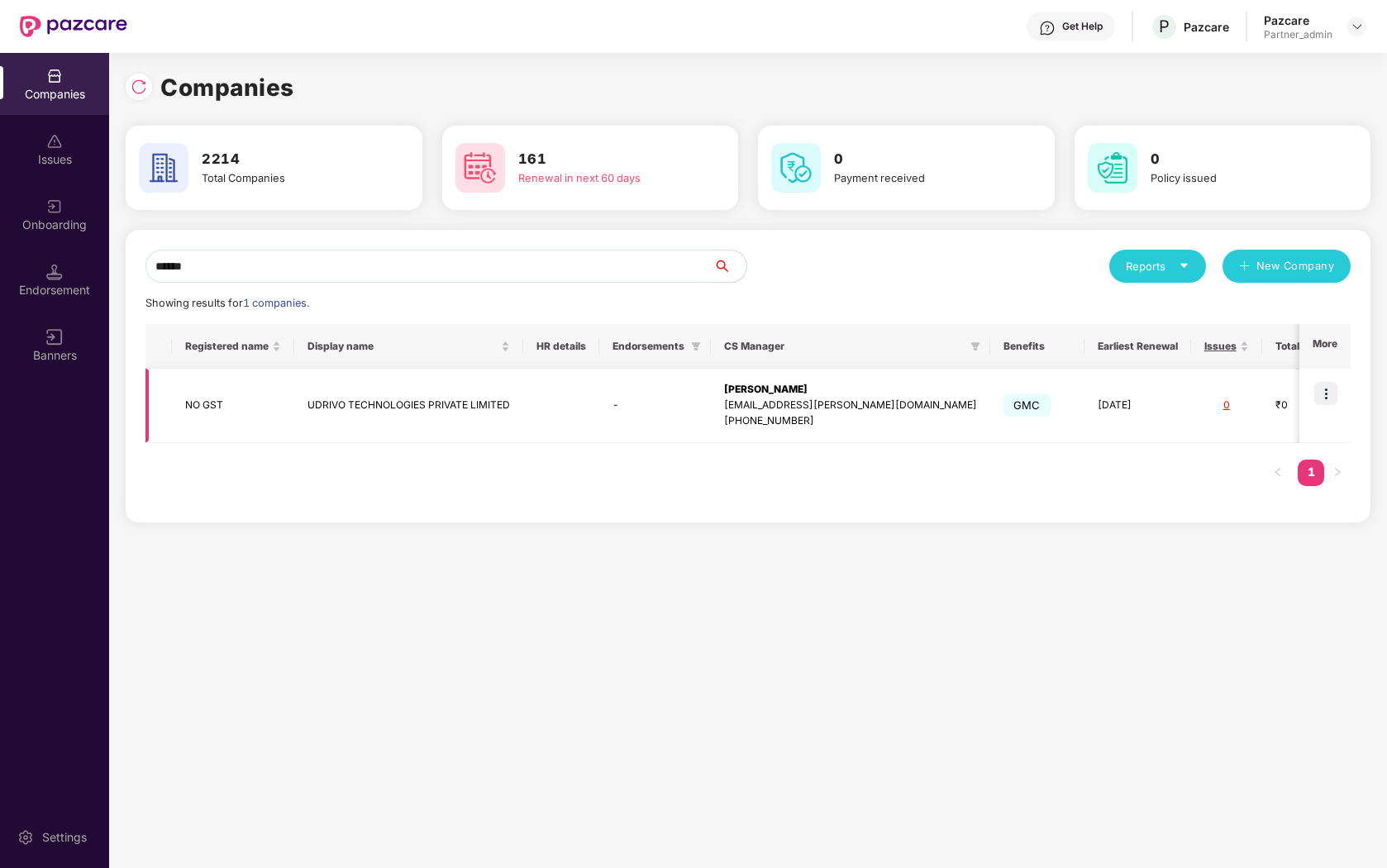
type input "******"
click at [1328, 384] on img at bounding box center [1326, 394] width 23 height 23
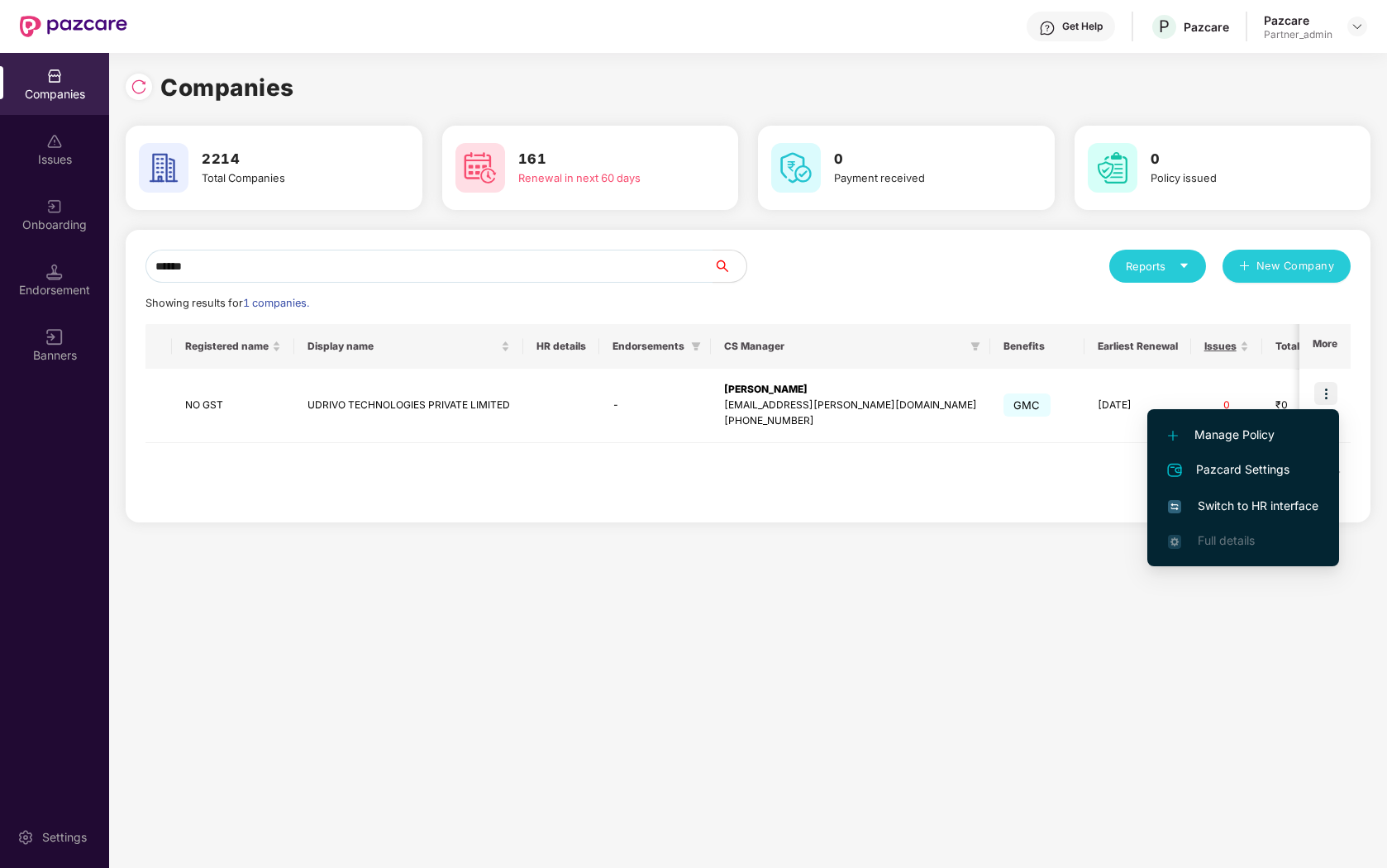
click at [1209, 431] on span "Manage Policy" at bounding box center [1243, 434] width 151 height 19
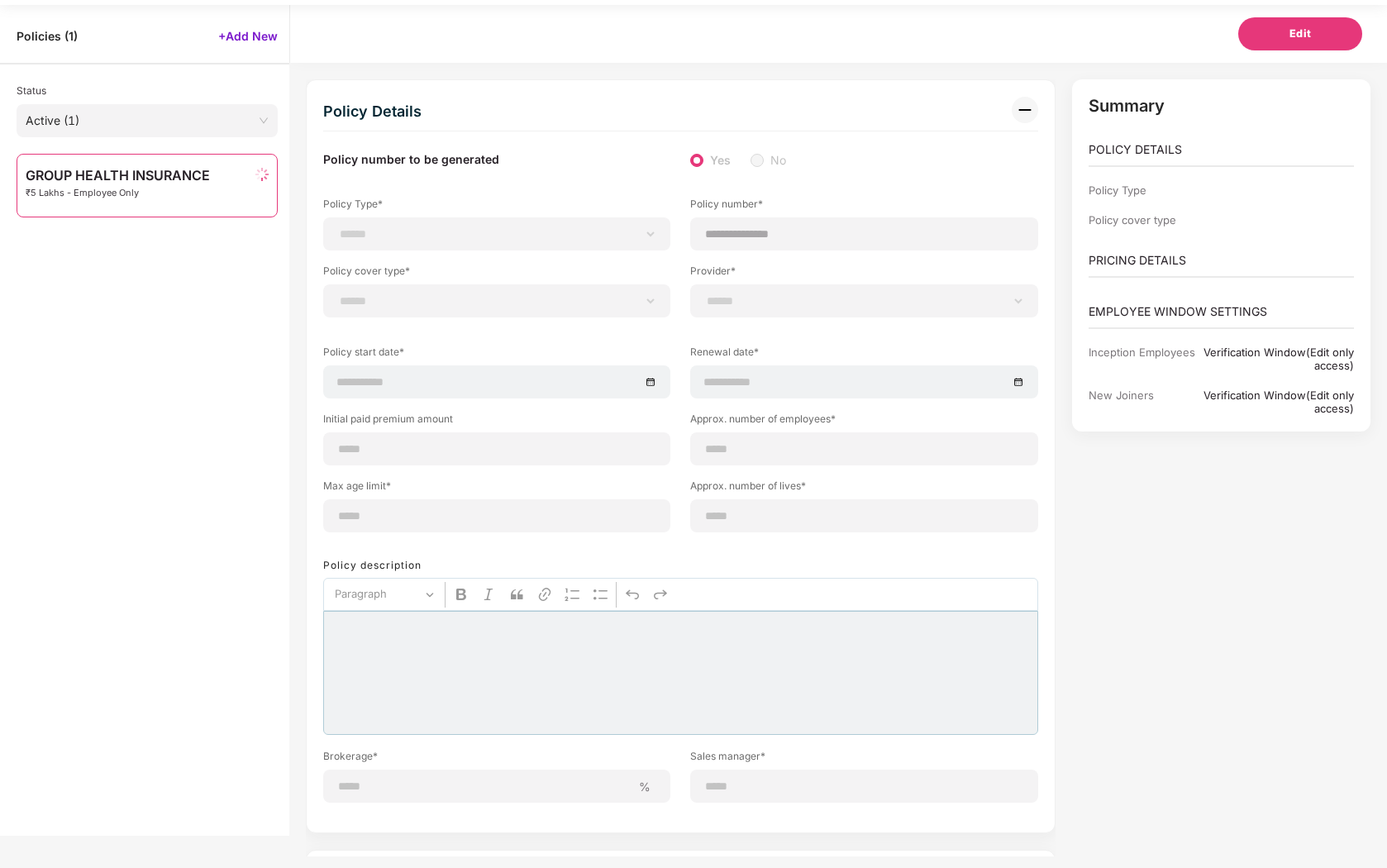
select select "**********"
type input "**********"
type input "**"
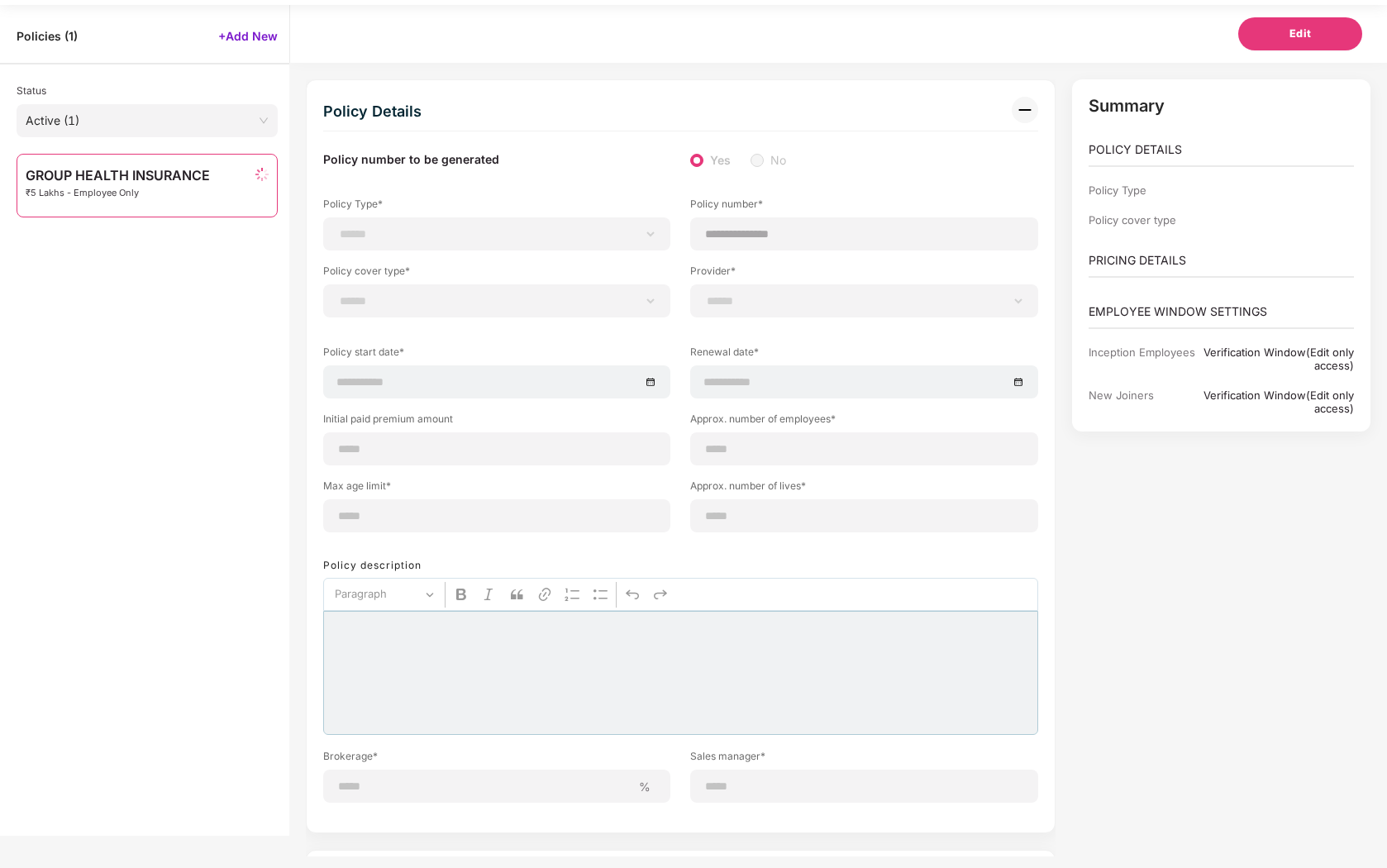
type input "**"
type input "*"
type input "********"
select select "*****"
type input "******"
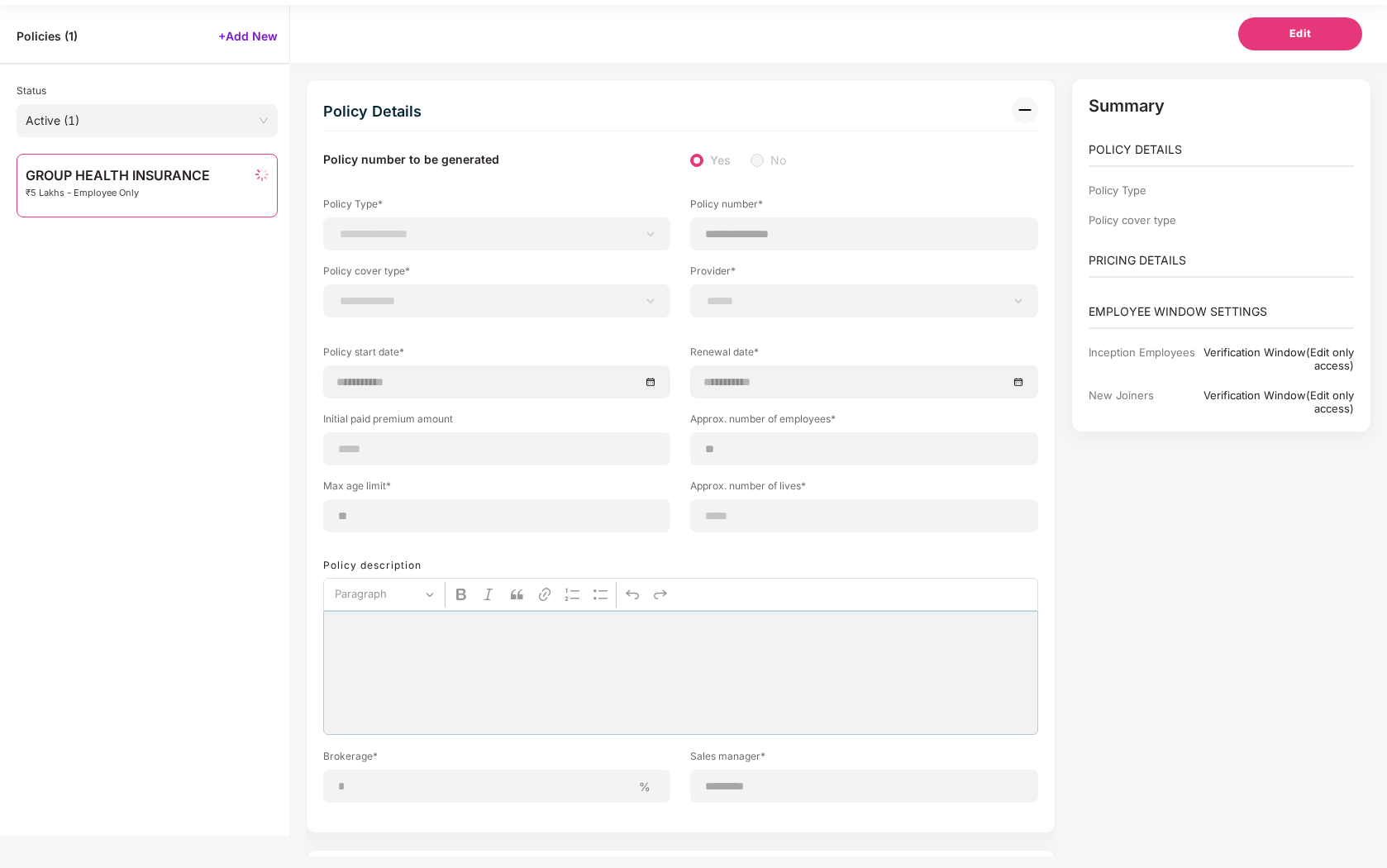
type input "**********"
select select "******"
type input "*****"
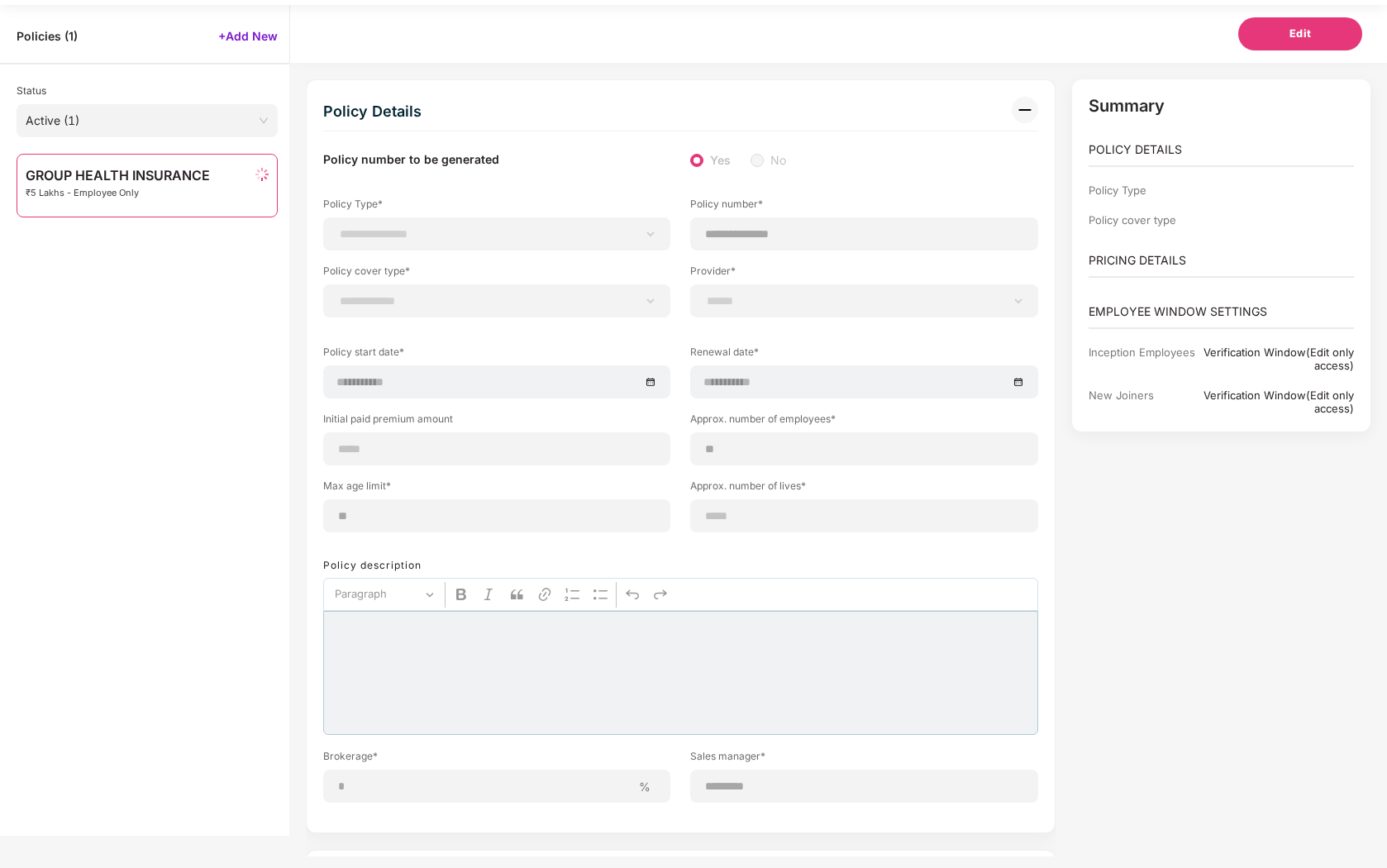
scroll to position [53, 0]
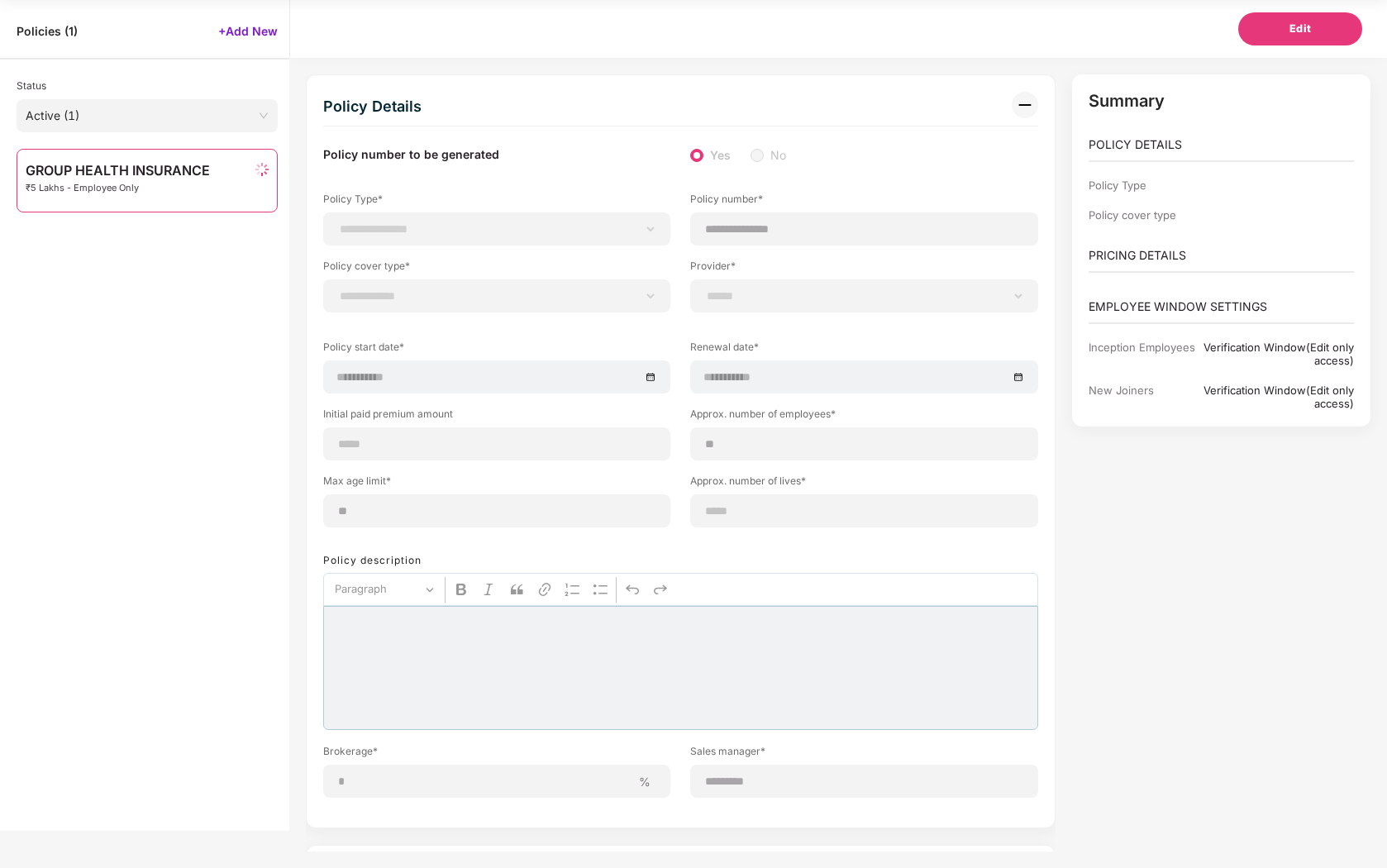
select select "********"
select select "**********"
select select "*"
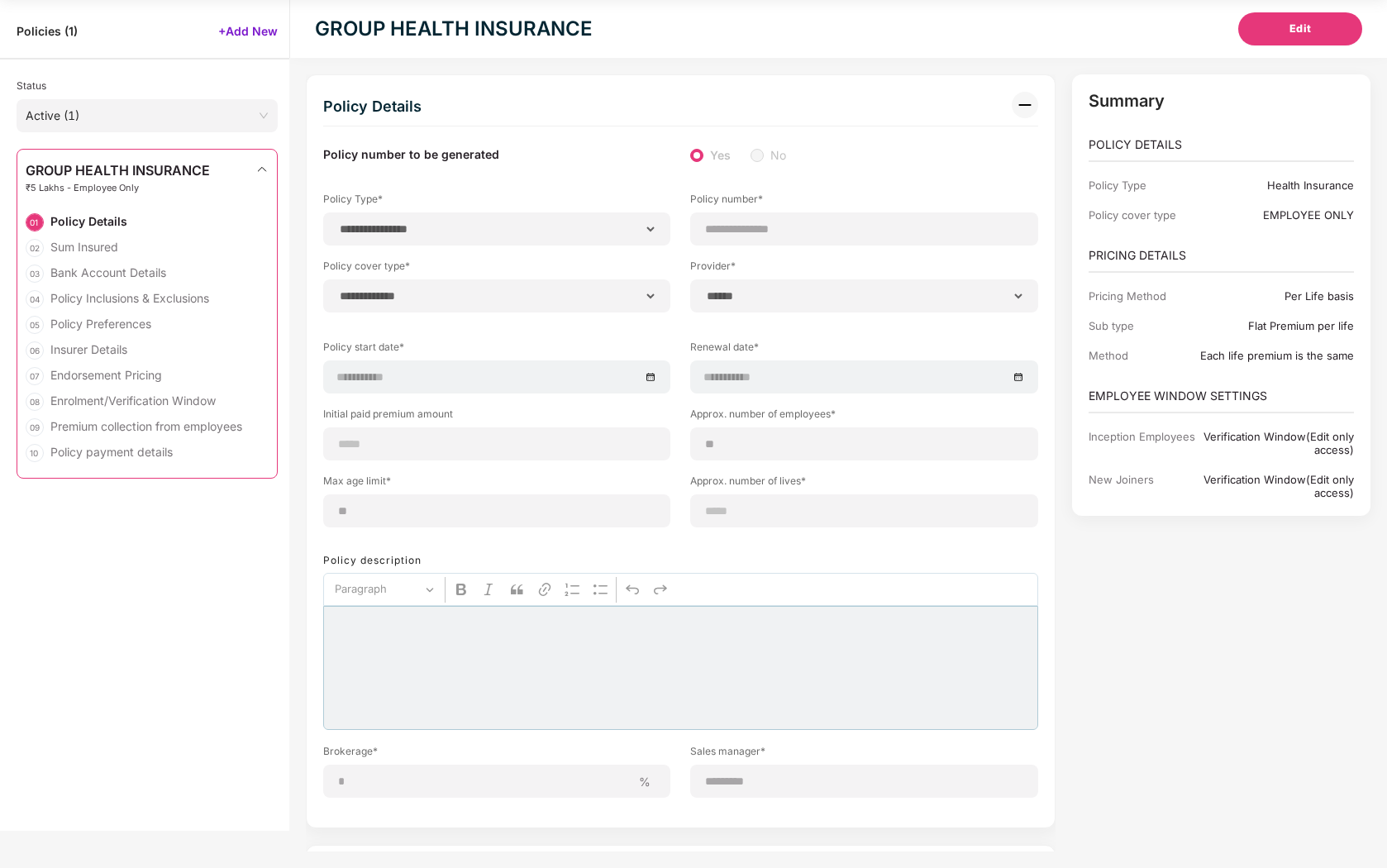
select select "*****"
click at [227, 117] on span "Active (1)" at bounding box center [147, 116] width 243 height 25
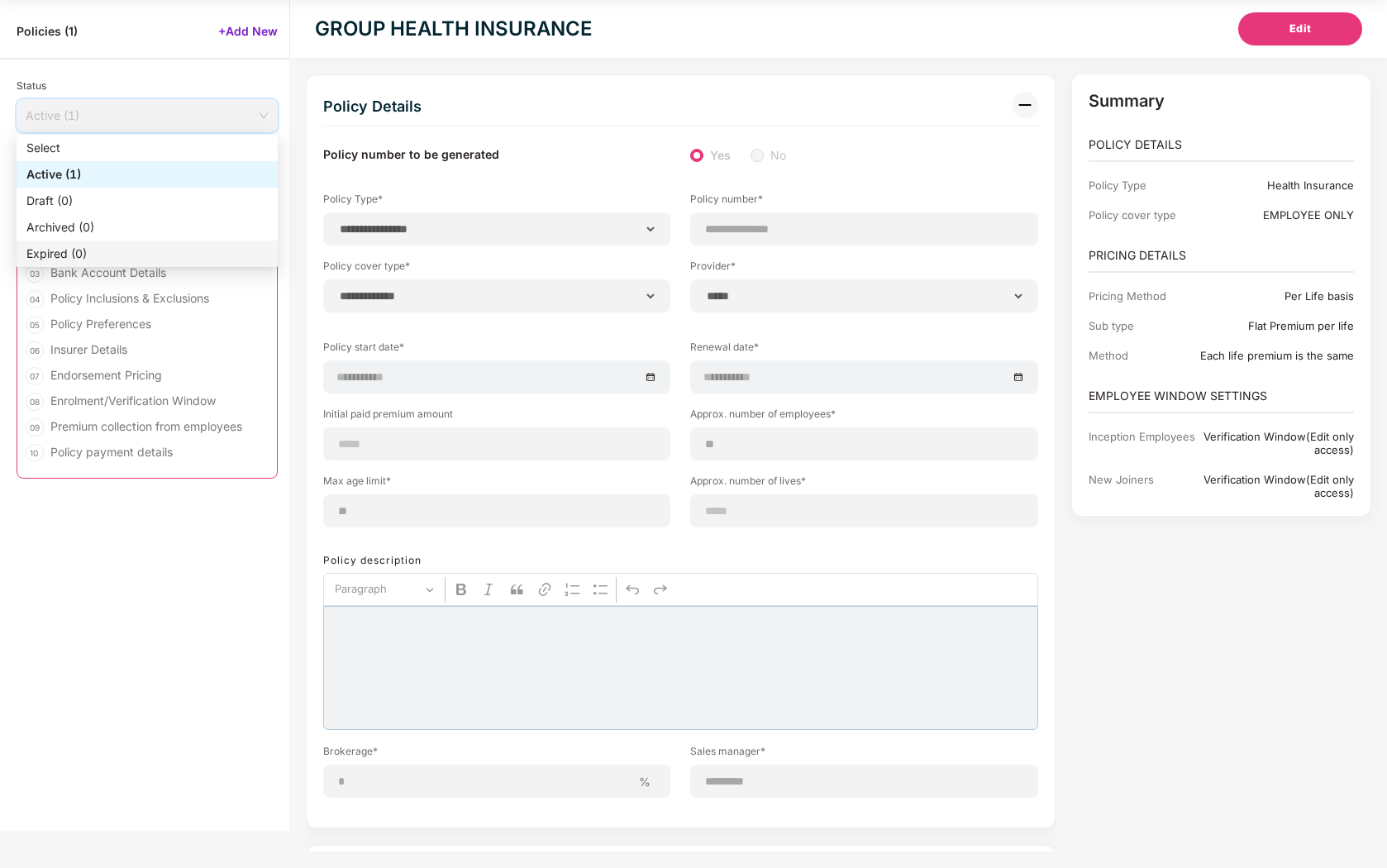
click at [77, 555] on div "GROUP HEALTH INSURANCE ₹5 Lakhs - Employee Only 01 Policy Details 02 Sum Insure…" at bounding box center [147, 500] width 262 height 702
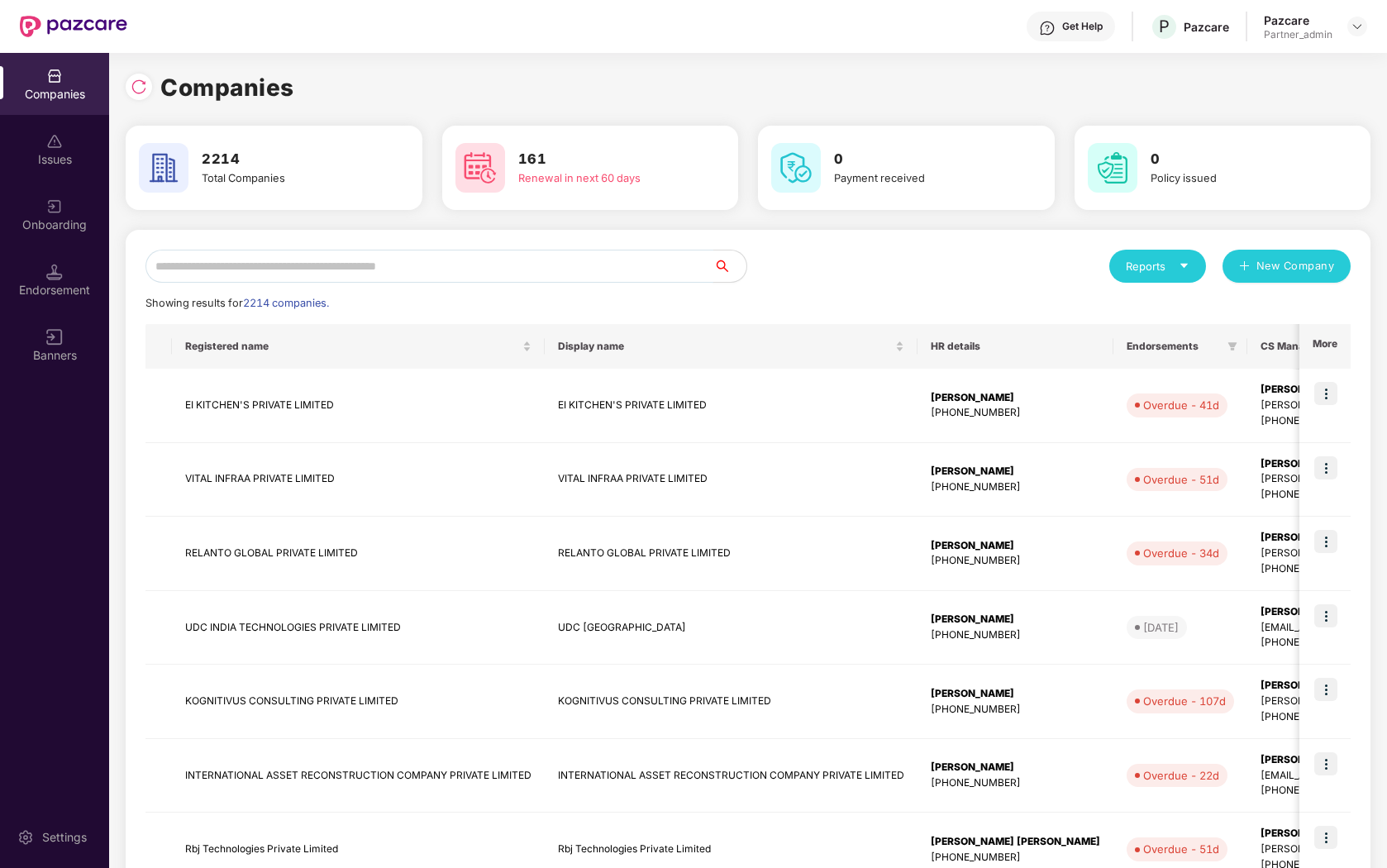
click at [387, 267] on input "text" at bounding box center [429, 266] width 568 height 33
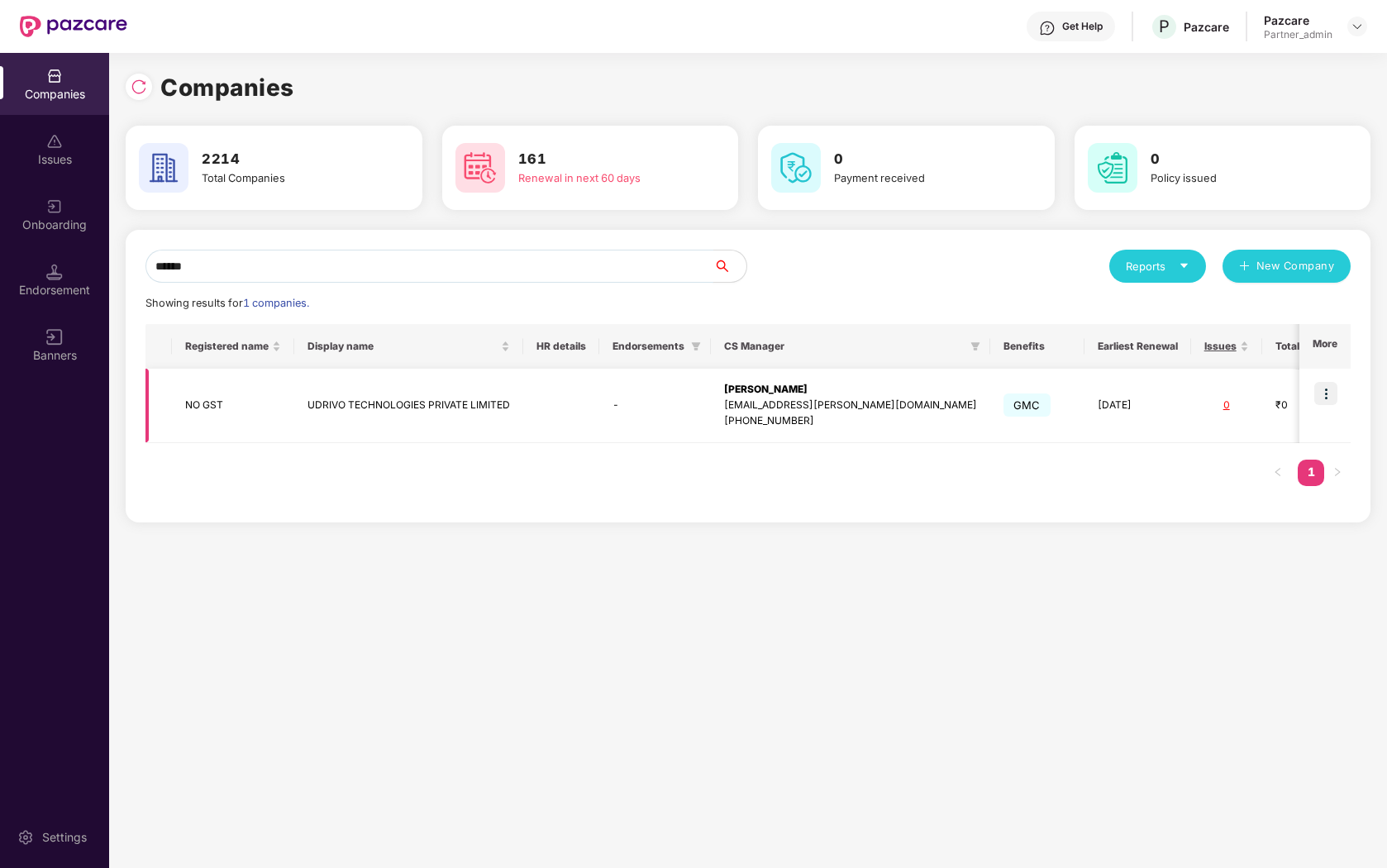
type input "******"
click at [52, 269] on img at bounding box center [54, 271] width 17 height 17
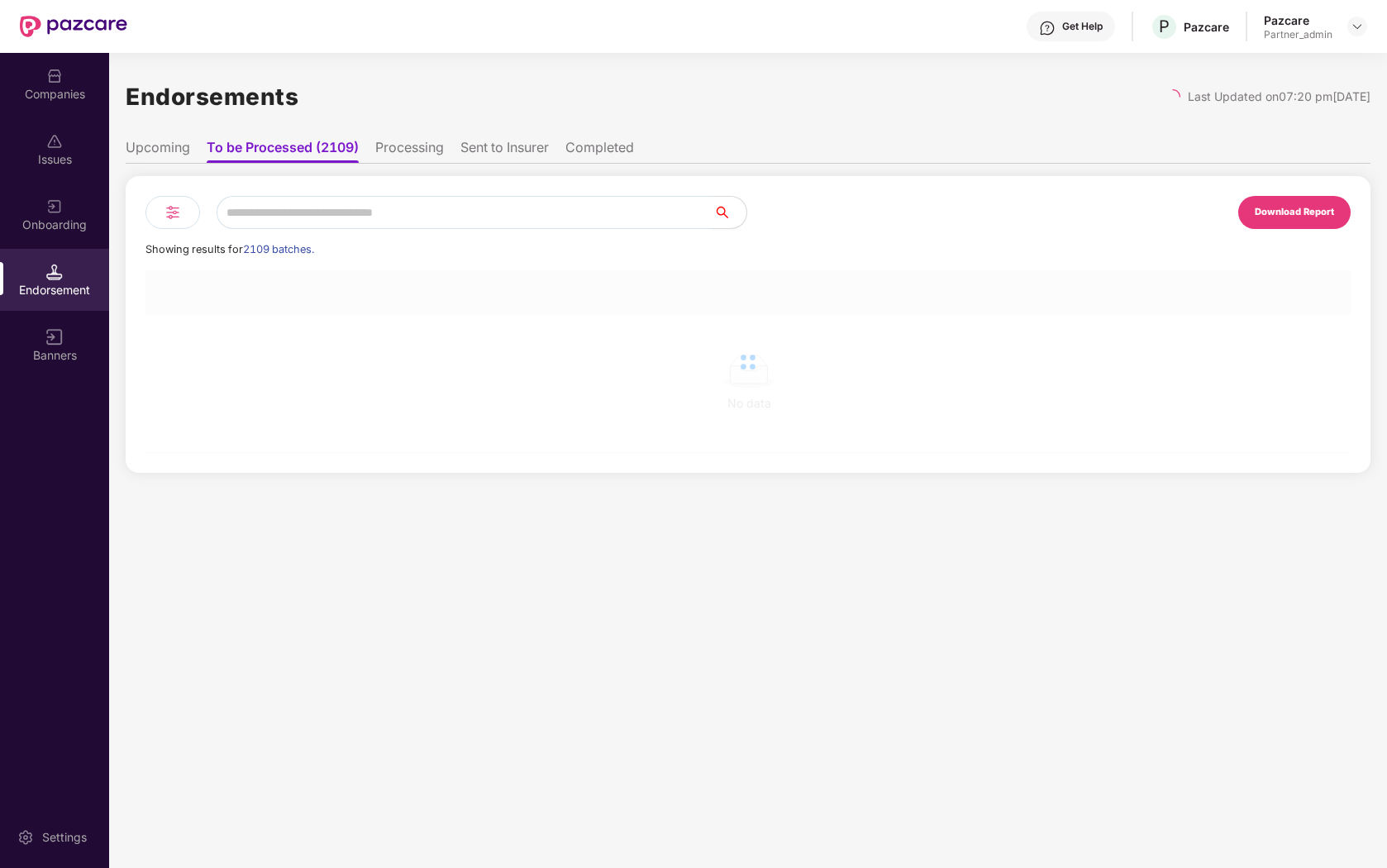
click at [32, 230] on div "Onboarding" at bounding box center [54, 224] width 109 height 17
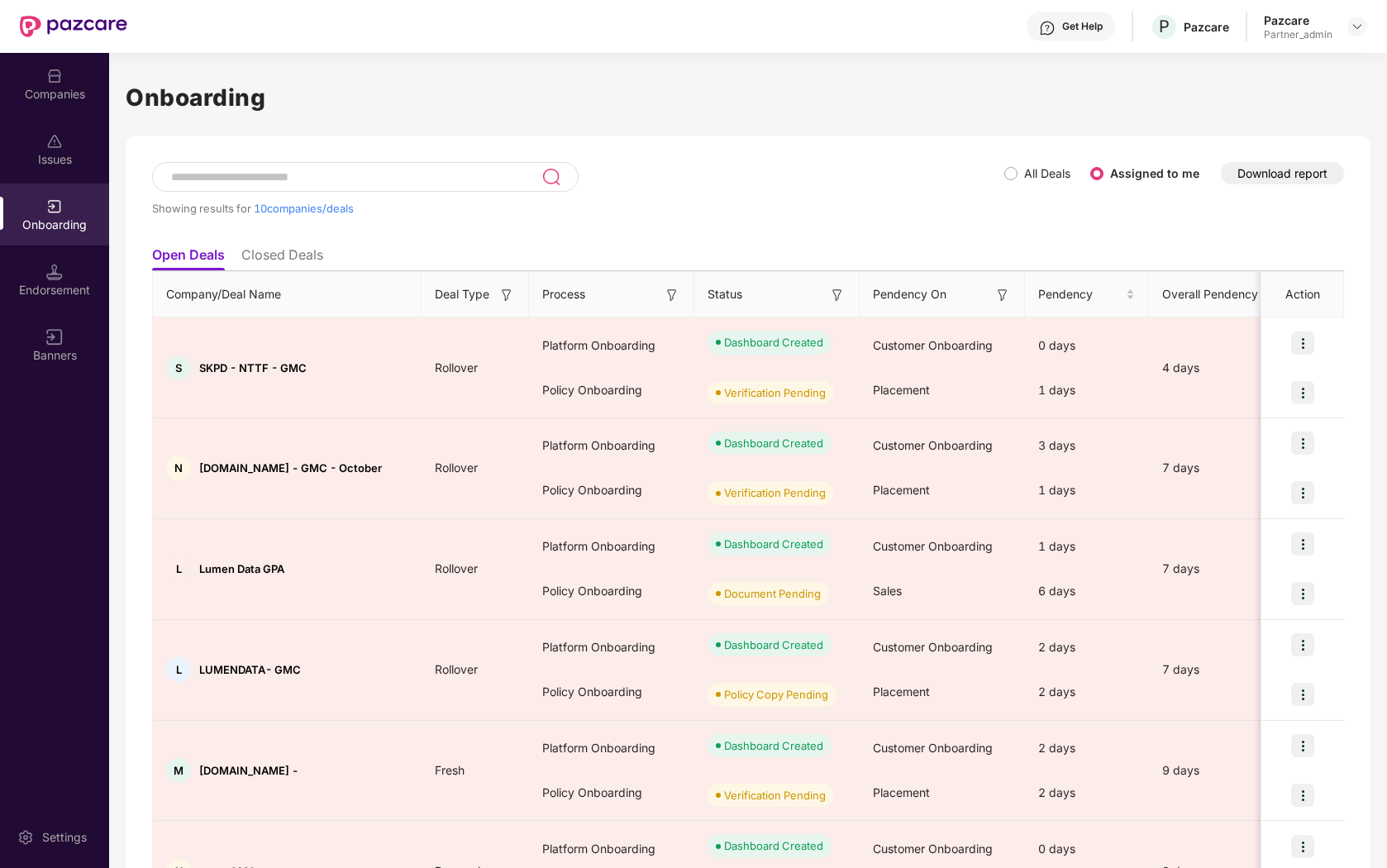
click at [1021, 176] on span "All Deals" at bounding box center [1047, 174] width 59 height 19
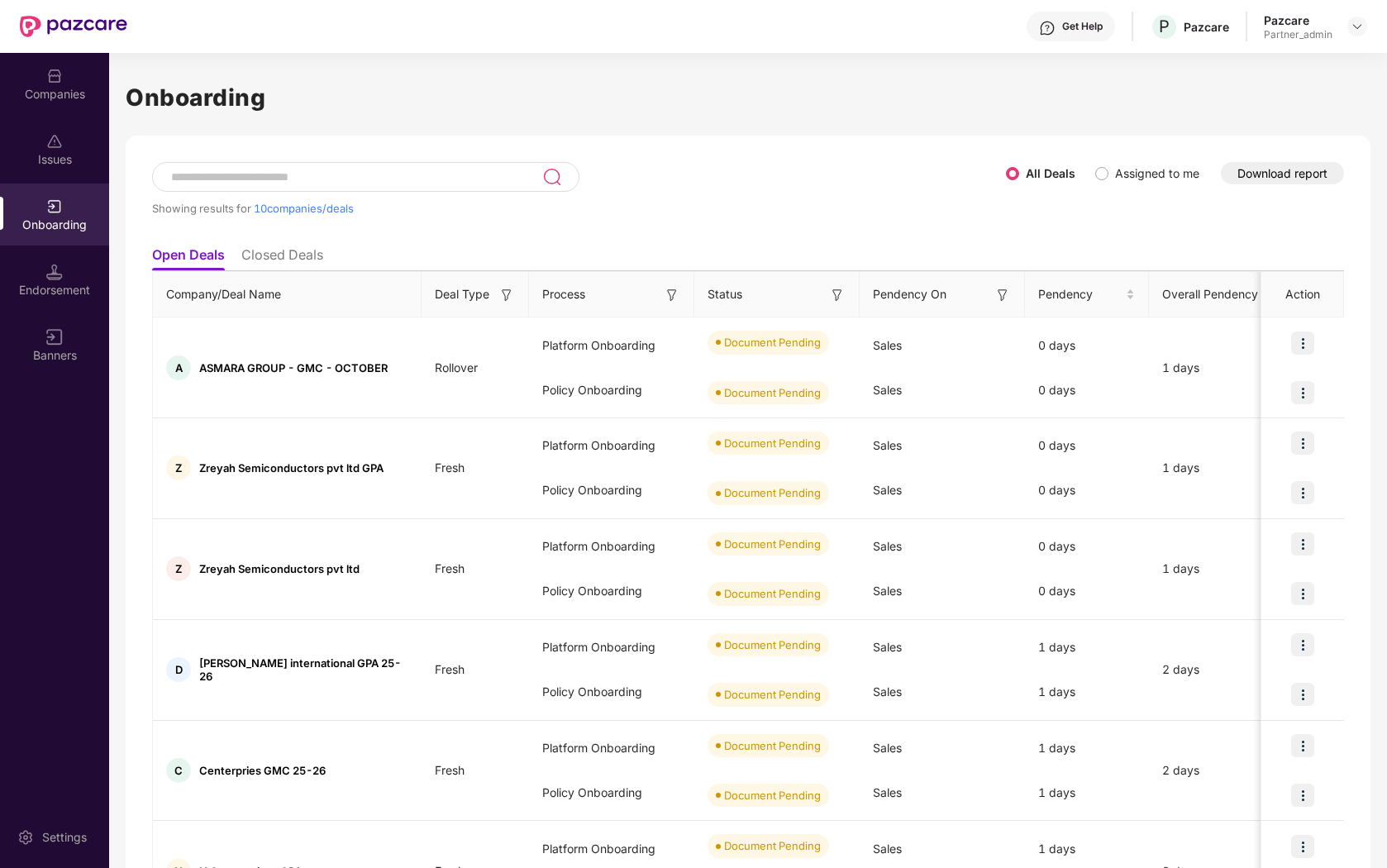
click at [429, 184] on input at bounding box center [356, 177] width 372 height 14
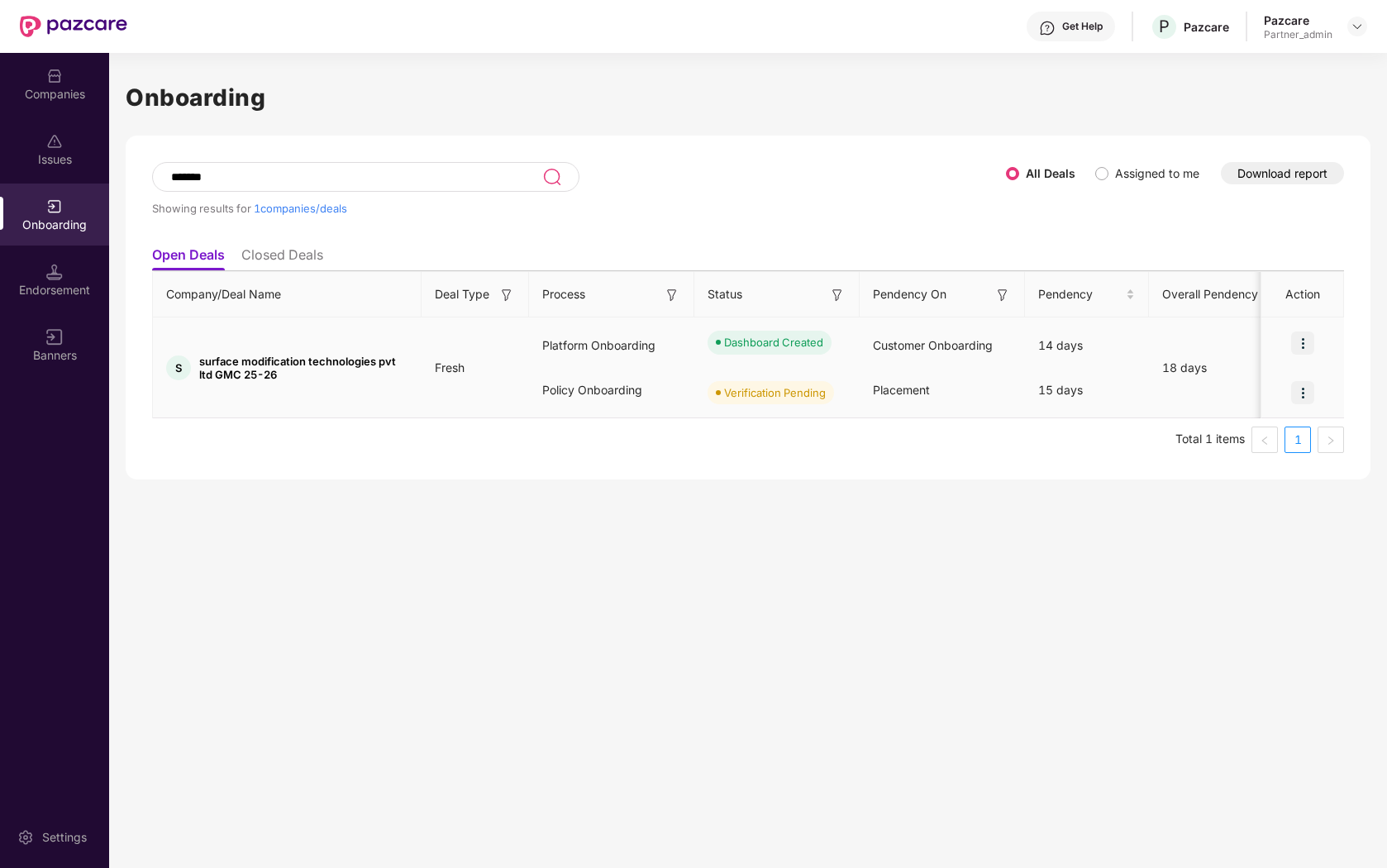
type input "*******"
drag, startPoint x: 200, startPoint y: 357, endPoint x: 405, endPoint y: 369, distance: 205.4
click at [404, 369] on span "surface modification technologies pvt ltd GMC 25-26" at bounding box center [304, 368] width 209 height 27
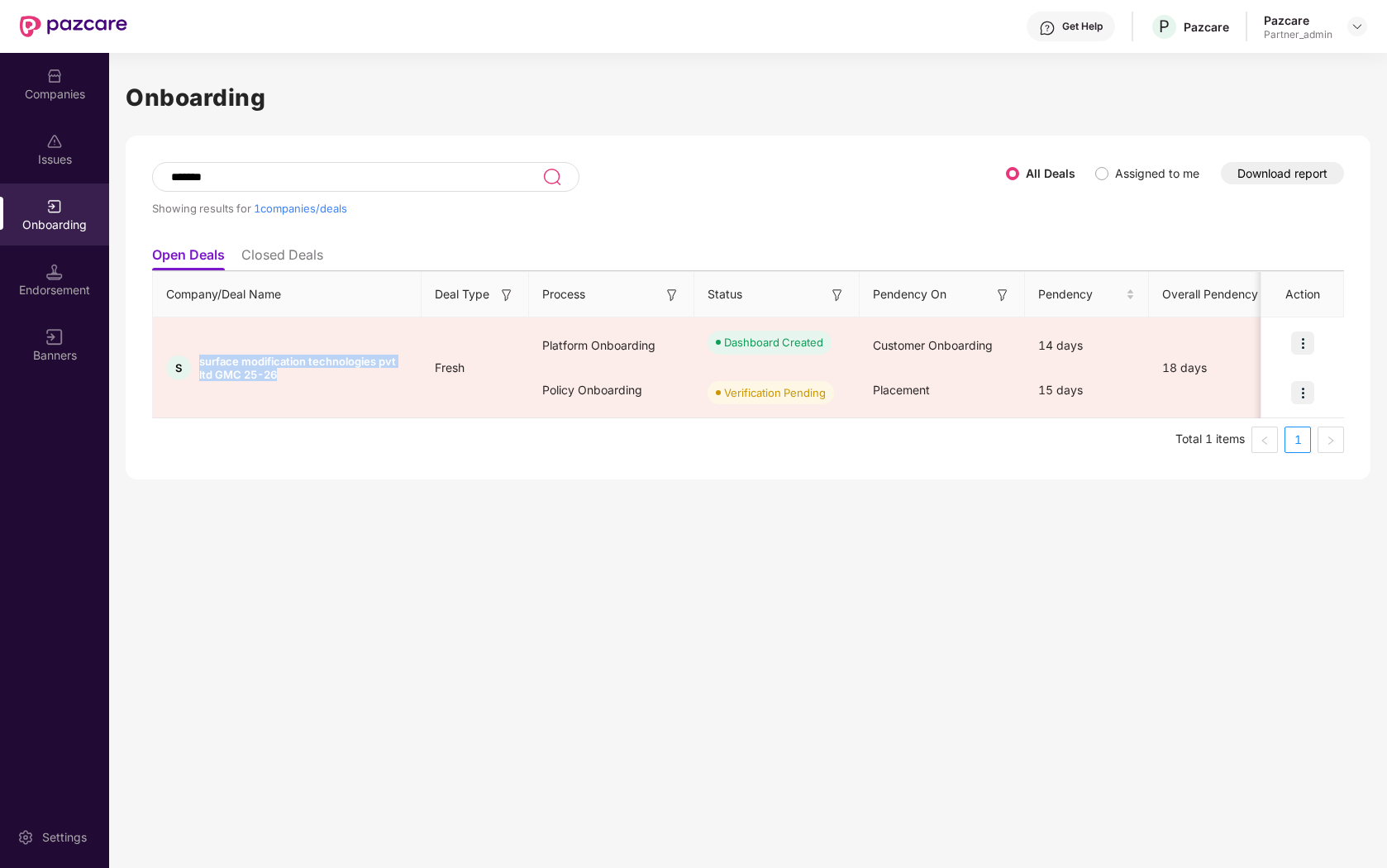
click at [433, 514] on div "Onboarding ******* Showing results for 1 companies/deals All Deals Assigned to …" at bounding box center [748, 460] width 1278 height 815
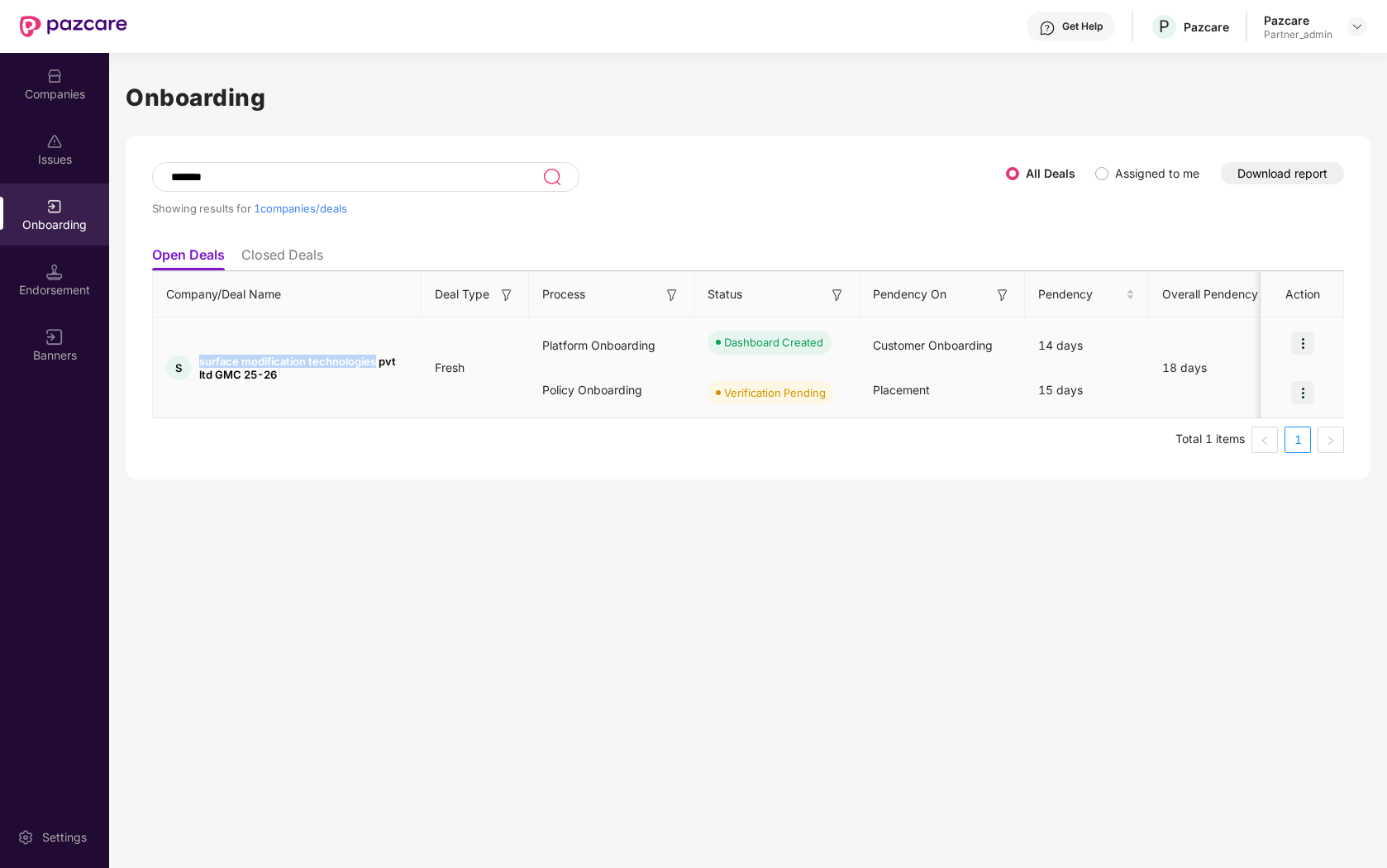
drag, startPoint x: 199, startPoint y: 361, endPoint x: 375, endPoint y: 364, distance: 176.0
click at [376, 364] on span "surface modification technologies pvt ltd GMC 25-26" at bounding box center [304, 368] width 209 height 27
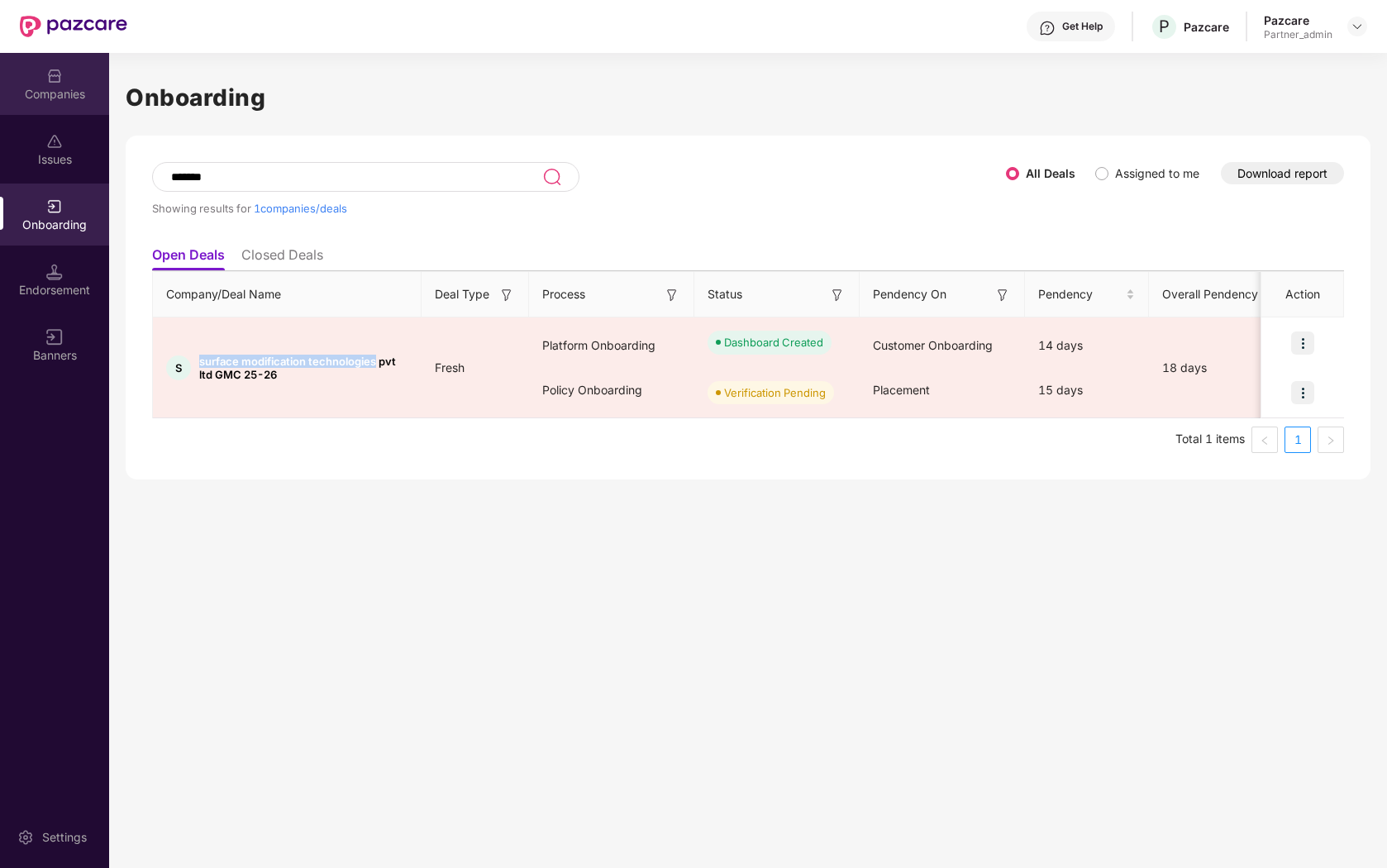
click at [61, 104] on div "Companies" at bounding box center [54, 84] width 109 height 62
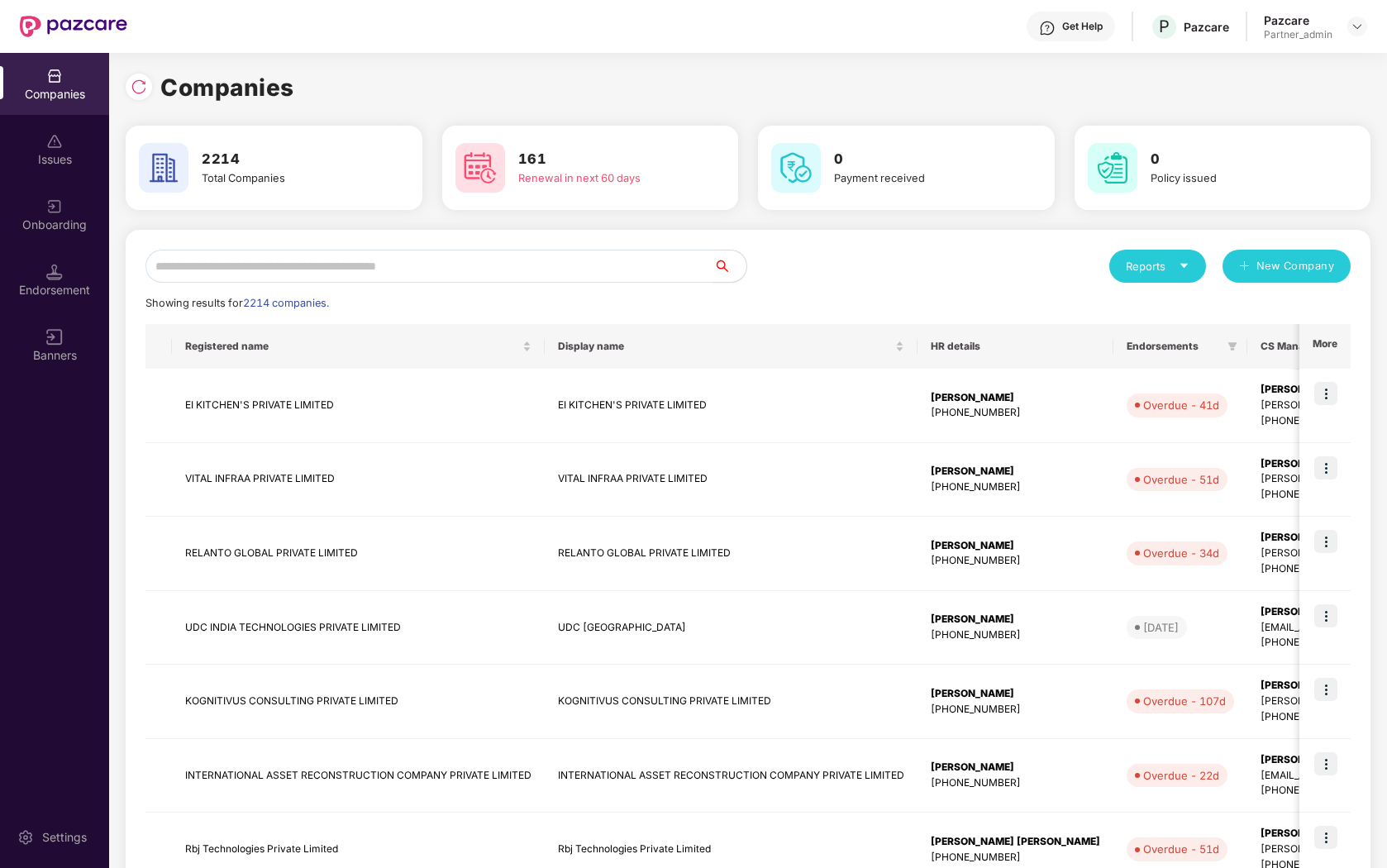
click at [226, 271] on input "text" at bounding box center [429, 266] width 568 height 33
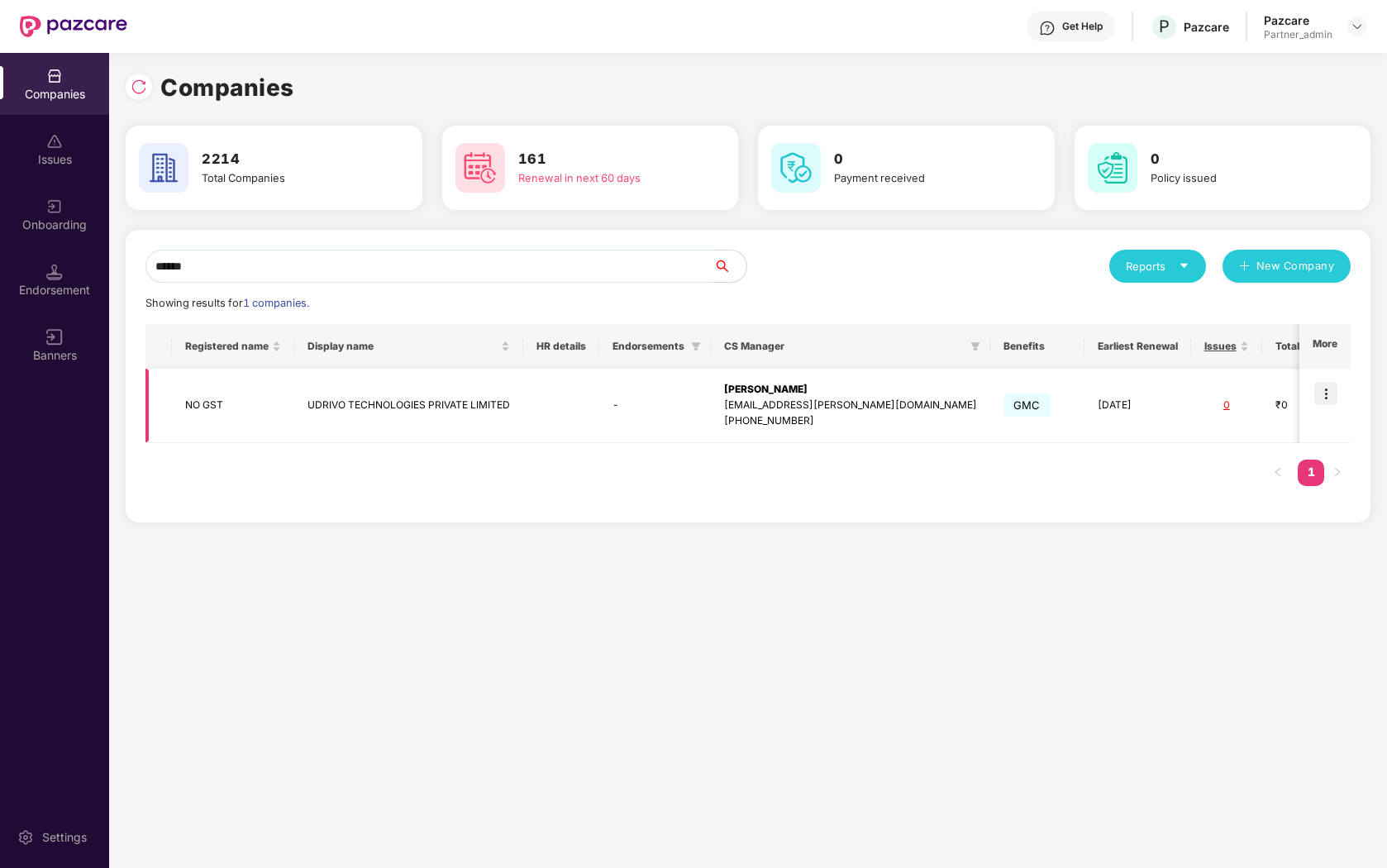
type input "******"
click at [57, 204] on img at bounding box center [54, 207] width 17 height 17
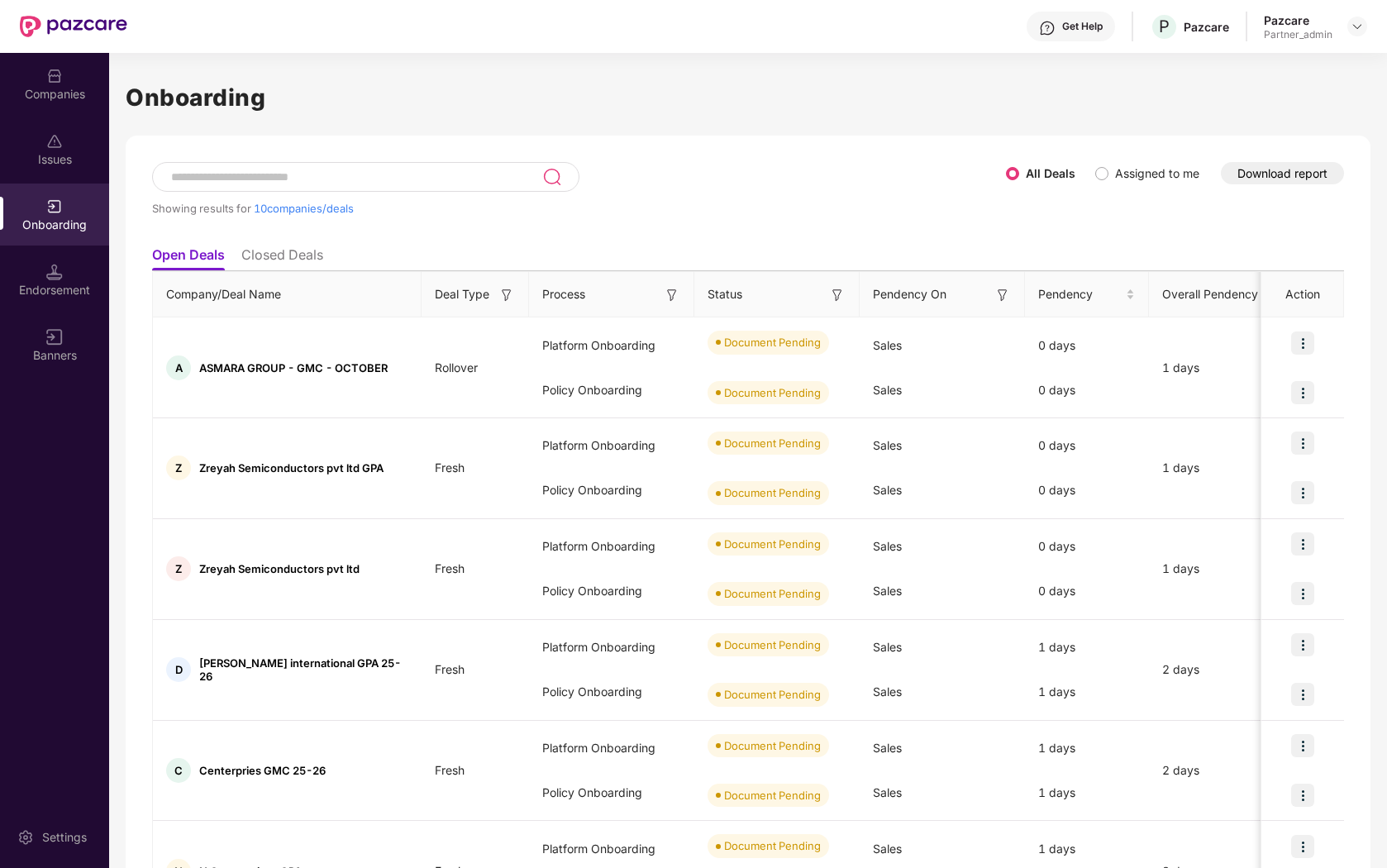
click at [402, 176] on input at bounding box center [356, 177] width 372 height 14
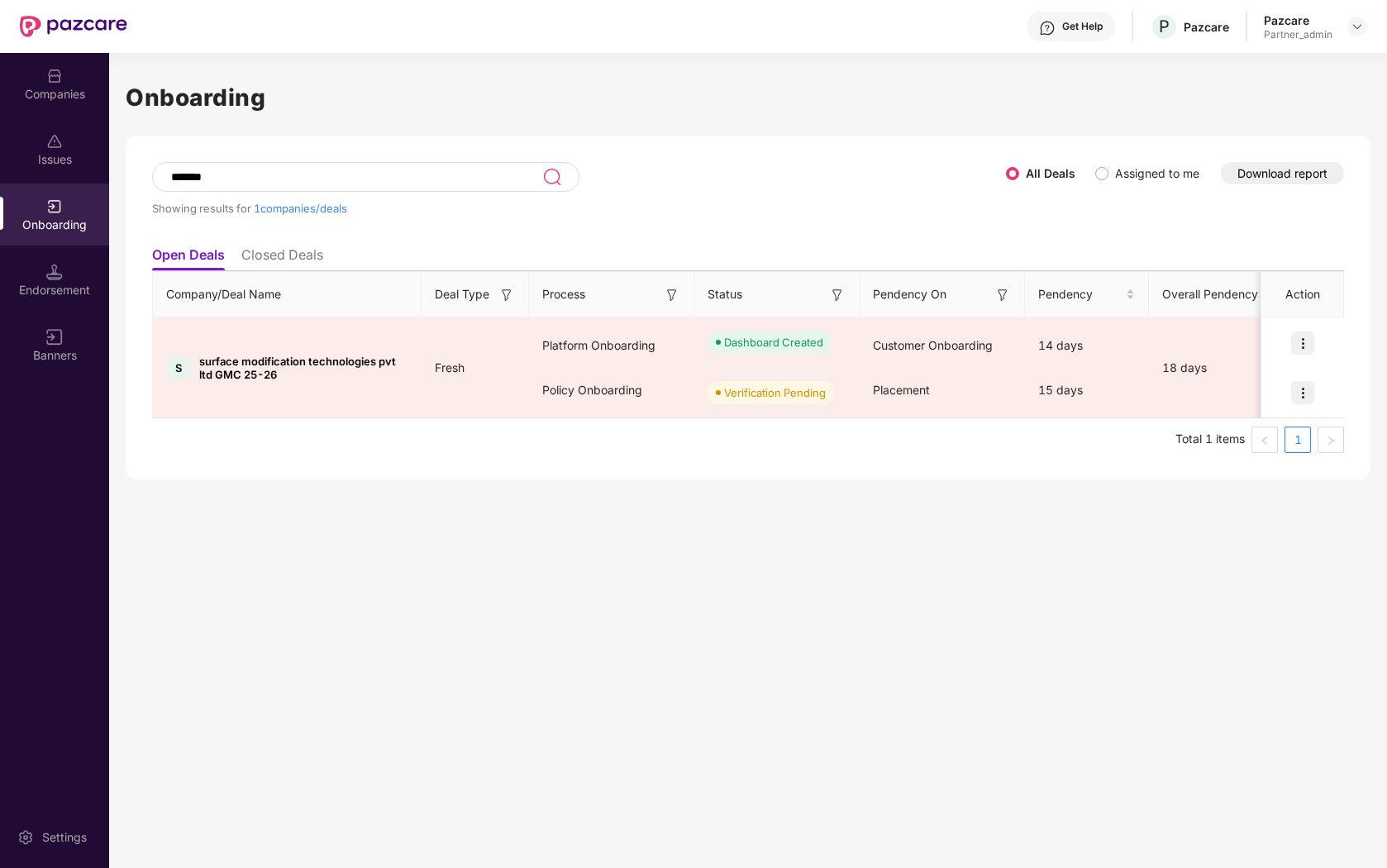
type input "*******"
